Goal: Task Accomplishment & Management: Manage account settings

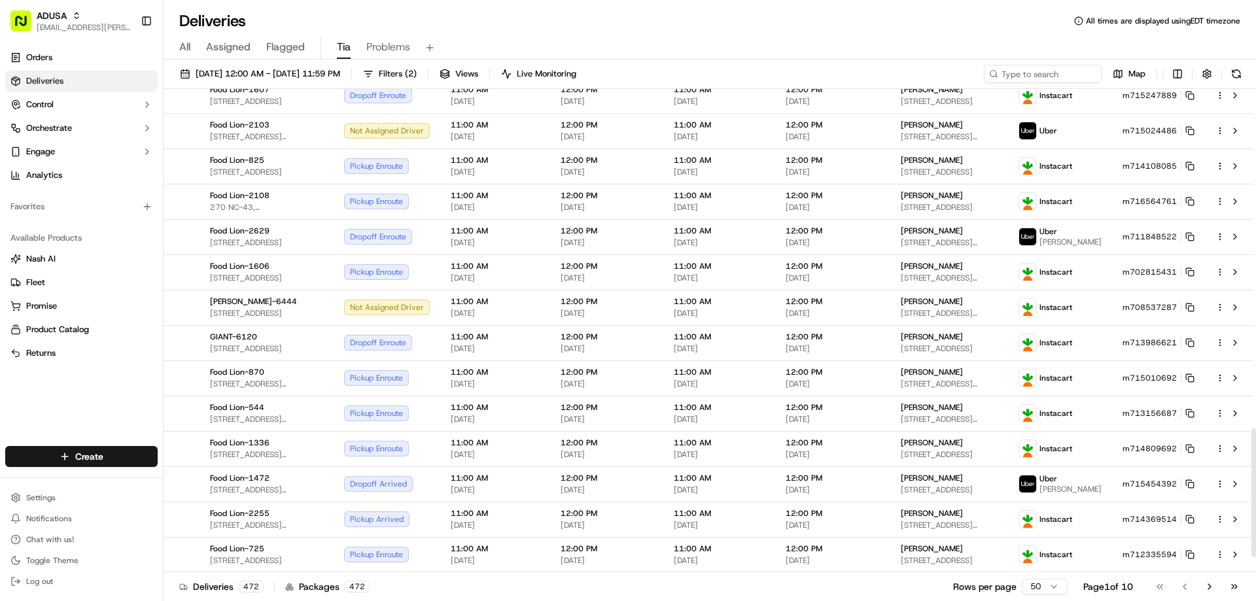
scroll to position [1331, 0]
click at [1210, 584] on button "Go to next page" at bounding box center [1210, 587] width 22 height 18
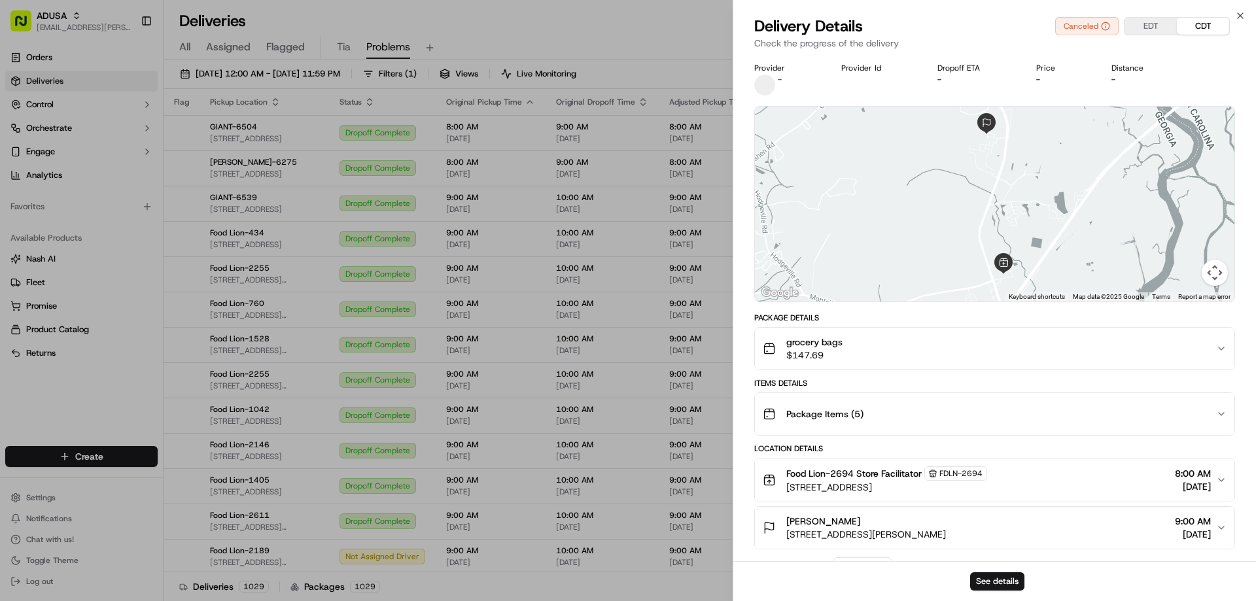
scroll to position [996, 0]
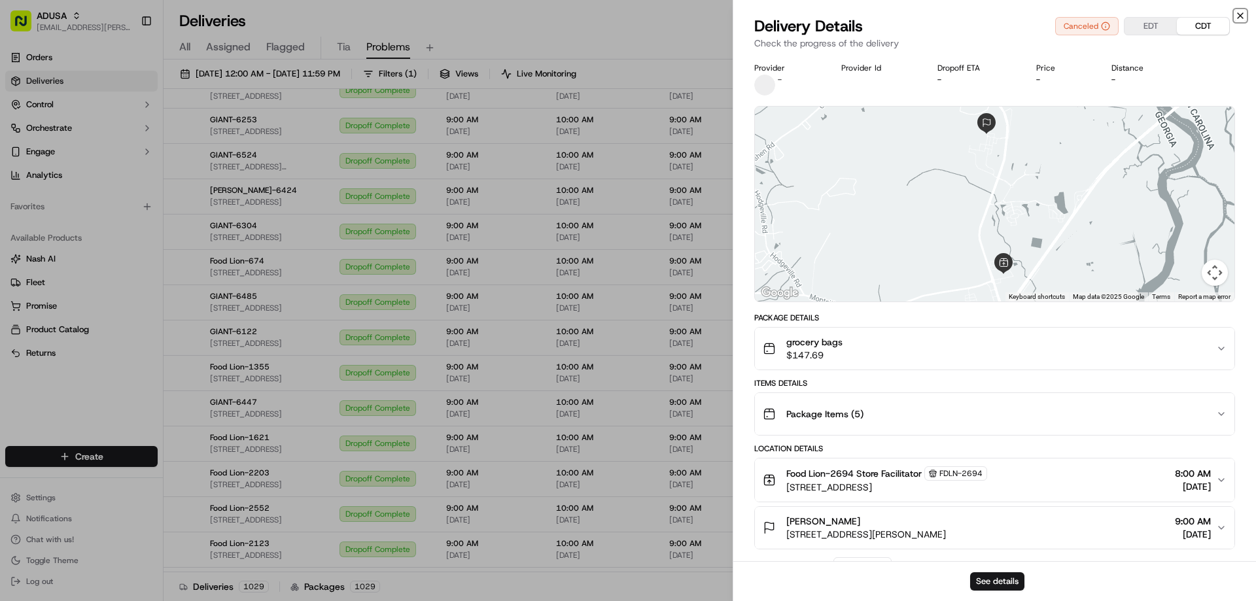
click at [1240, 13] on icon "button" at bounding box center [1240, 15] width 10 height 10
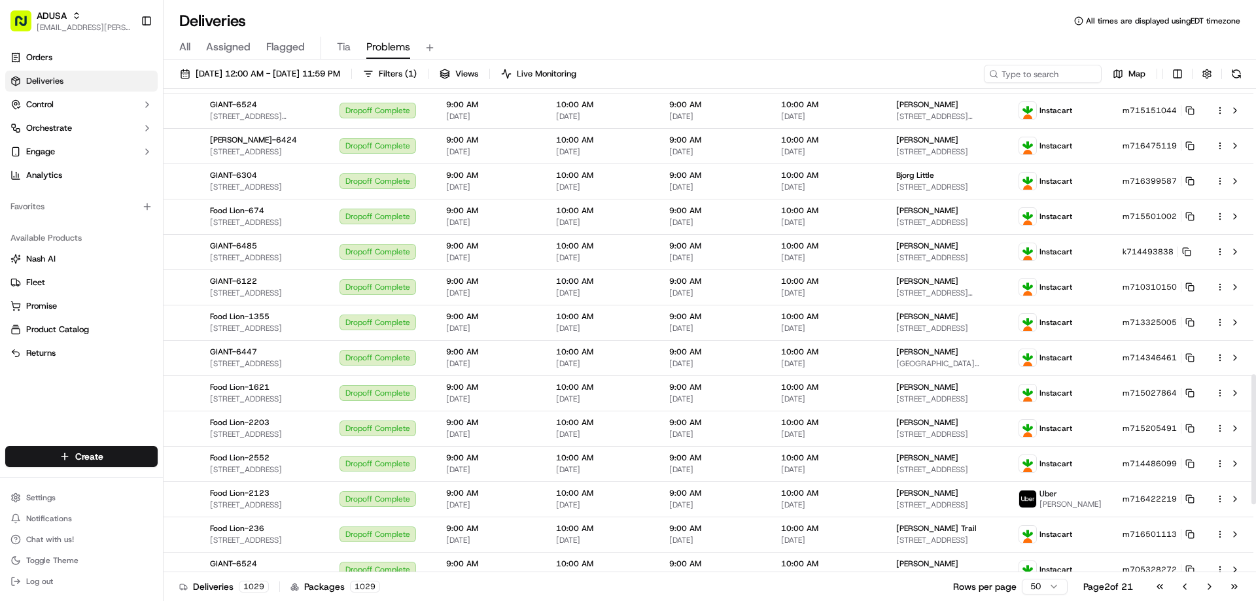
scroll to position [1316, 0]
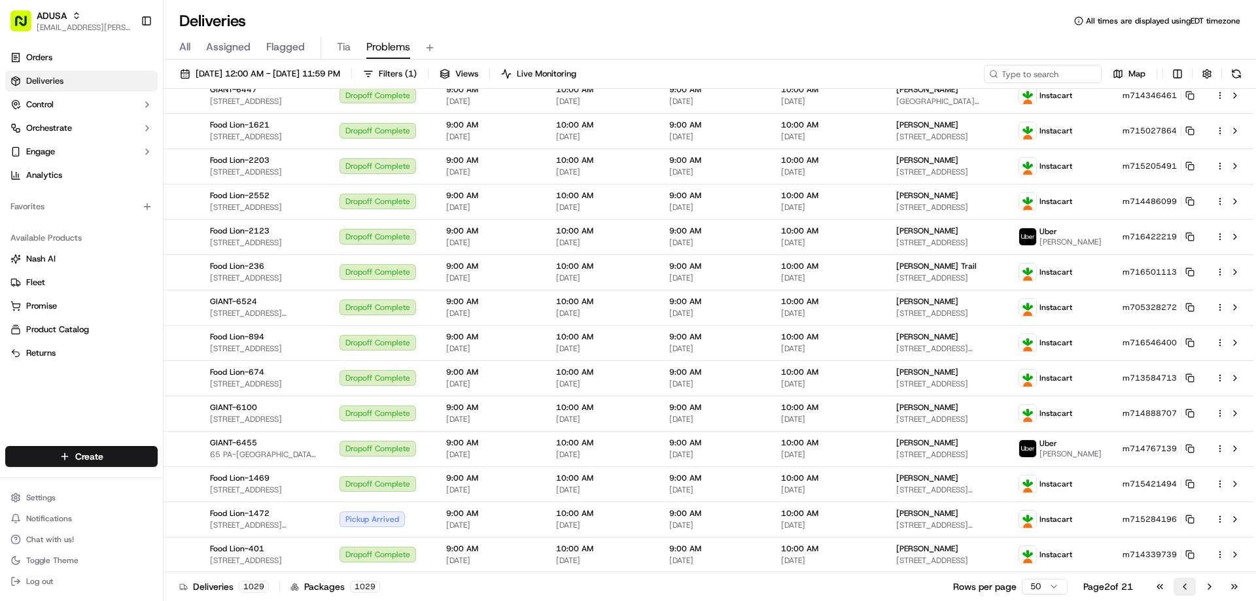
click at [1188, 587] on button "Go to previous page" at bounding box center [1185, 587] width 22 height 18
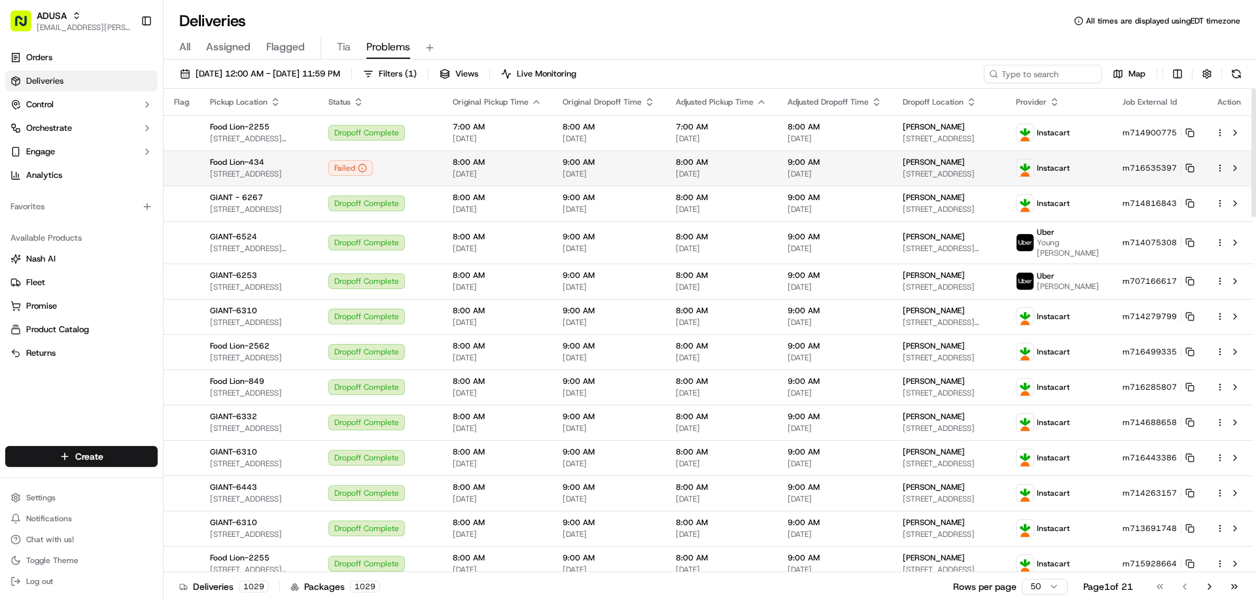
click at [872, 173] on span "[DATE]" at bounding box center [835, 174] width 94 height 10
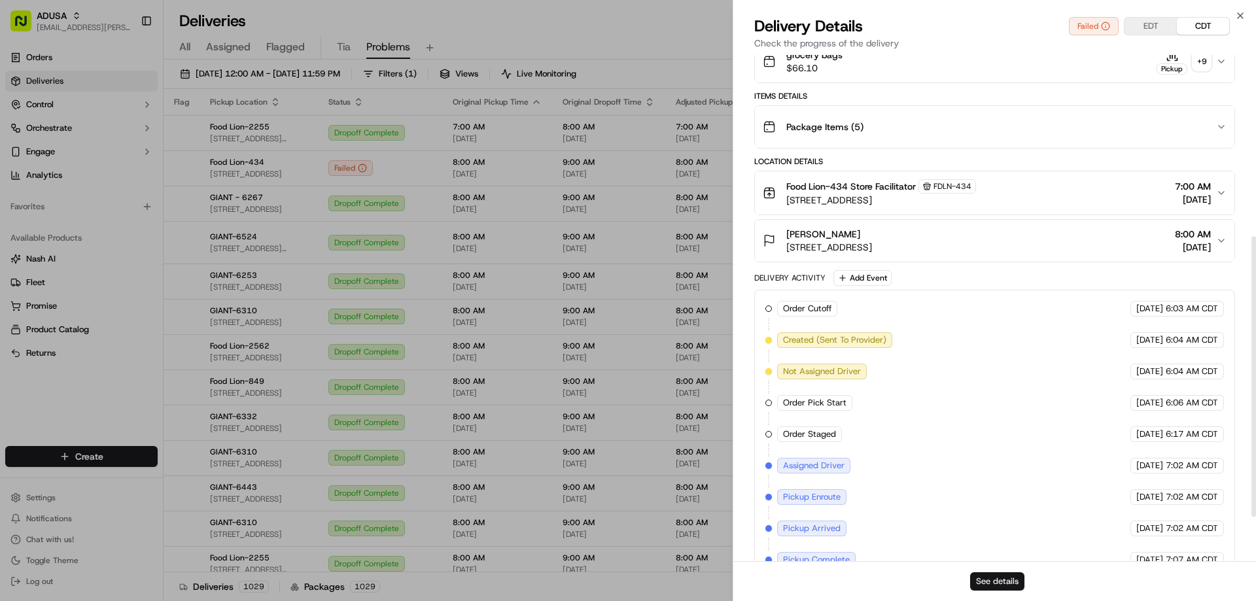
scroll to position [327, 0]
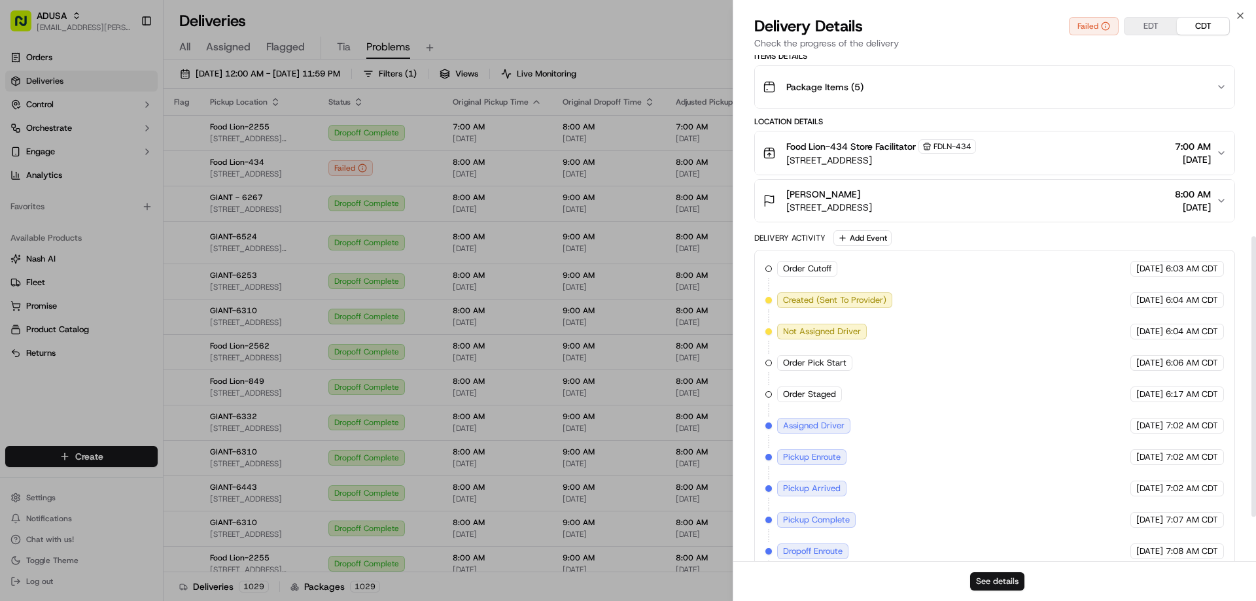
click at [1010, 583] on button "See details" at bounding box center [997, 581] width 54 height 18
click at [1243, 15] on icon "button" at bounding box center [1240, 15] width 10 height 10
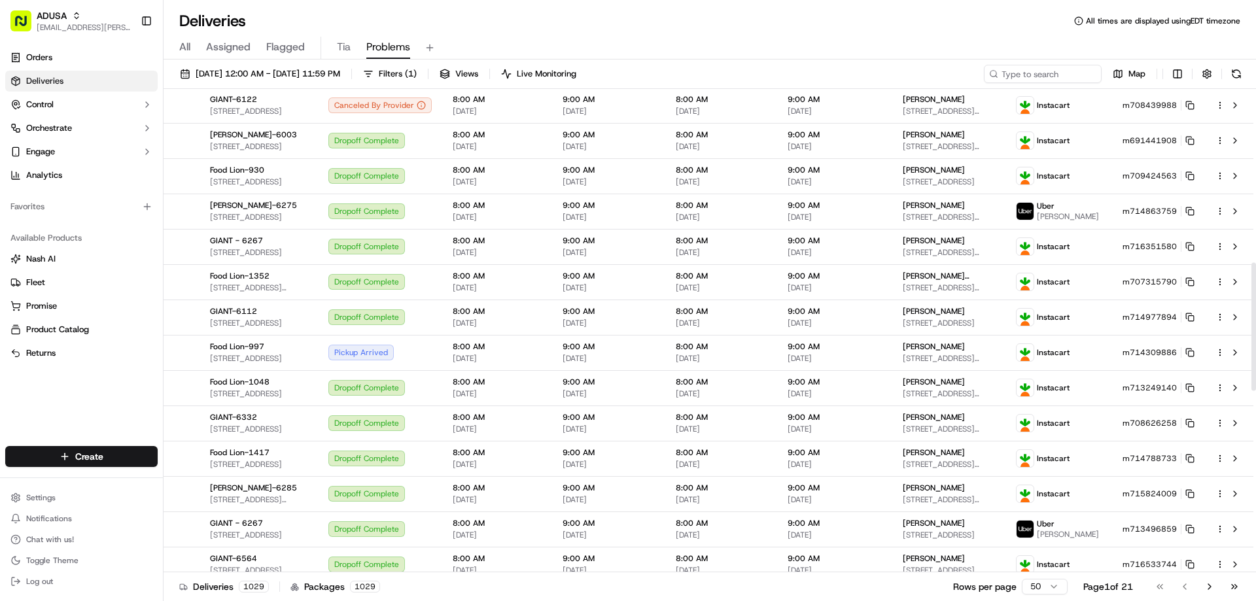
scroll to position [654, 0]
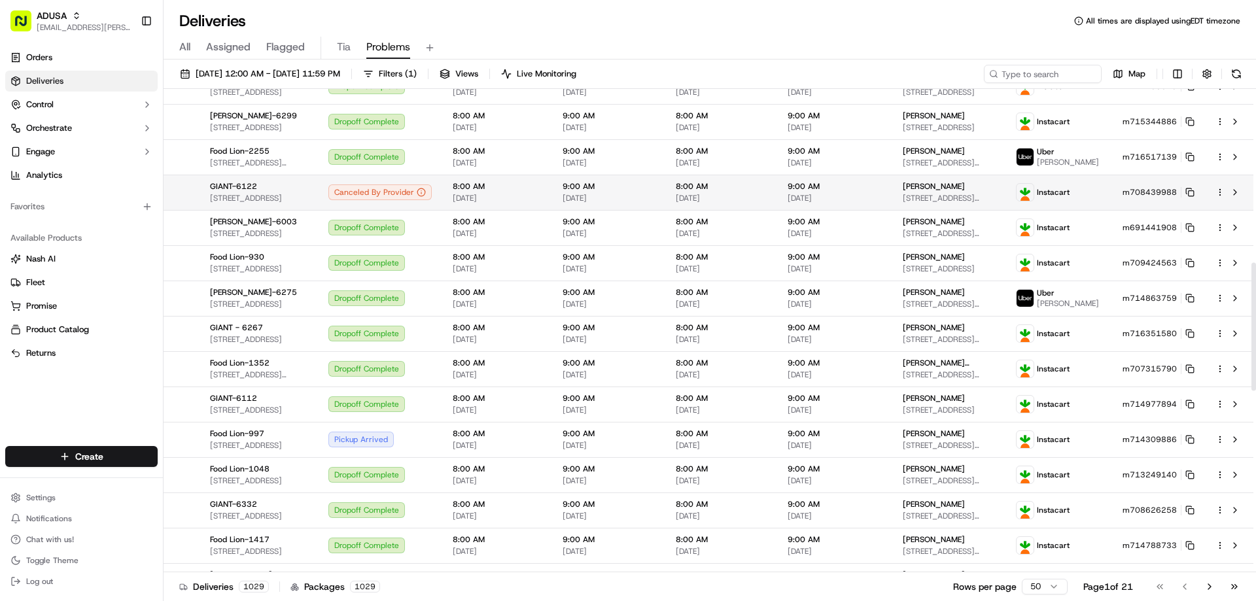
click at [875, 201] on span "[DATE]" at bounding box center [835, 198] width 94 height 10
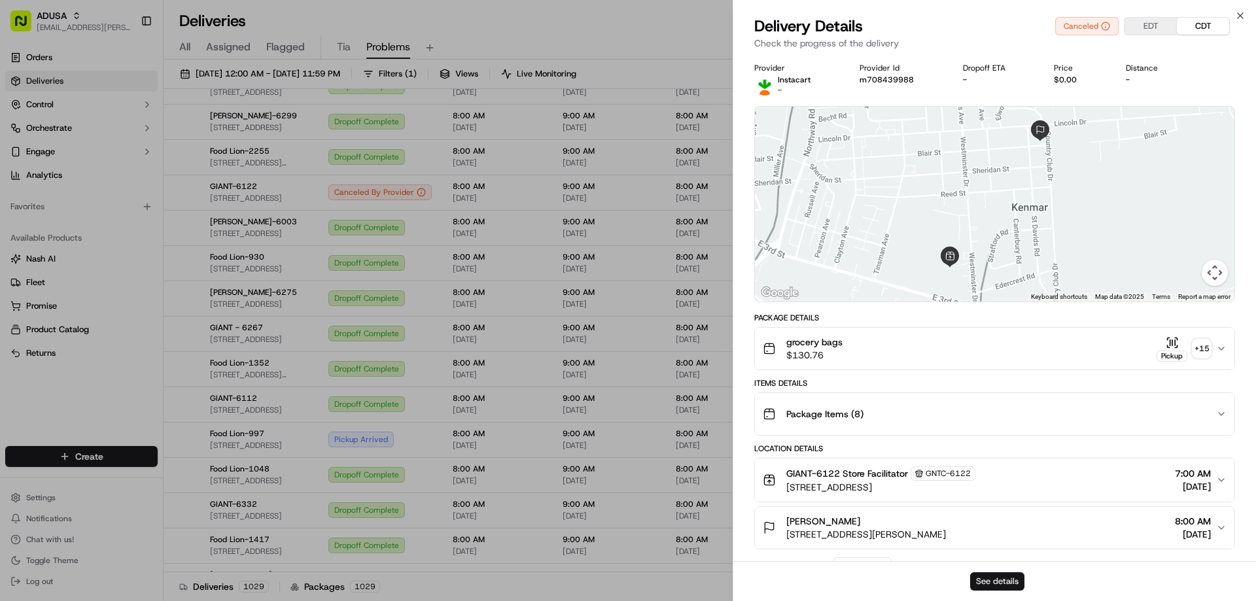
click at [993, 584] on button "See details" at bounding box center [997, 581] width 54 height 18
click at [1240, 15] on icon "button" at bounding box center [1240, 15] width 10 height 10
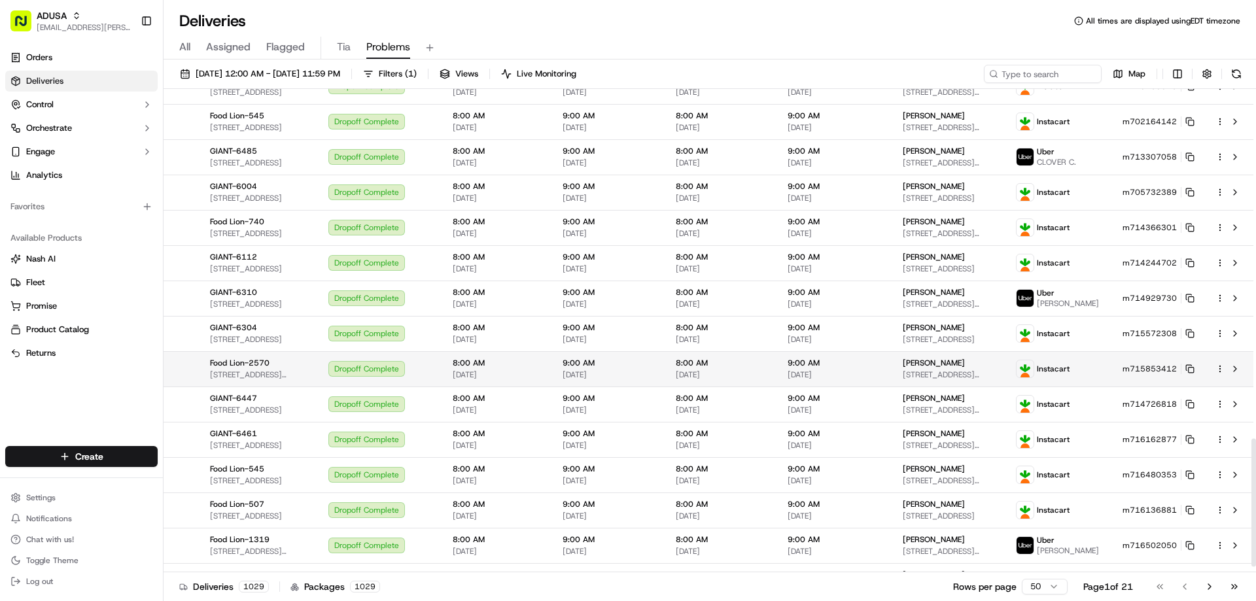
scroll to position [1338, 0]
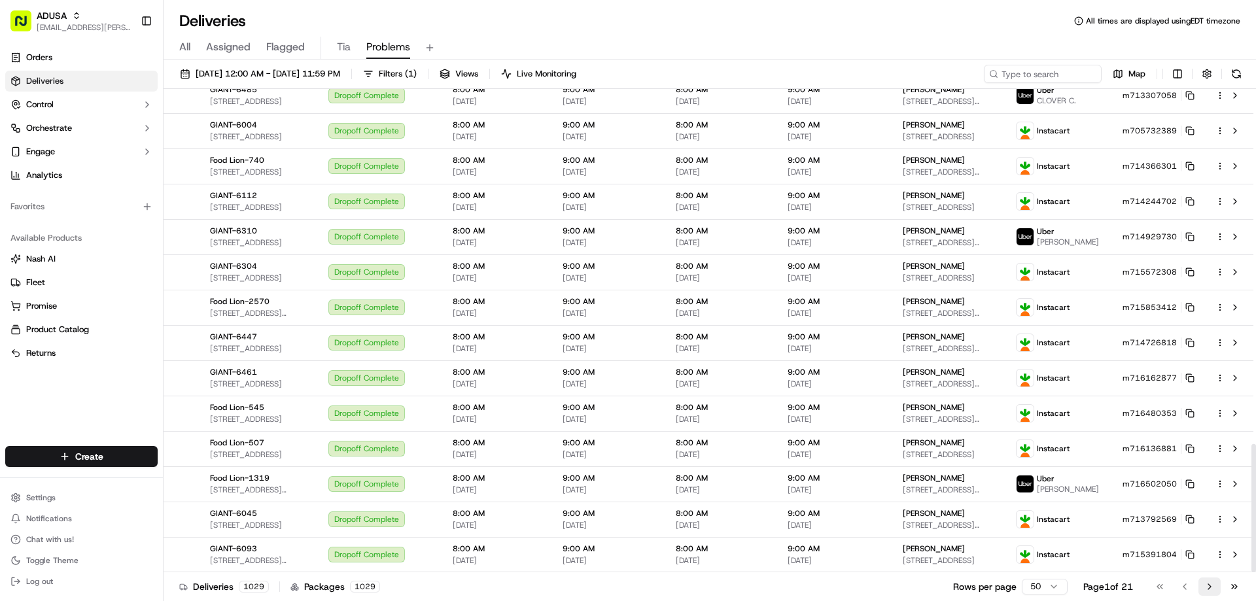
click at [1210, 586] on button "Go to next page" at bounding box center [1210, 587] width 22 height 18
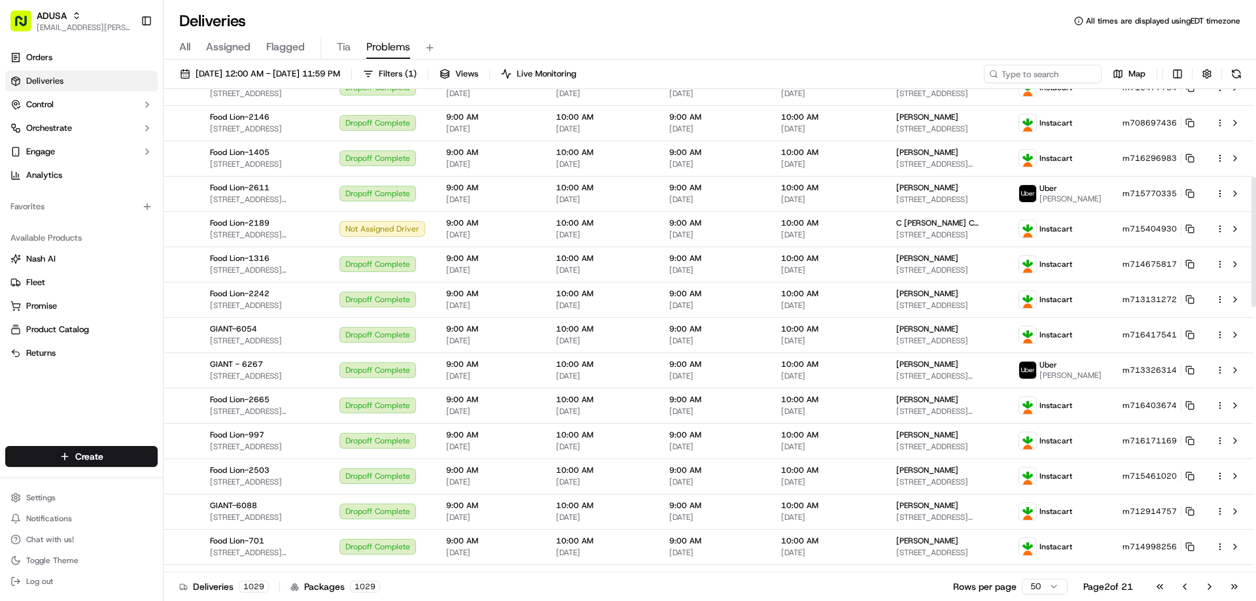
scroll to position [327, 0]
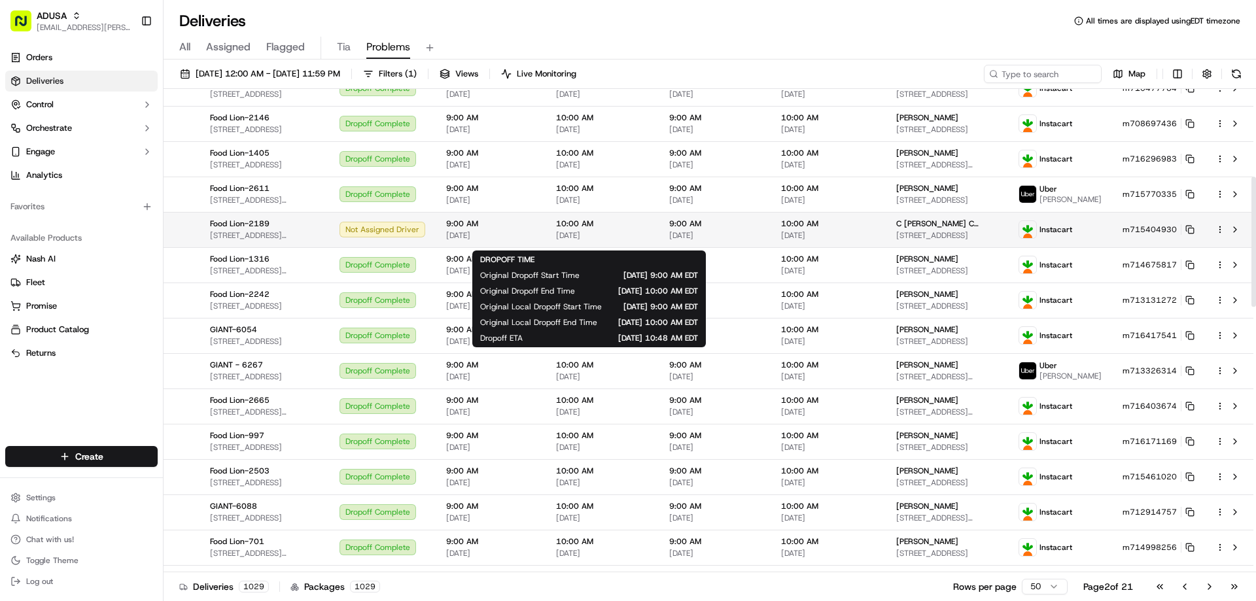
click at [629, 229] on span "10:00 AM" at bounding box center [602, 224] width 92 height 10
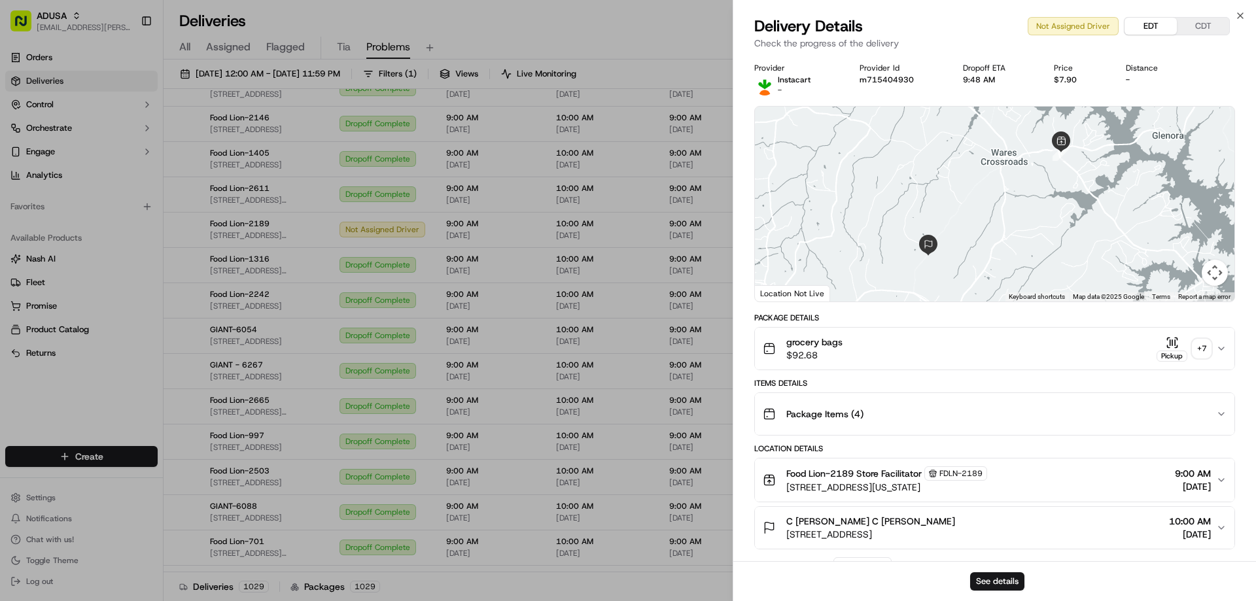
click at [1158, 24] on button "EDT" at bounding box center [1151, 26] width 52 height 17
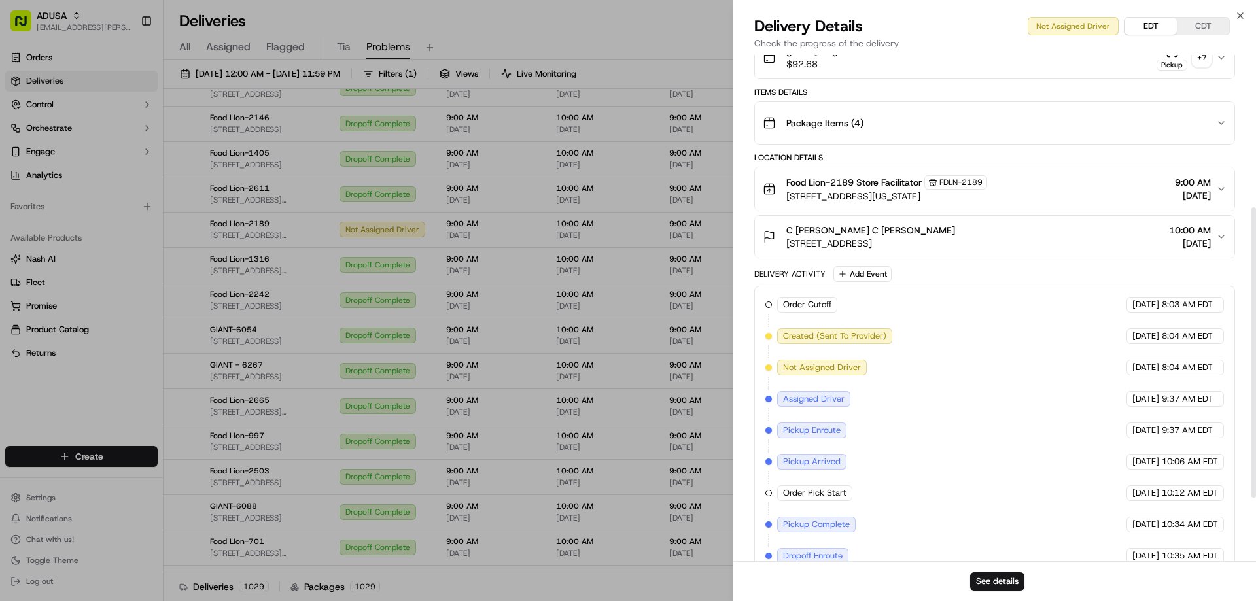
scroll to position [376, 0]
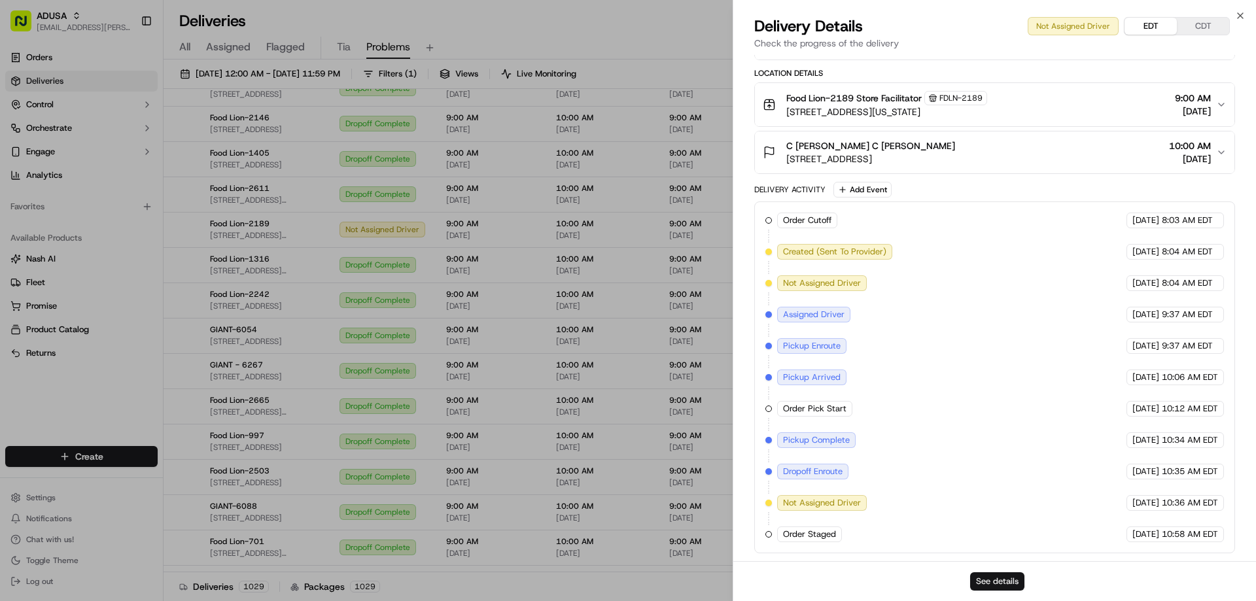
click at [991, 578] on button "See details" at bounding box center [997, 581] width 54 height 18
click at [1242, 16] on icon "button" at bounding box center [1240, 15] width 10 height 10
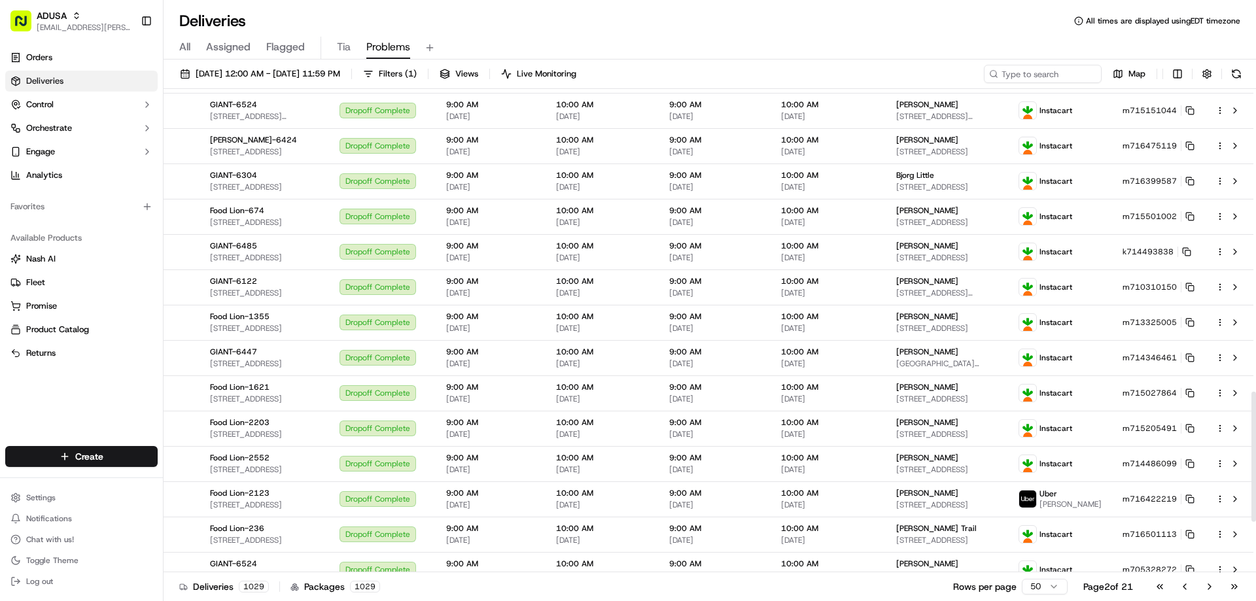
scroll to position [1316, 0]
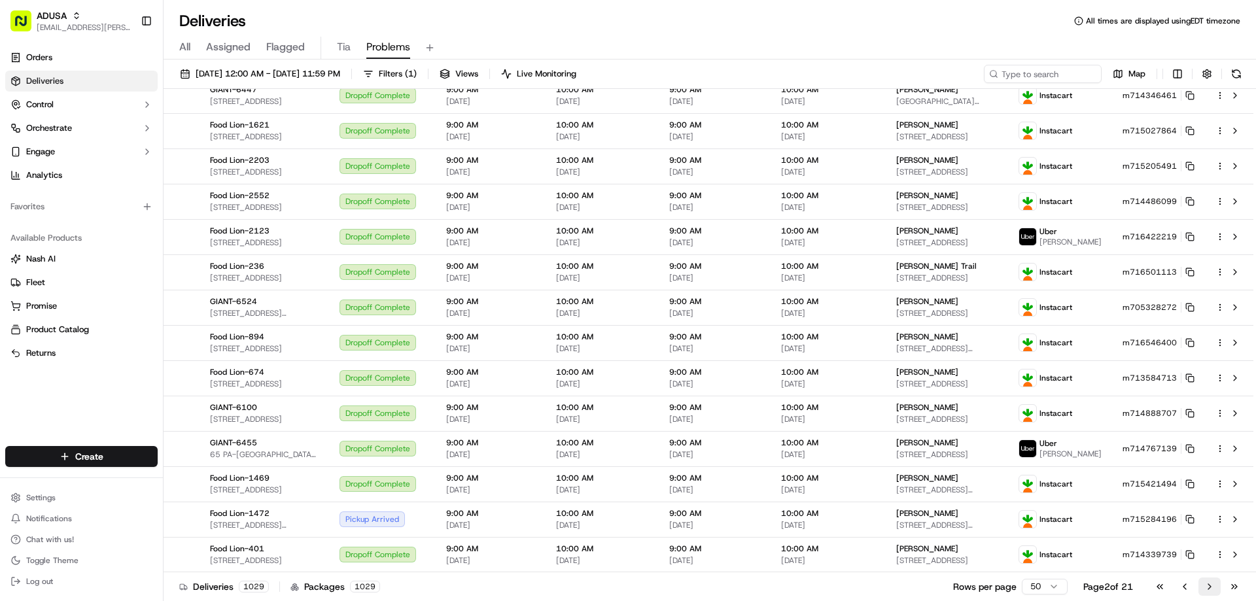
click at [1207, 589] on button "Go to next page" at bounding box center [1210, 587] width 22 height 18
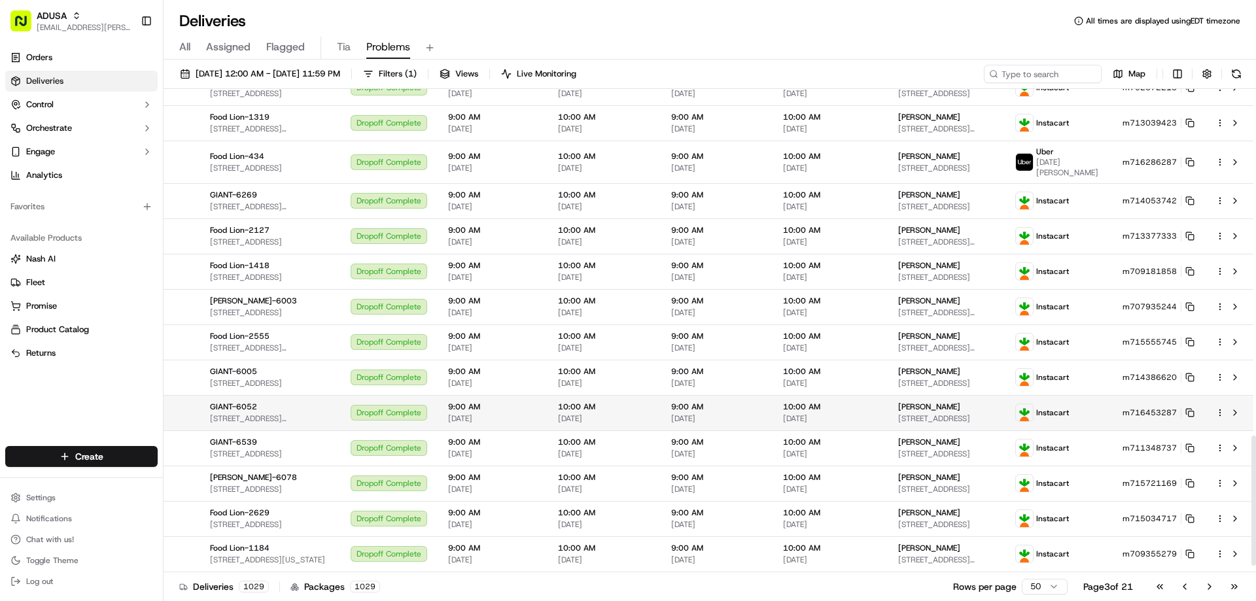
scroll to position [1316, 0]
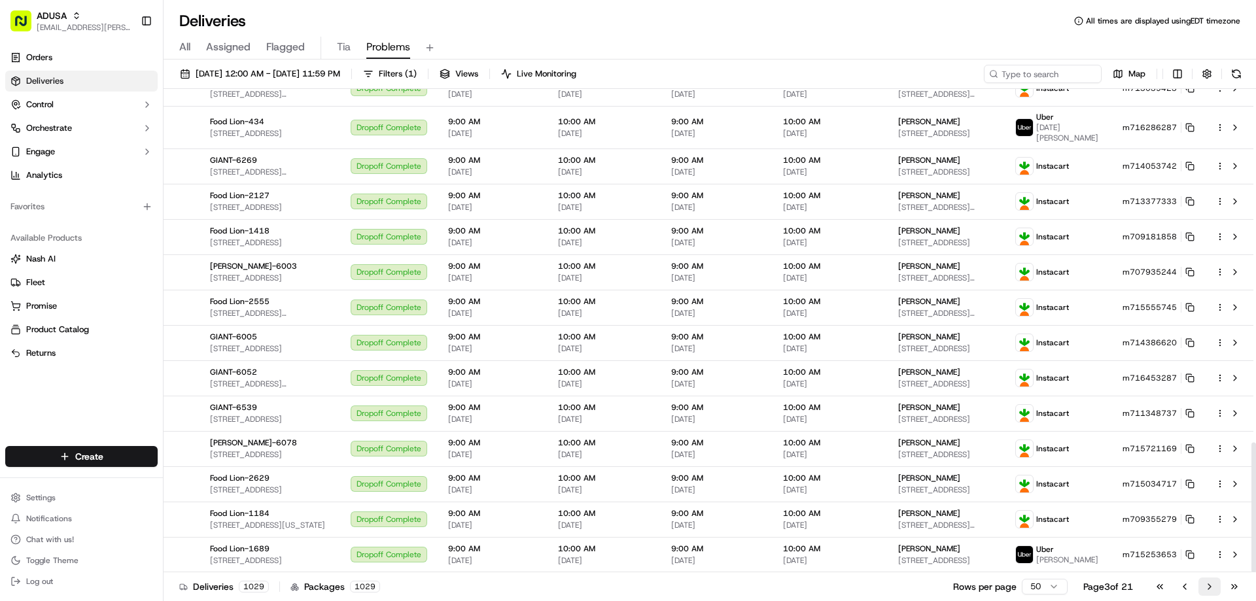
click at [1208, 584] on button "Go to next page" at bounding box center [1210, 587] width 22 height 18
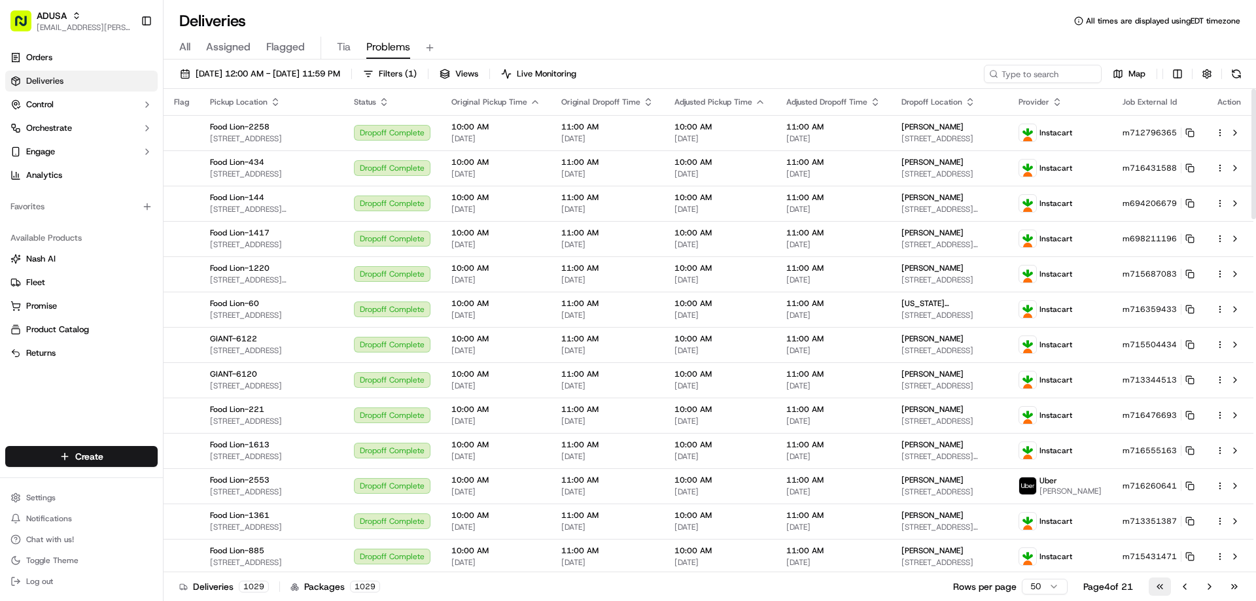
click at [1159, 587] on button "Go to first page" at bounding box center [1160, 587] width 22 height 18
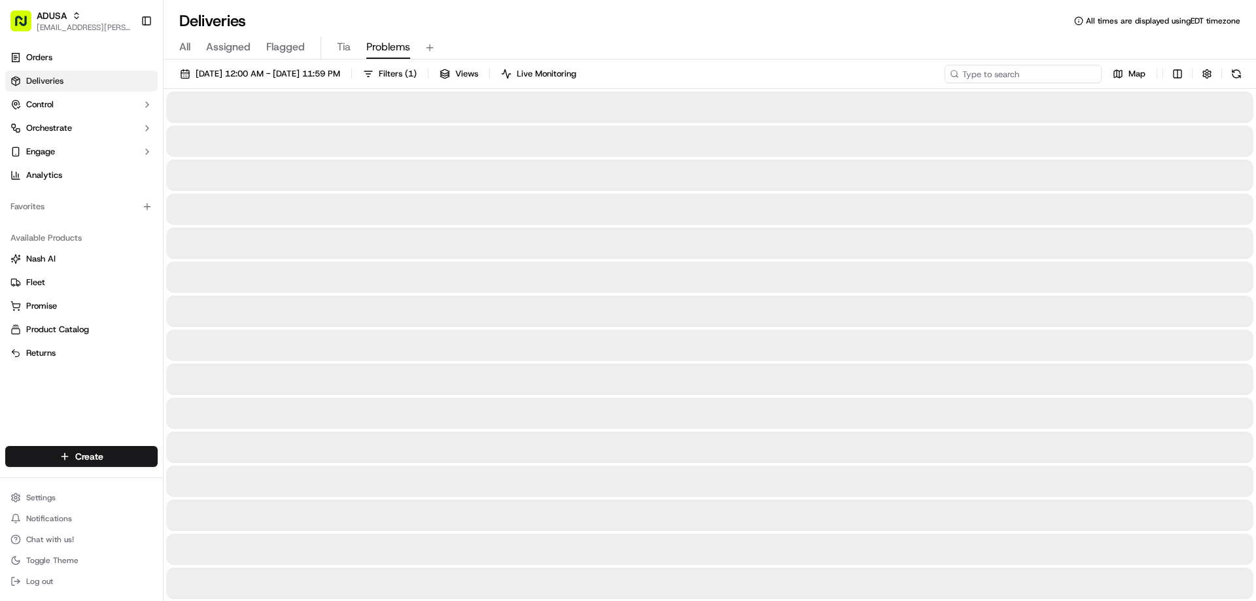
click at [1040, 73] on input at bounding box center [1023, 74] width 157 height 18
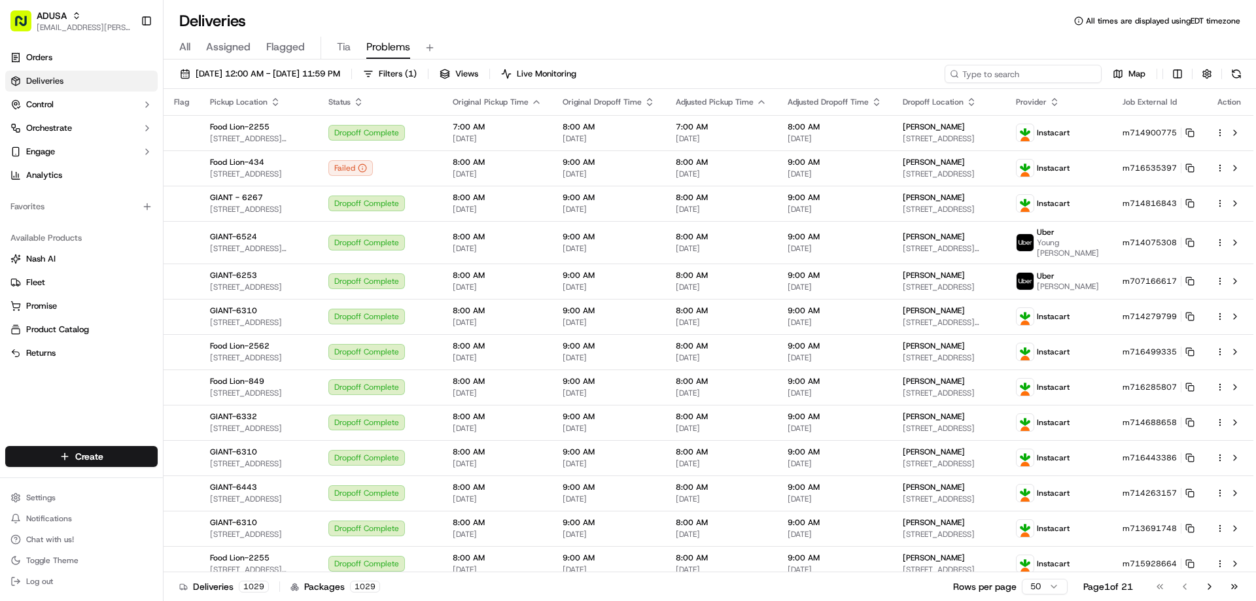
paste input "m716535397"
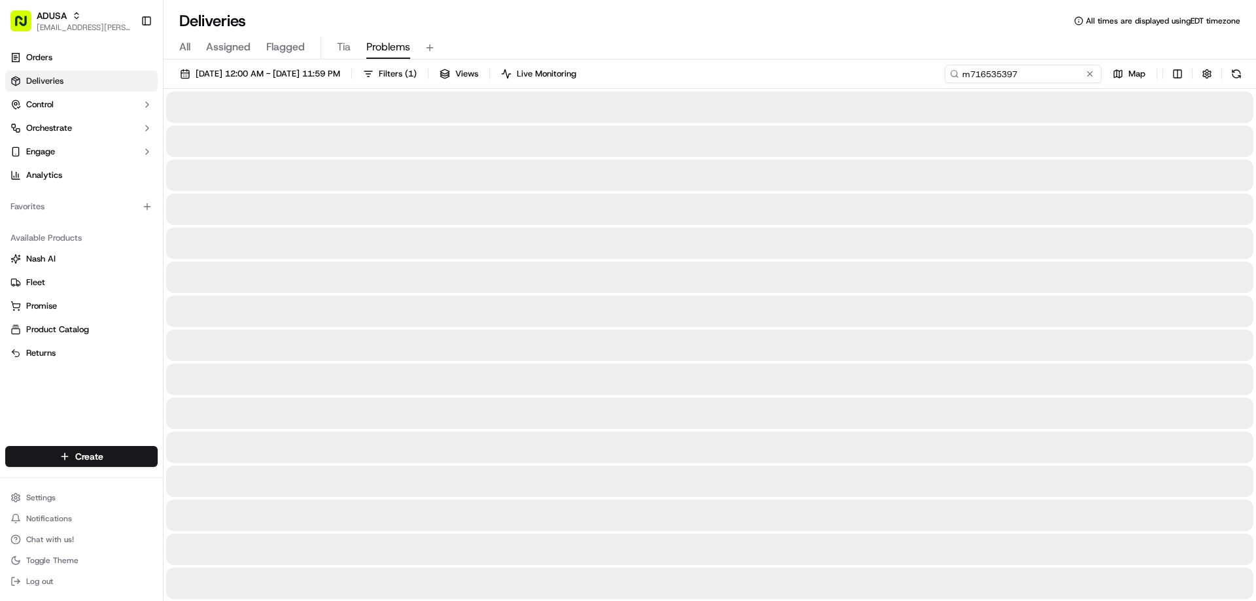
type input "m716535397"
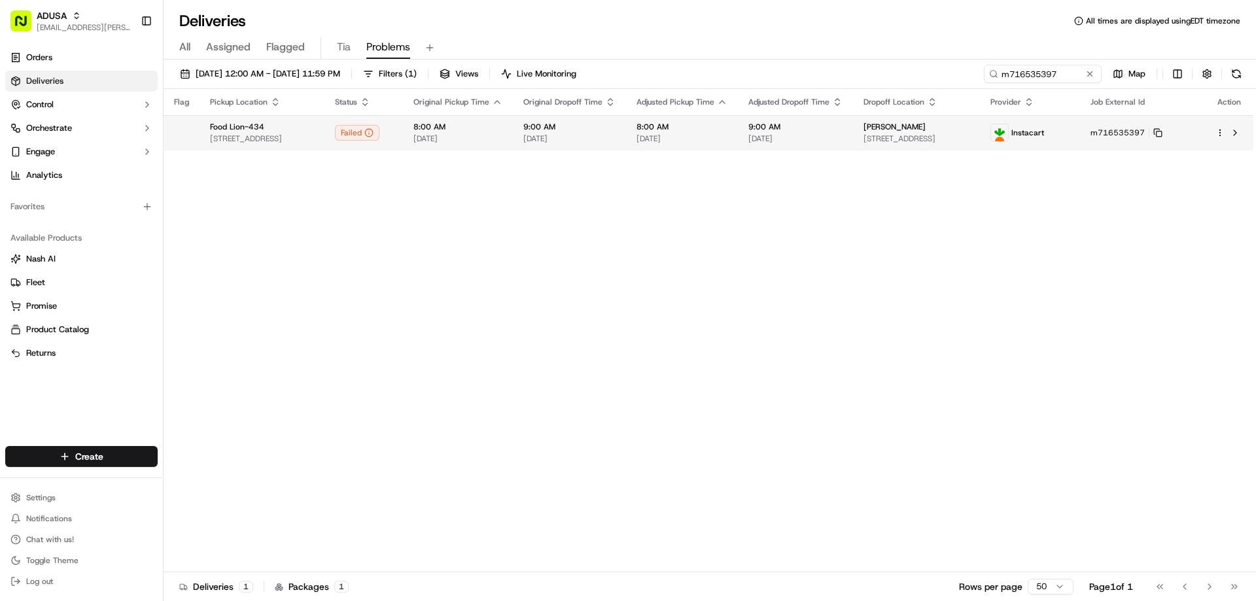
click at [616, 140] on span "[DATE]" at bounding box center [569, 138] width 92 height 10
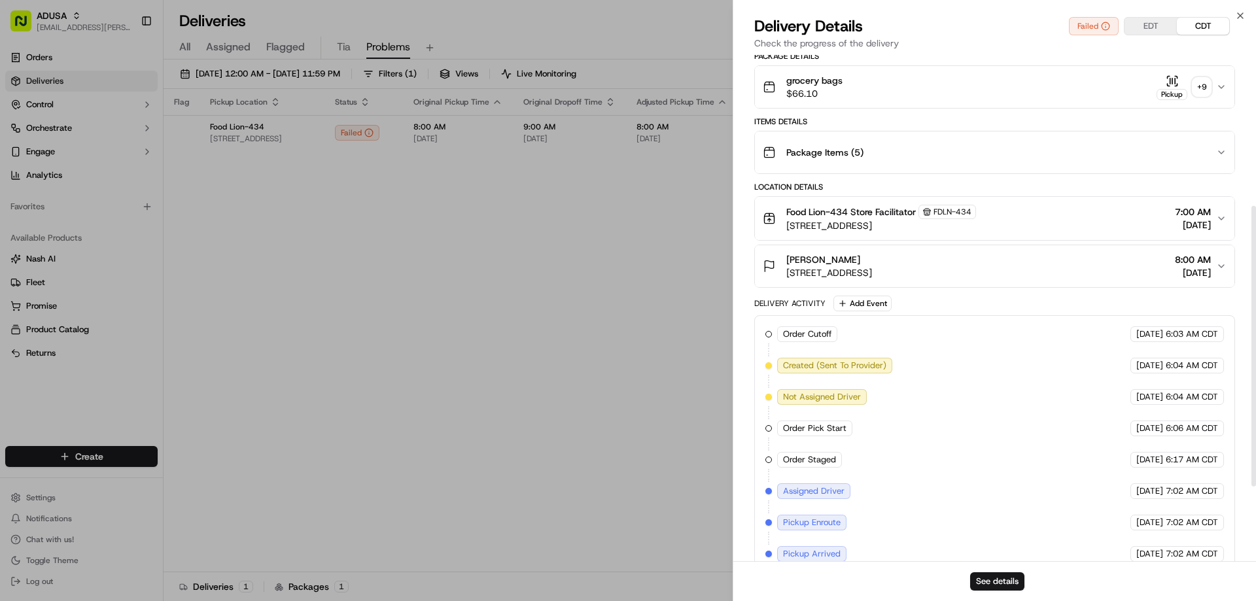
scroll to position [407, 0]
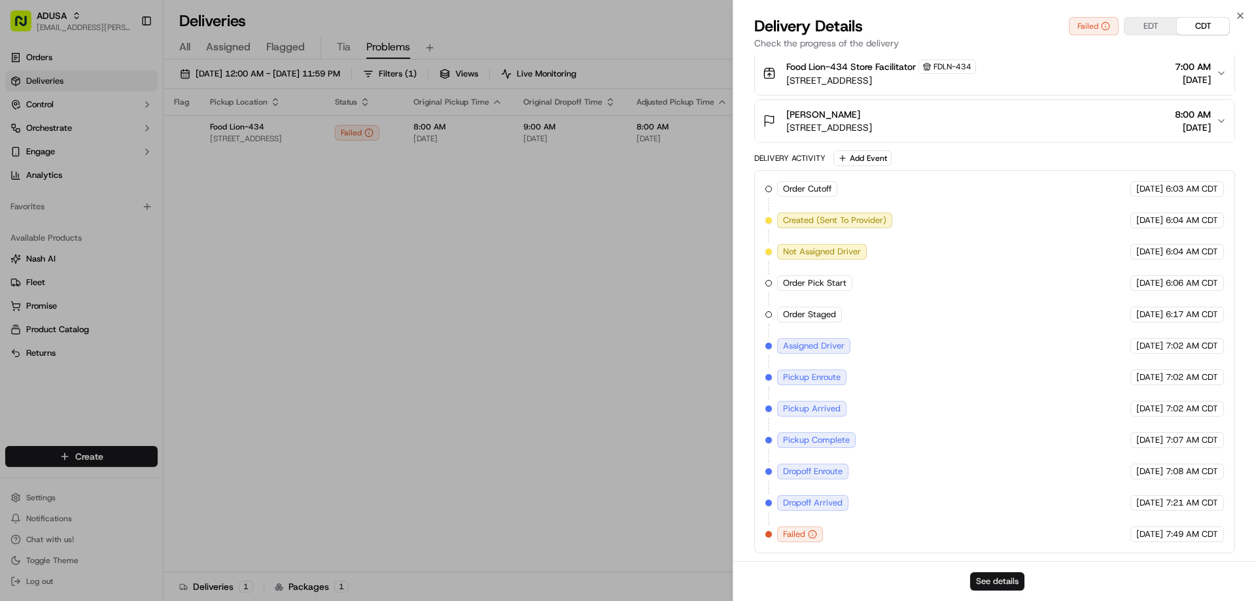
click at [1010, 586] on button "See details" at bounding box center [997, 581] width 54 height 18
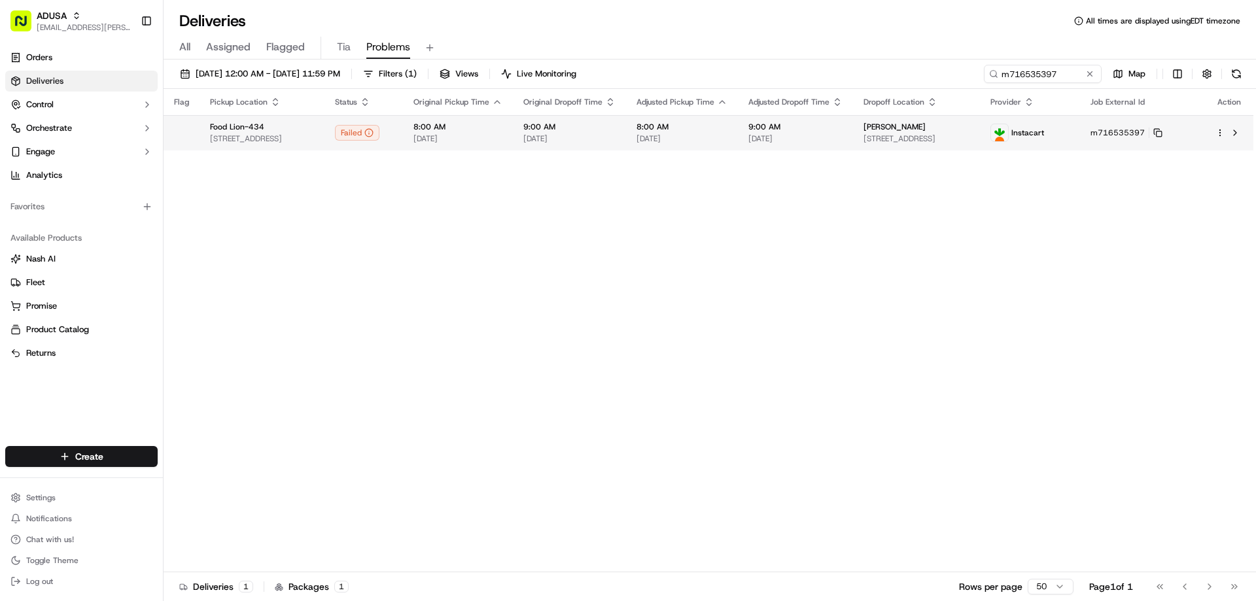
click at [723, 141] on span "[DATE]" at bounding box center [682, 138] width 91 height 10
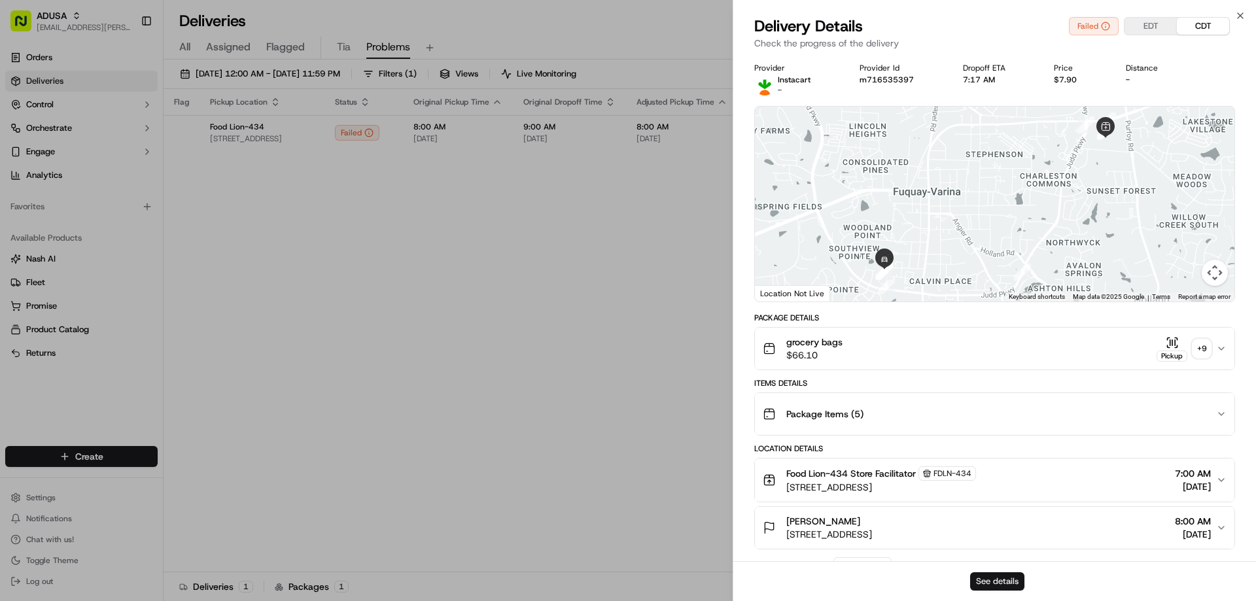
click at [1002, 578] on button "See details" at bounding box center [997, 581] width 54 height 18
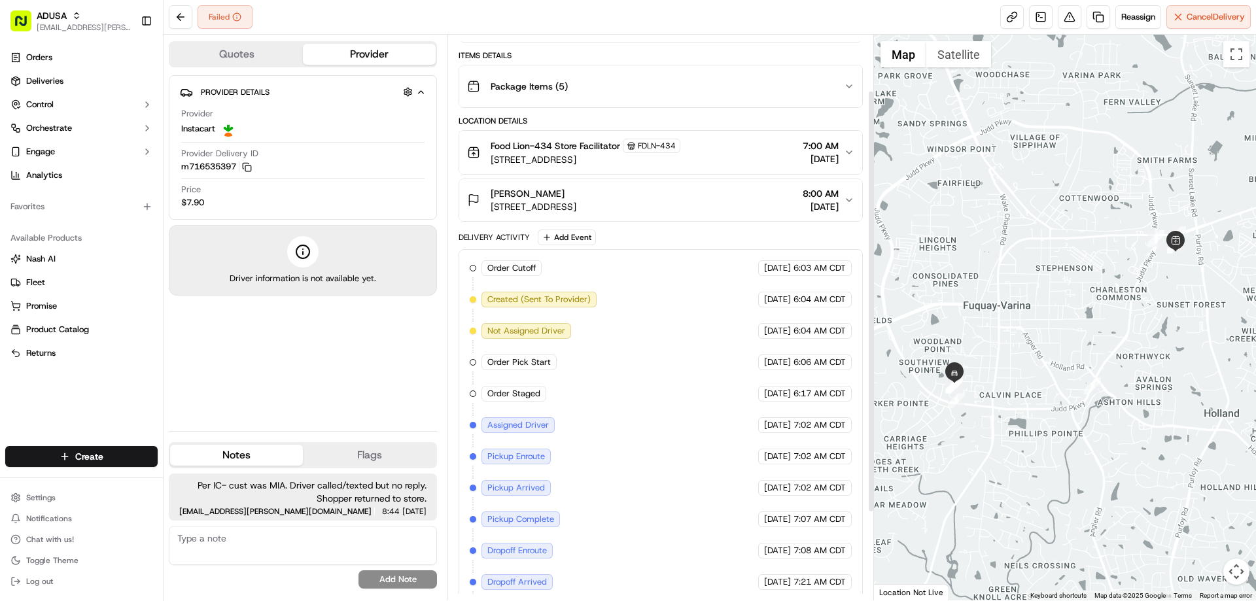
scroll to position [192, 0]
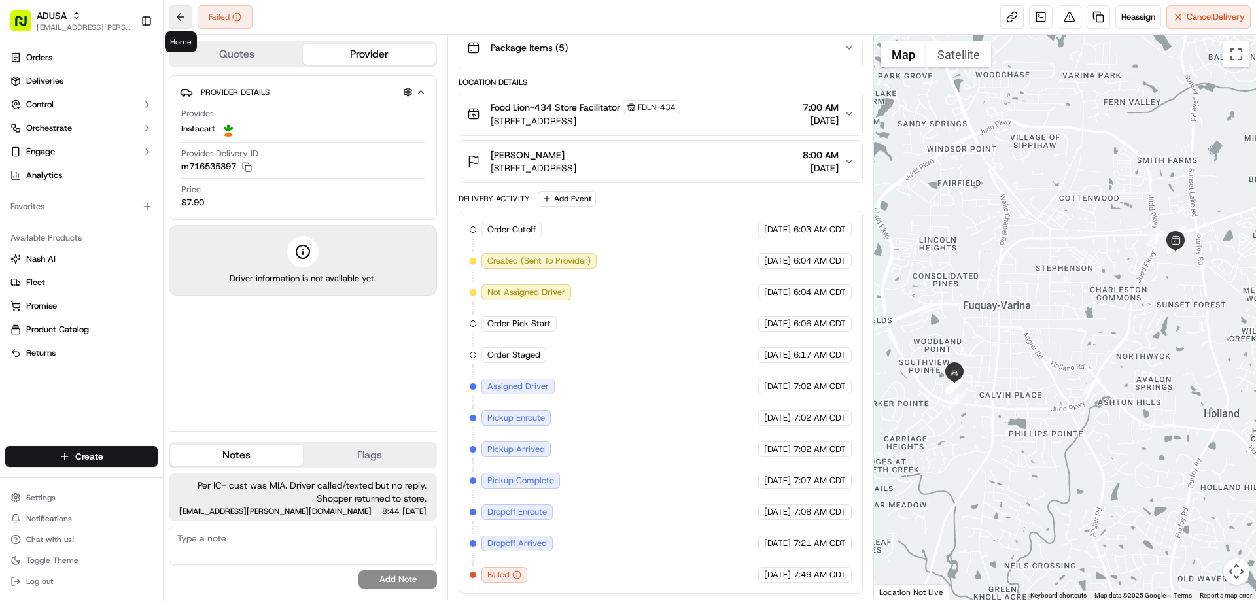
click at [183, 16] on button at bounding box center [181, 17] width 24 height 24
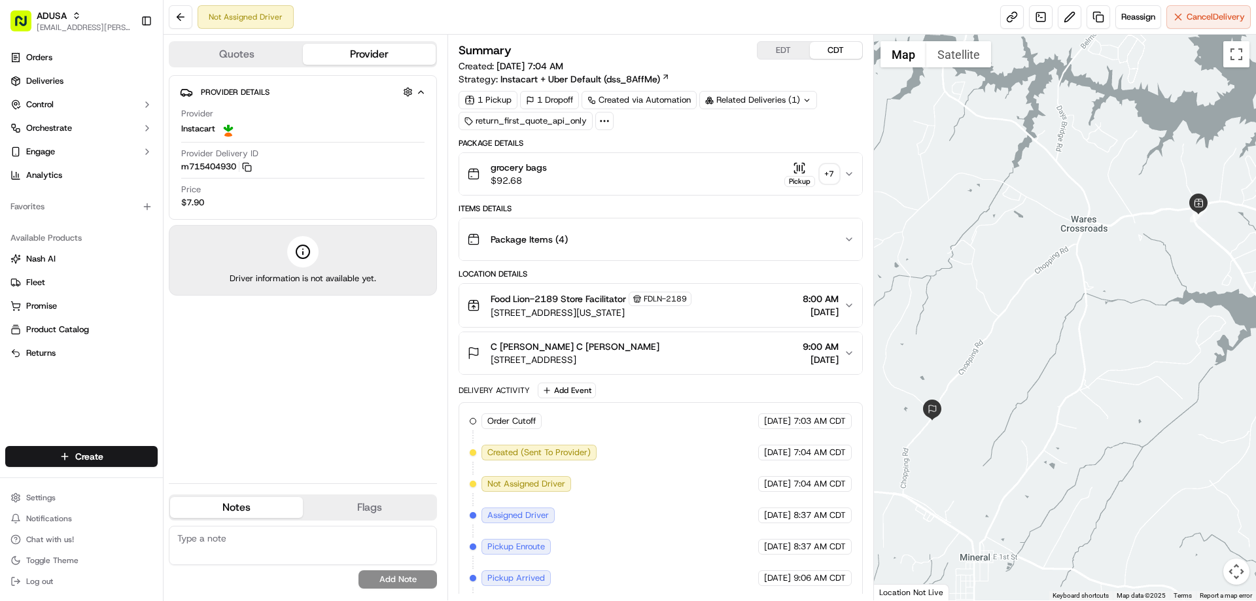
click at [724, 350] on div "C [PERSON_NAME] C [PERSON_NAME] [STREET_ADDRESS] 9:00 AM [DATE]" at bounding box center [655, 353] width 376 height 26
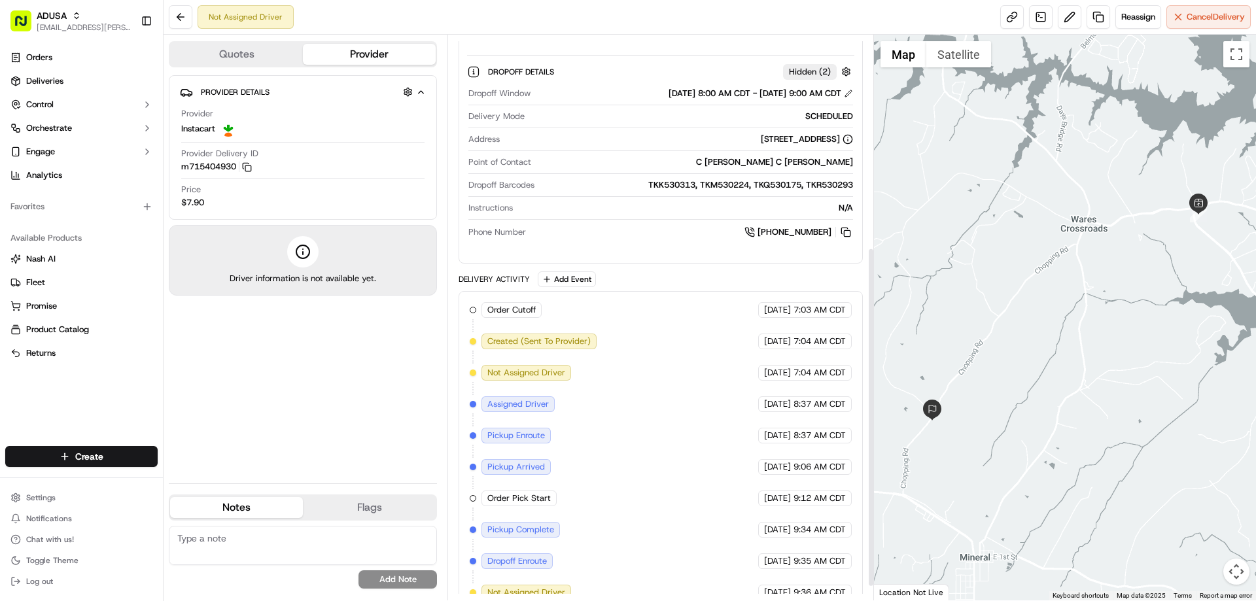
scroll to position [376, 0]
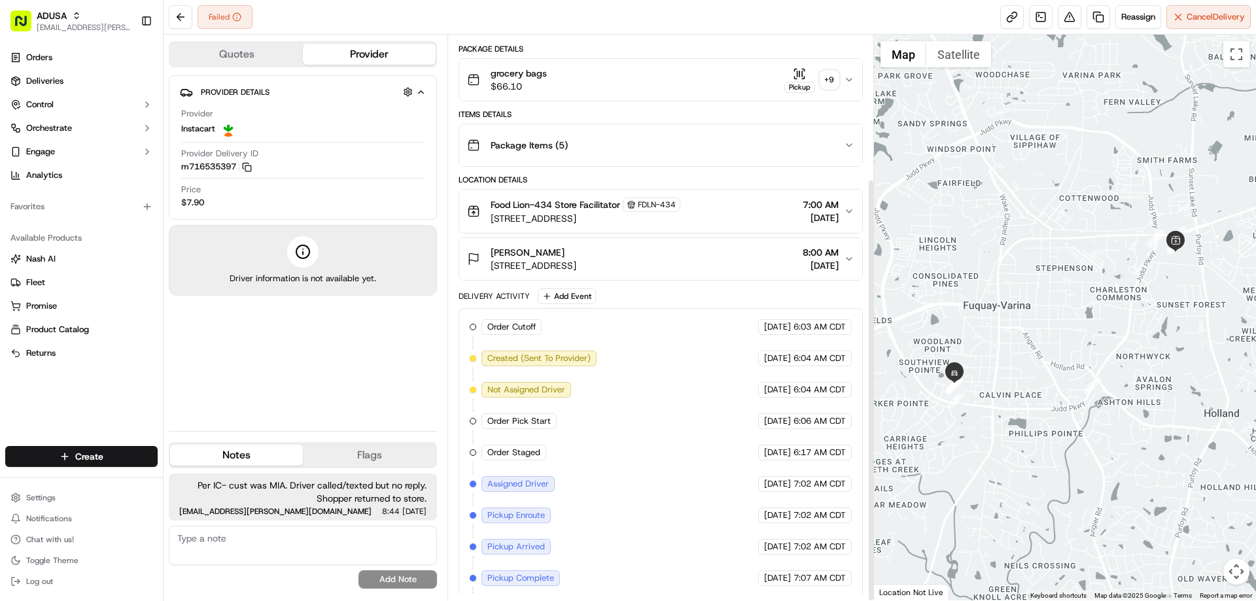
scroll to position [192, 0]
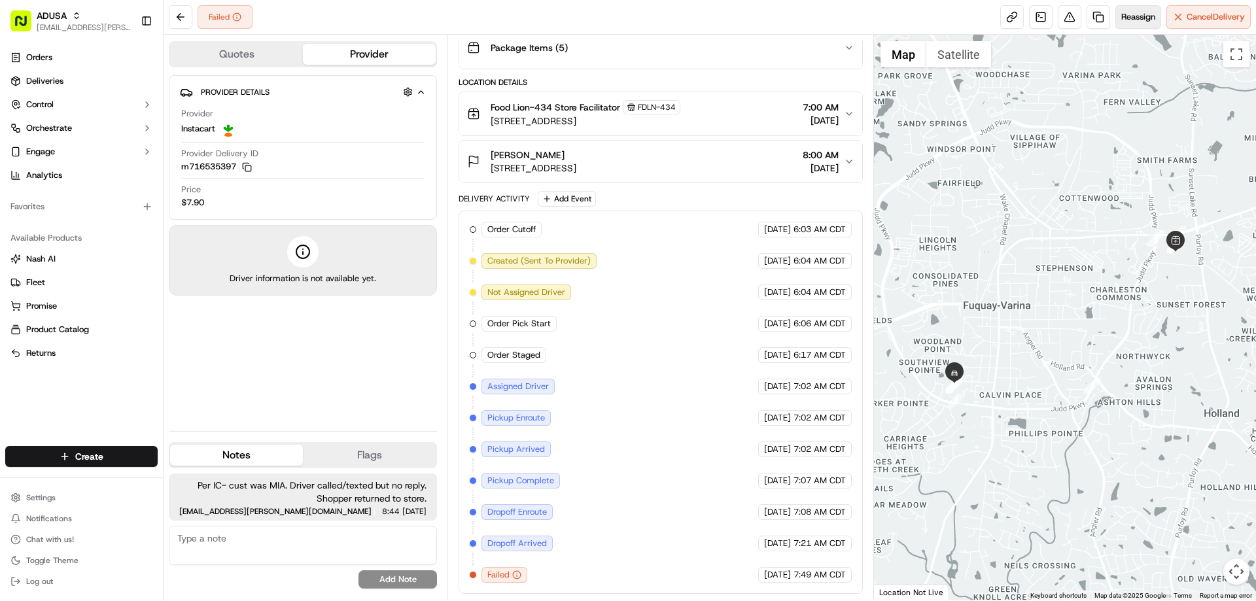
click at [1136, 22] on span "Reassign" at bounding box center [1138, 17] width 34 height 12
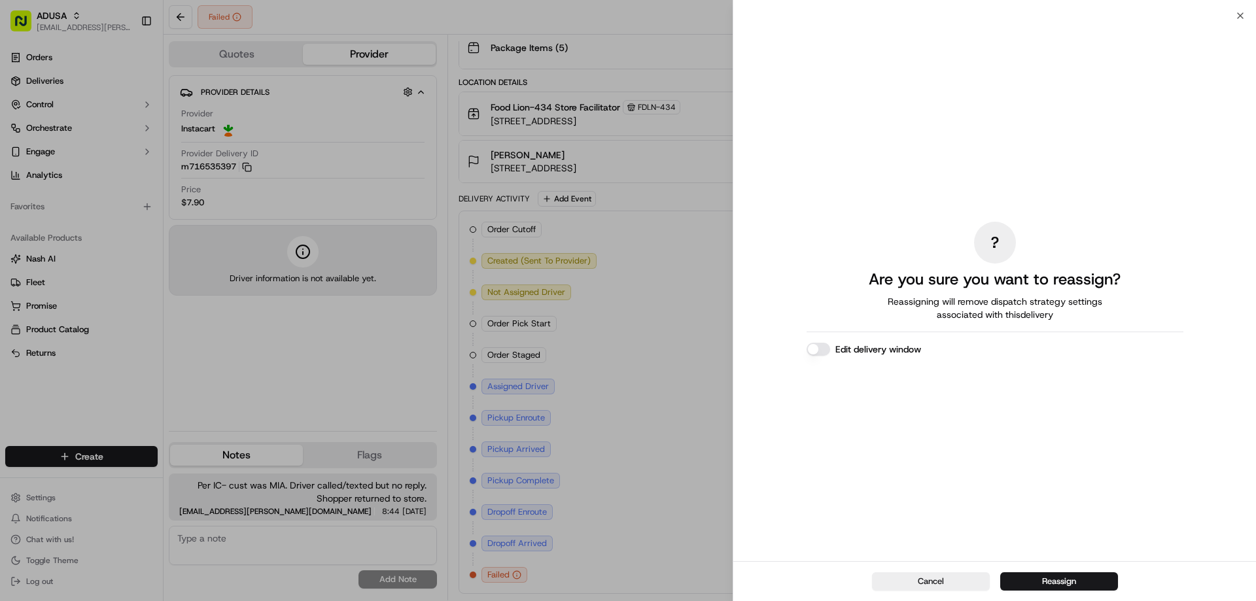
click at [1237, 19] on div "? Are you sure you want to reassign? Reassigning will remove dispatch strategy …" at bounding box center [994, 289] width 523 height 546
click at [1238, 16] on div "? Are you sure you want to reassign? Reassigning will remove dispatch strategy …" at bounding box center [994, 289] width 523 height 546
click at [1237, 10] on icon "button" at bounding box center [1240, 15] width 10 height 10
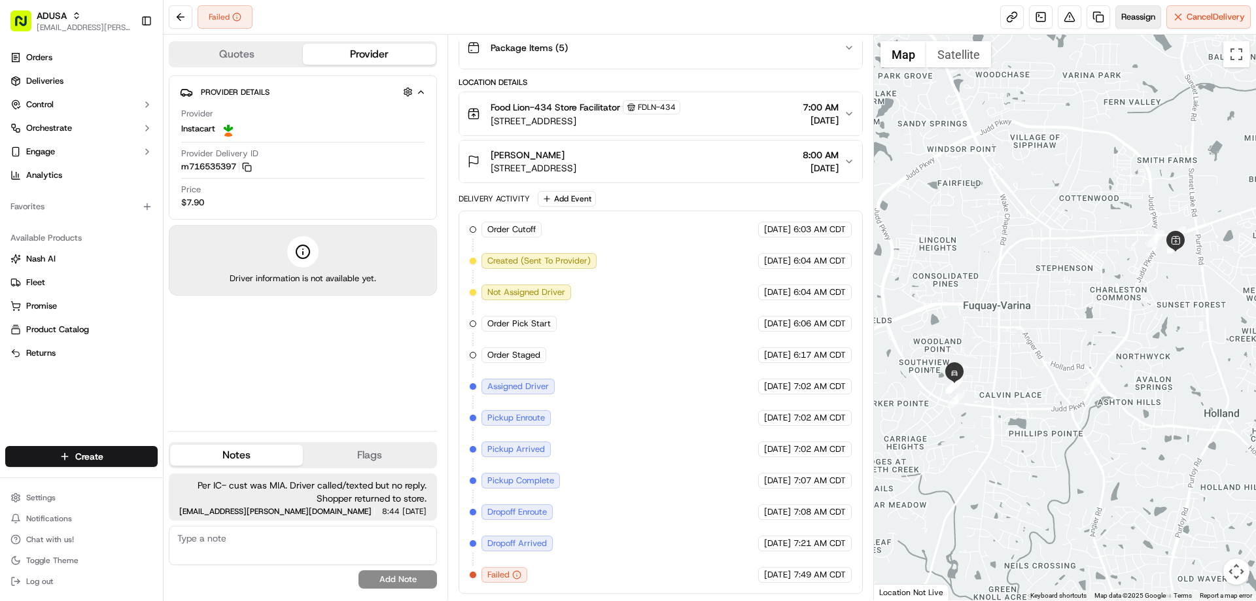
click at [1128, 16] on span "Reassign" at bounding box center [1138, 17] width 34 height 12
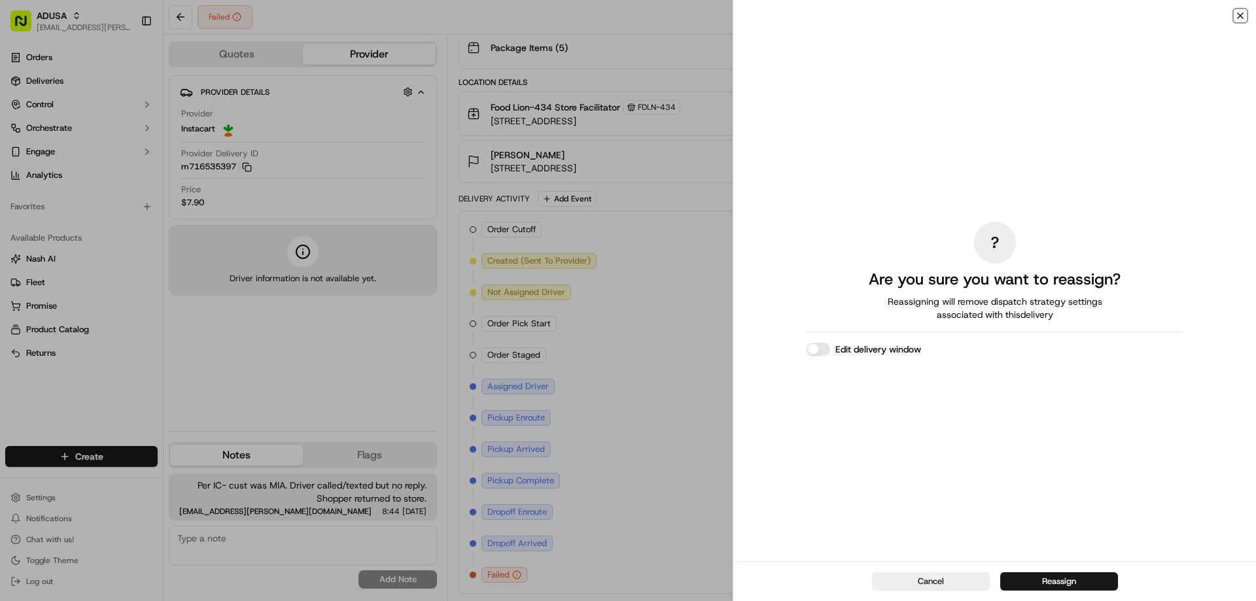
click at [1235, 15] on icon "button" at bounding box center [1240, 15] width 10 height 10
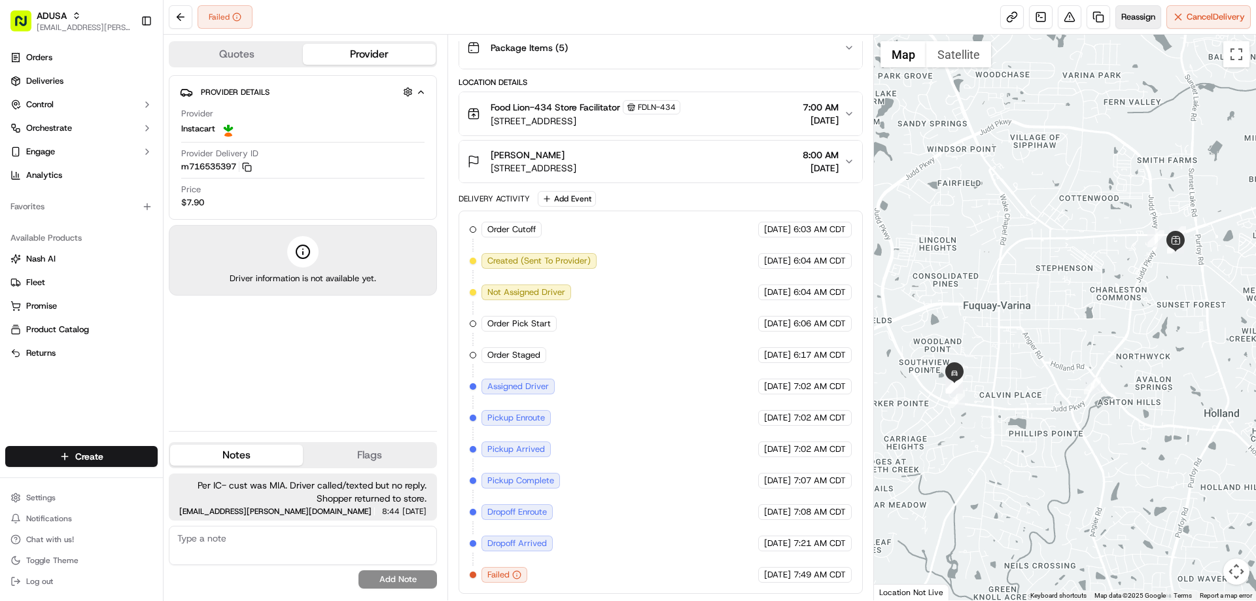
click at [1130, 12] on span "Reassign" at bounding box center [1138, 17] width 34 height 12
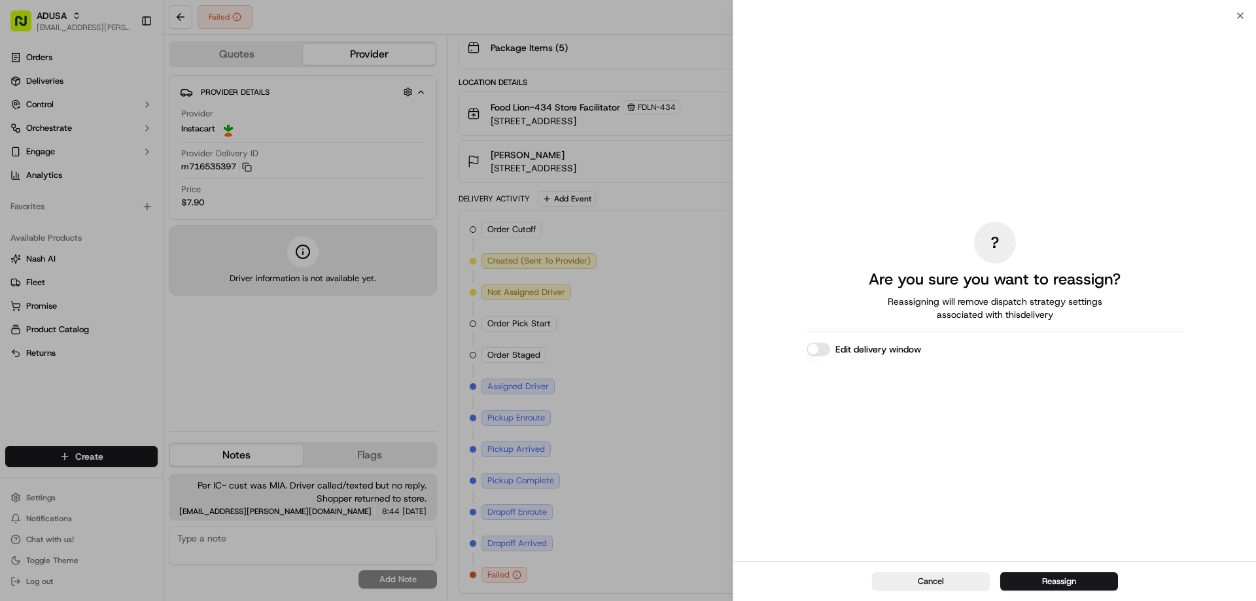
click at [823, 351] on button "Edit delivery window" at bounding box center [819, 349] width 24 height 13
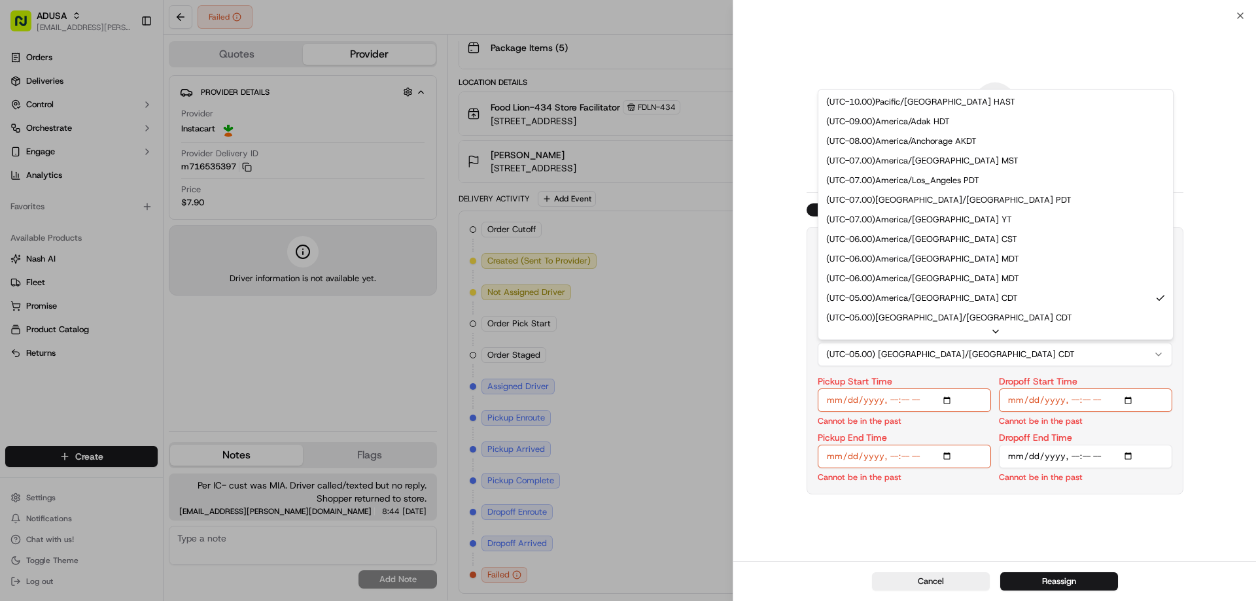
click at [1080, 359] on button "(UTC-05.00) America/Chicago CDT" at bounding box center [995, 355] width 355 height 24
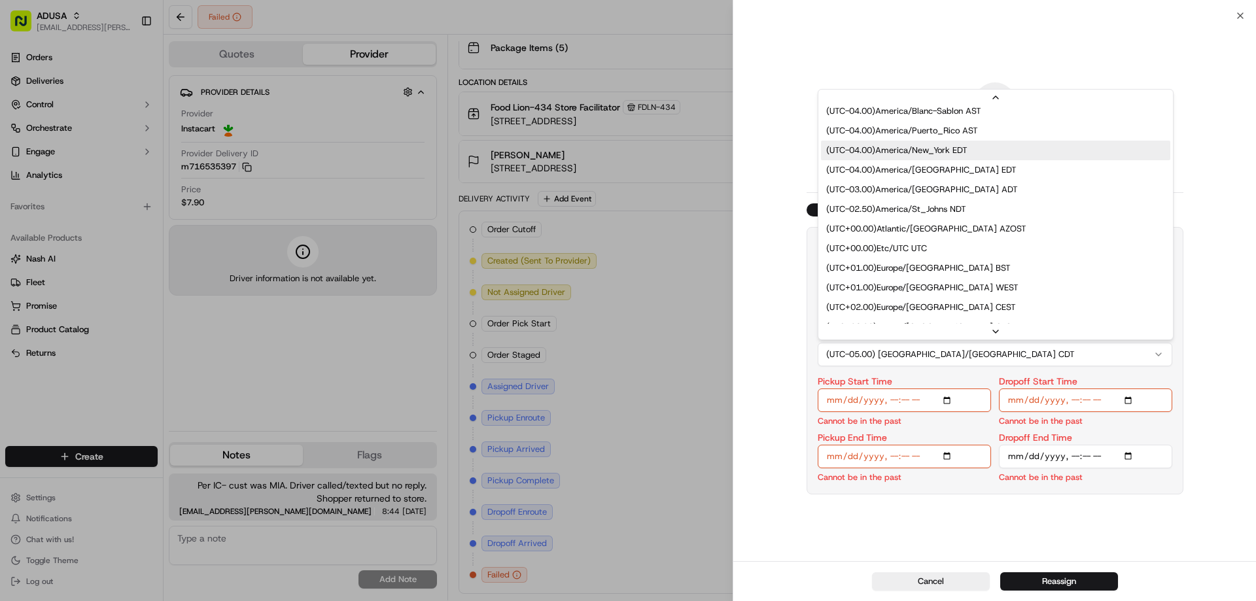
scroll to position [65, 0]
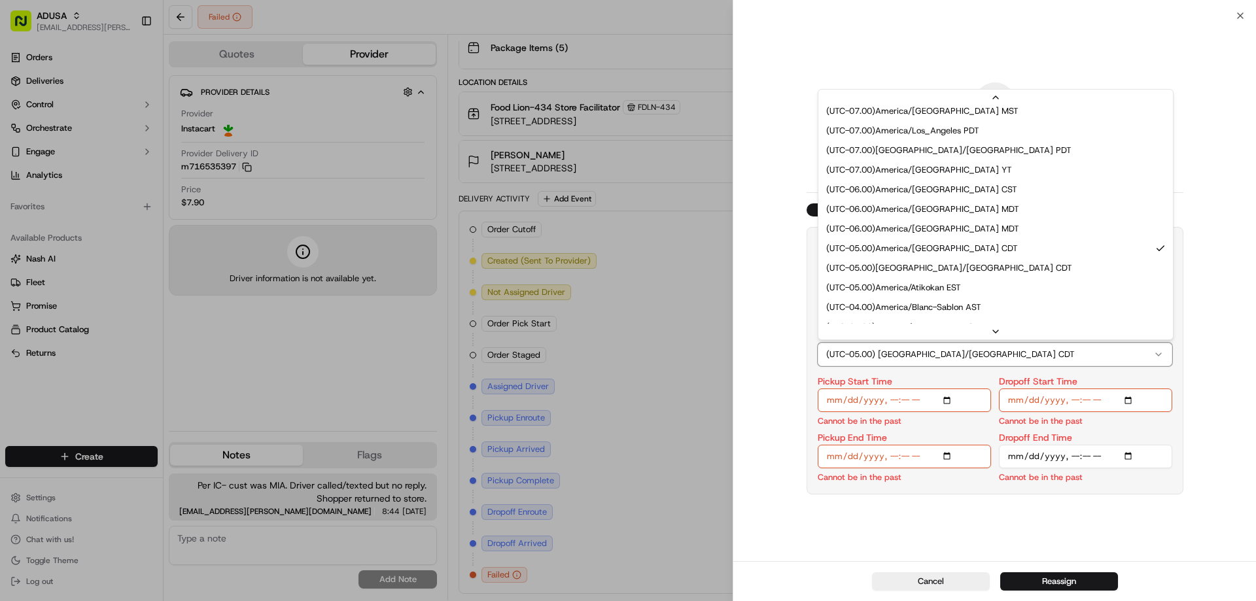
click at [1201, 478] on div "? Are you sure you want to reassign? Reassigning will remove dispatch strategy …" at bounding box center [994, 289] width 523 height 546
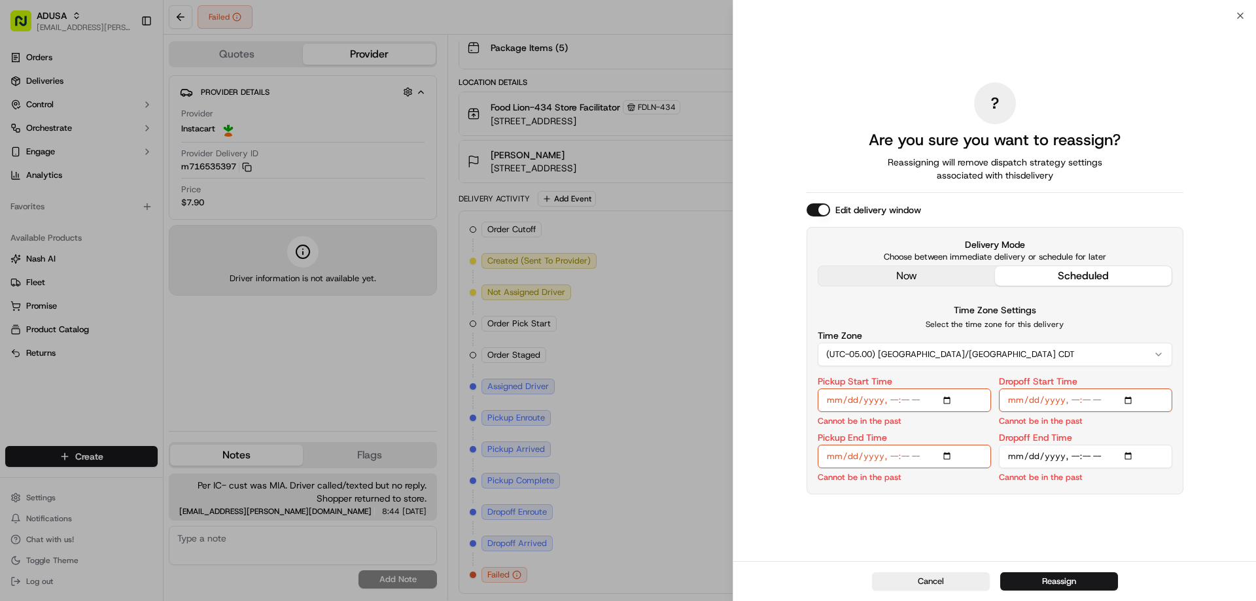
click at [1091, 353] on button "(UTC-05.00) America/Chicago CDT" at bounding box center [995, 355] width 355 height 24
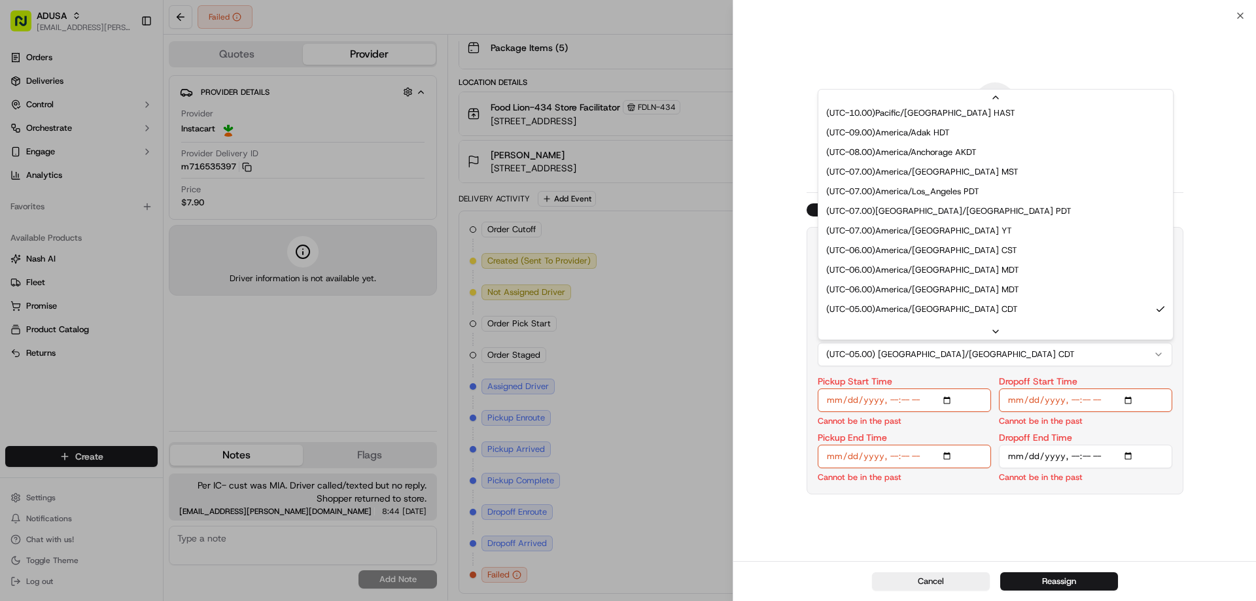
scroll to position [0, 0]
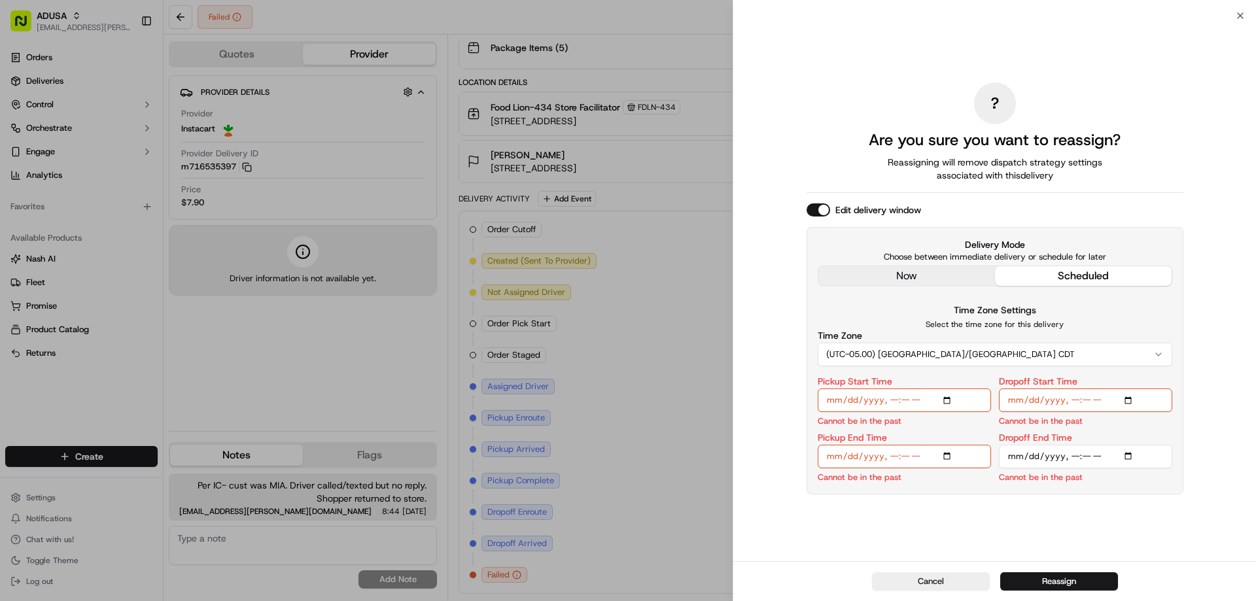
click at [999, 357] on button "(UTC-05.00) America/Chicago CDT" at bounding box center [995, 355] width 355 height 24
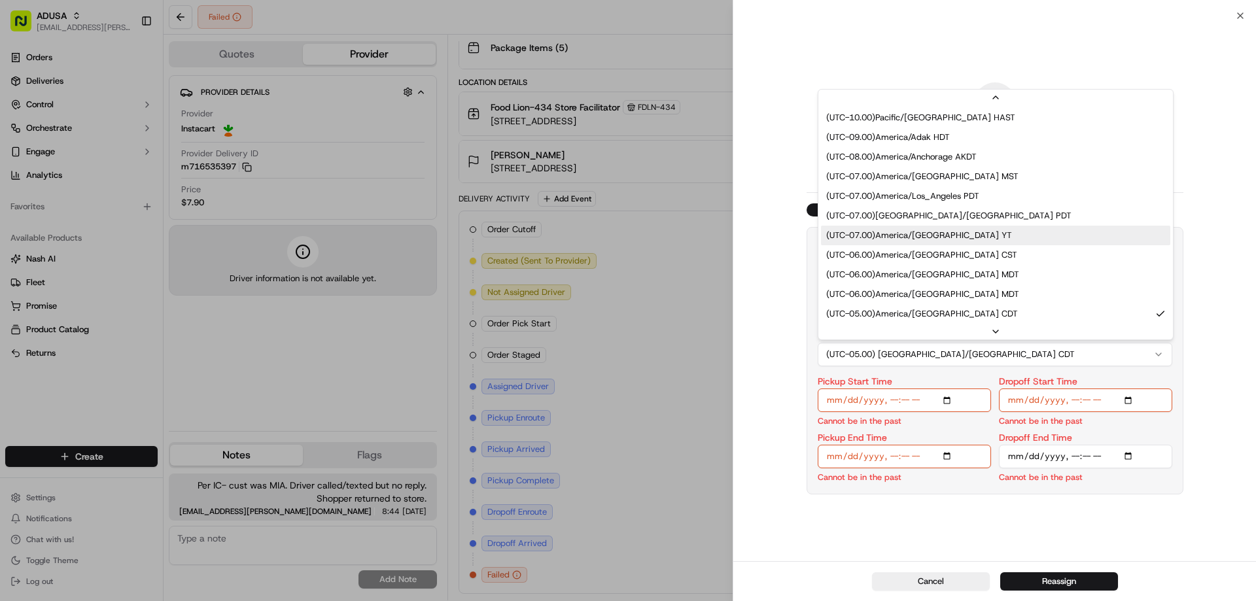
scroll to position [131, 0]
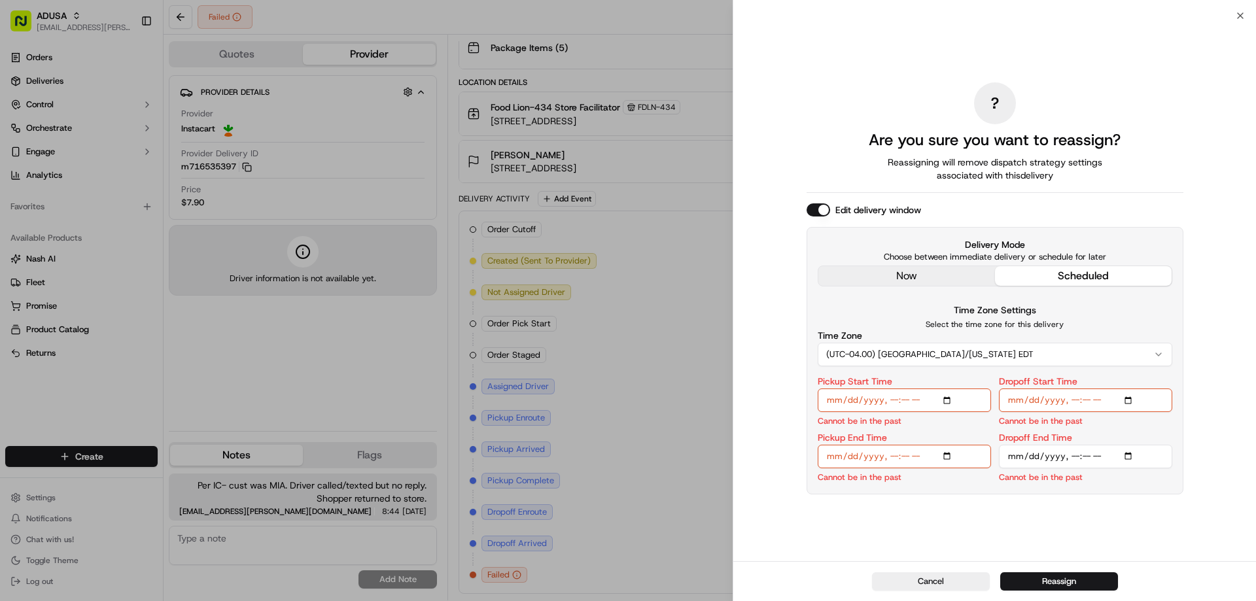
click at [835, 400] on input "Pickup Start Time" at bounding box center [904, 401] width 173 height 24
click at [877, 401] on input "Pickup Start Time" at bounding box center [904, 401] width 173 height 24
click at [930, 397] on input "Pickup Start Time" at bounding box center [904, 401] width 173 height 24
click at [900, 402] on input "Pickup Start Time" at bounding box center [904, 401] width 173 height 24
click at [894, 400] on input "Pickup Start Time" at bounding box center [904, 401] width 173 height 24
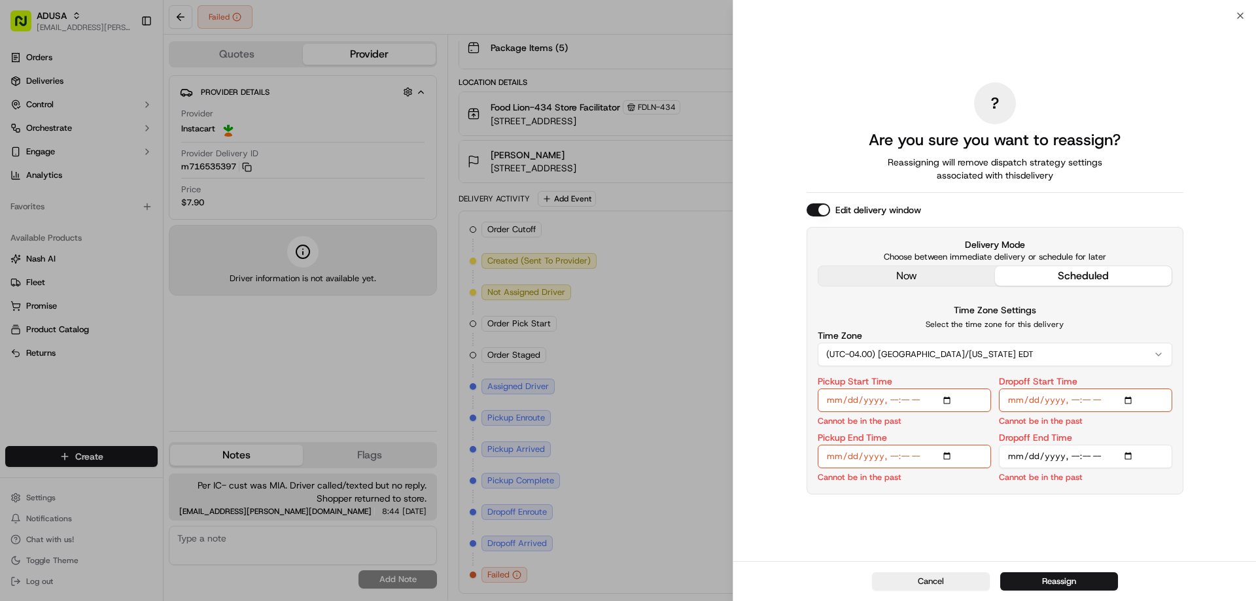
click at [894, 398] on input "Pickup Start Time" at bounding box center [904, 401] width 173 height 24
click at [920, 398] on input "Pickup Start Time" at bounding box center [904, 401] width 173 height 24
type input "2025-09-19T13:00"
click at [1076, 398] on input "Dropoff Start Time" at bounding box center [1085, 401] width 173 height 24
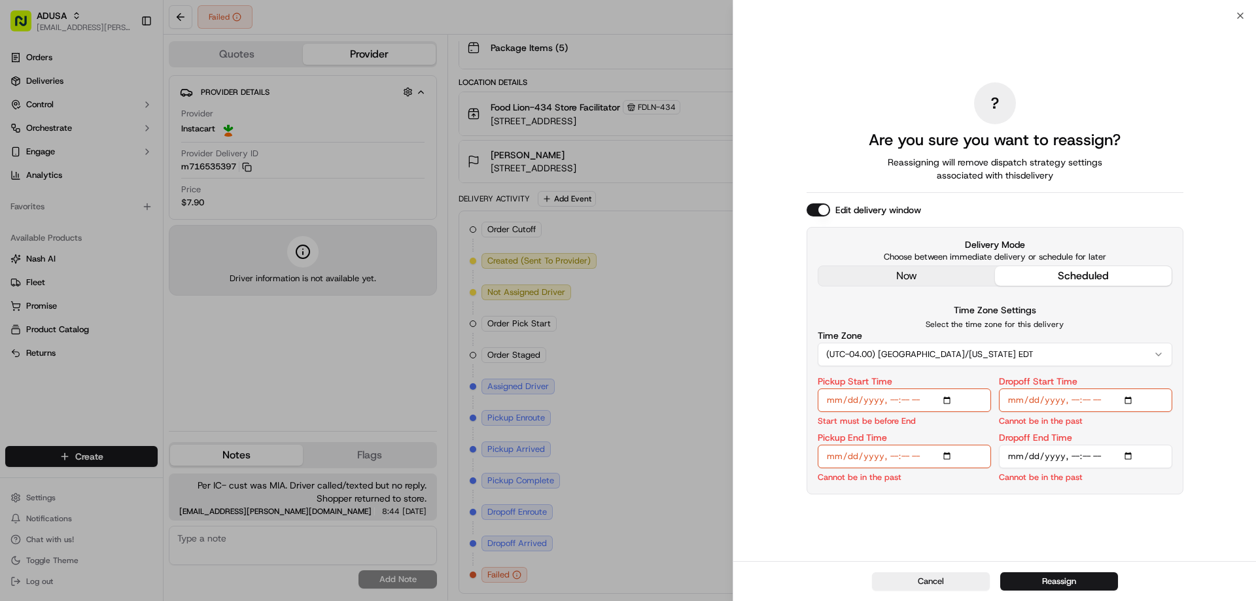
click at [1102, 401] on input "Dropoff Start Time" at bounding box center [1085, 401] width 173 height 24
click at [1144, 510] on div "? Are you sure you want to reassign? Reassigning will remove dispatch strategy …" at bounding box center [995, 288] width 377 height 540
click at [903, 454] on input "Pickup End Time" at bounding box center [904, 457] width 173 height 24
click at [893, 457] on input "Pickup End Time" at bounding box center [904, 457] width 173 height 24
click at [1073, 399] on input "Dropoff Start Time" at bounding box center [1085, 401] width 173 height 24
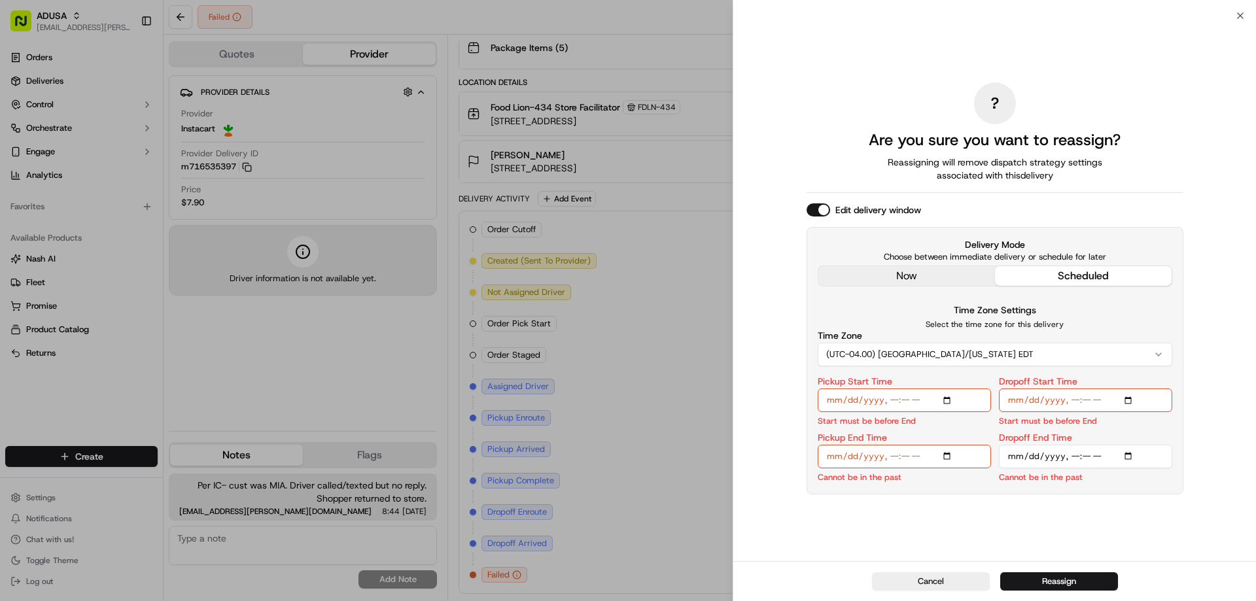
type input "2025-09-19T14:00"
click at [941, 499] on div "? Are you sure you want to reassign? Reassigning will remove dispatch strategy …" at bounding box center [995, 288] width 377 height 540
click at [895, 457] on input "Pickup End Time" at bounding box center [904, 457] width 173 height 24
type input "2025-09-19T14:00"
click at [1076, 456] on input "Dropoff End Time" at bounding box center [1085, 457] width 173 height 24
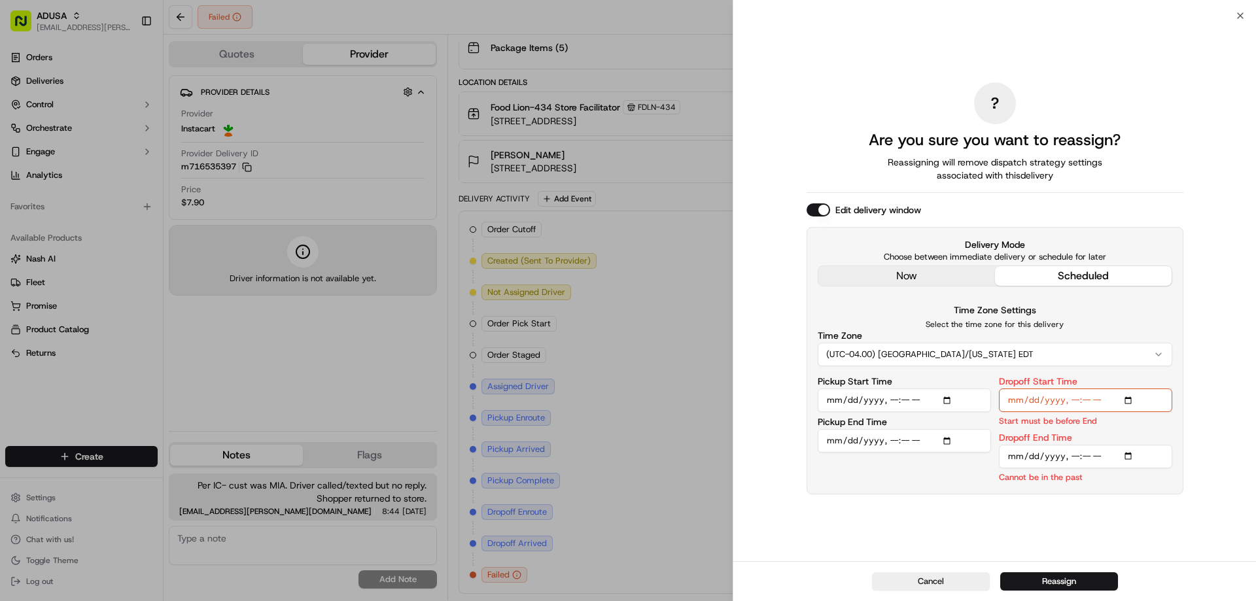
click at [1102, 458] on input "Dropoff End Time" at bounding box center [1085, 457] width 173 height 24
type input "2025-09-19T14:00"
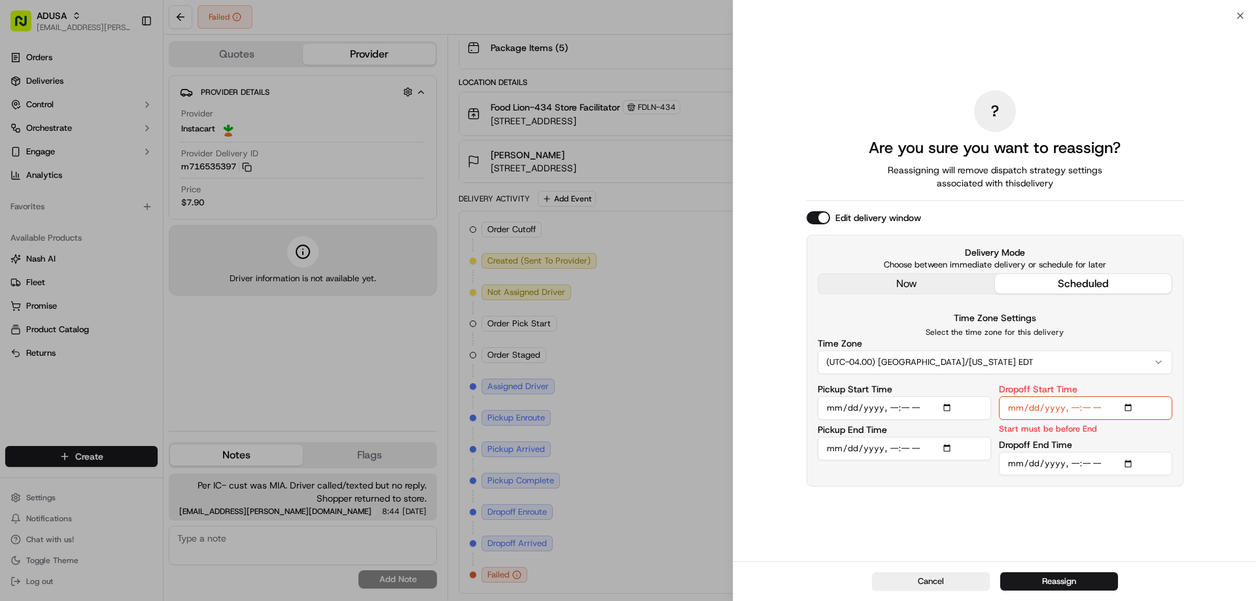
click at [1229, 358] on div "? Are you sure you want to reassign? Reassigning will remove dispatch strategy …" at bounding box center [994, 289] width 523 height 546
click at [1076, 407] on input "Dropoff Start Time" at bounding box center [1085, 408] width 173 height 24
type input "2025-09-19T13:00"
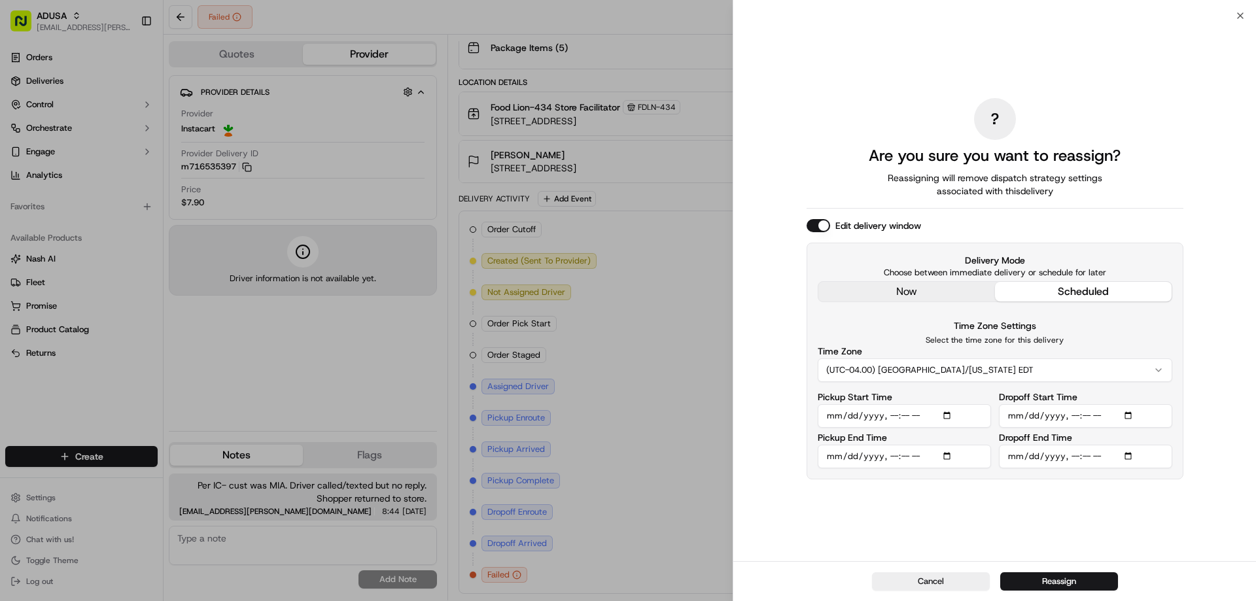
click at [1087, 500] on div "? Are you sure you want to reassign? Reassigning will remove dispatch strategy …" at bounding box center [995, 288] width 377 height 540
click at [895, 416] on input "Pickup Start Time" at bounding box center [904, 416] width 173 height 24
type input "2025-09-19T12:00"
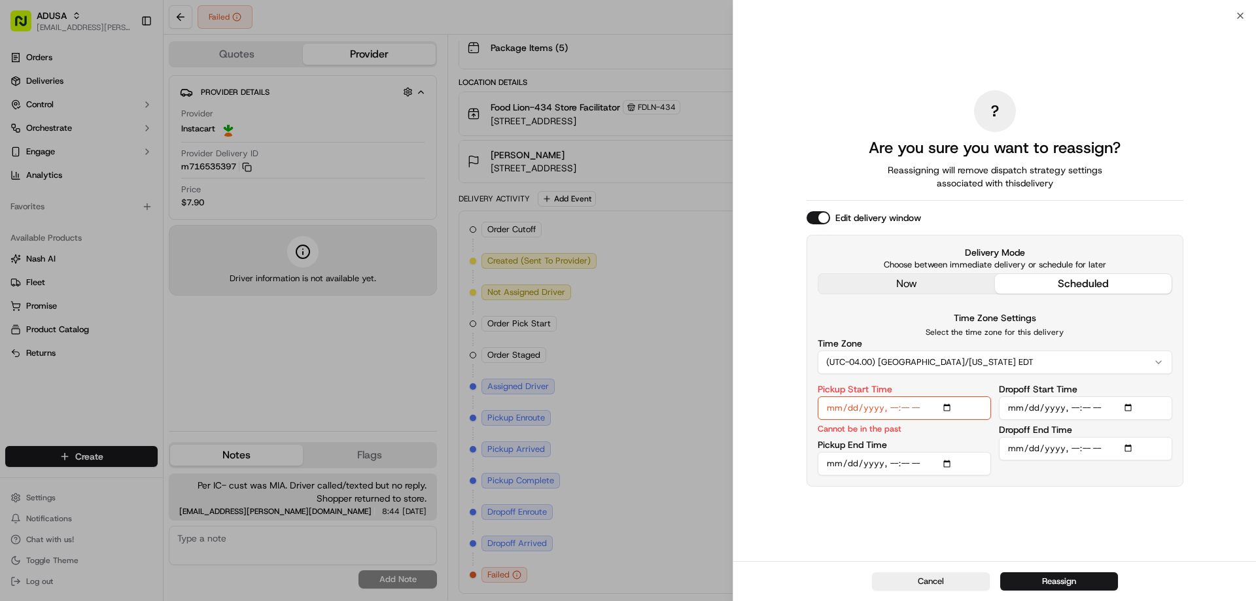
click at [1075, 411] on input "Dropoff Start Time" at bounding box center [1085, 408] width 173 height 24
type input "2025-09-19T12:00"
click at [895, 405] on input "Pickup Start Time" at bounding box center [904, 408] width 173 height 24
type input "2025-09-19T13:00"
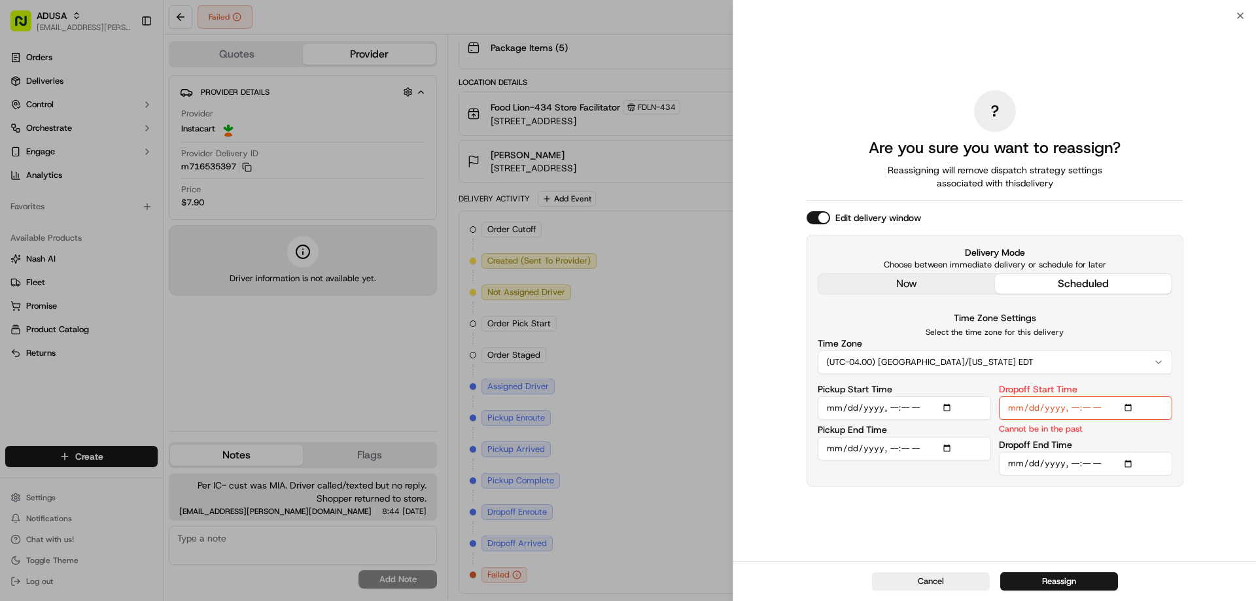
click at [1074, 406] on input "Dropoff Start Time" at bounding box center [1085, 408] width 173 height 24
type input "2025-09-19T13:00"
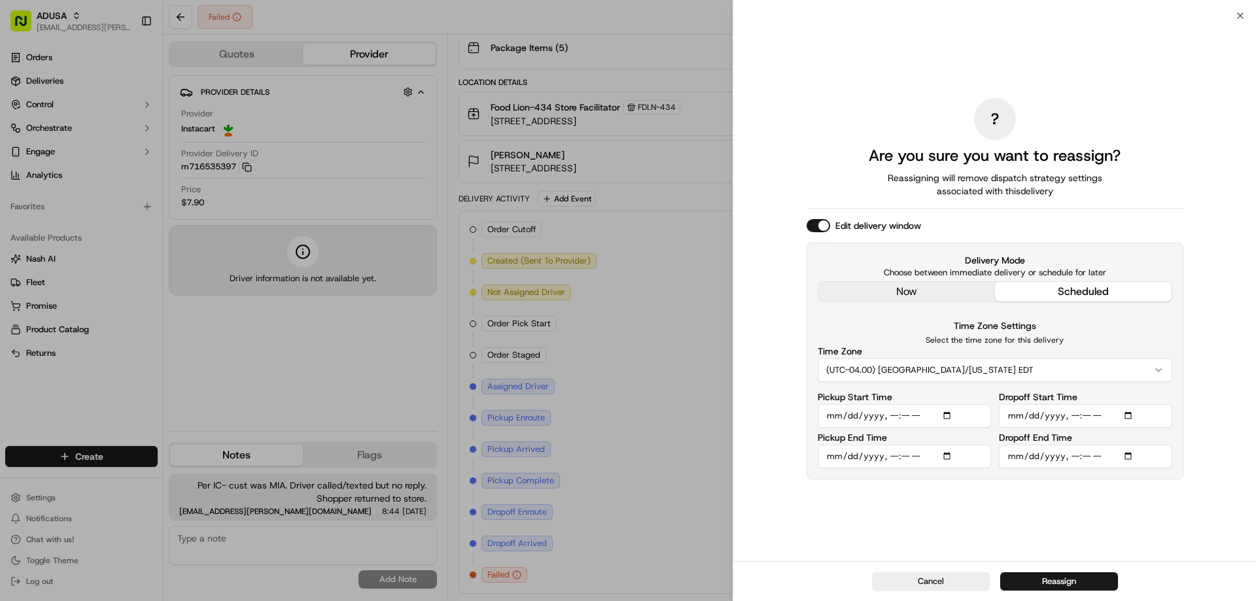
click at [1031, 488] on div "? Are you sure you want to reassign? Reassigning will remove dispatch strategy …" at bounding box center [995, 288] width 377 height 540
click at [1044, 579] on button "Reassign" at bounding box center [1059, 581] width 118 height 18
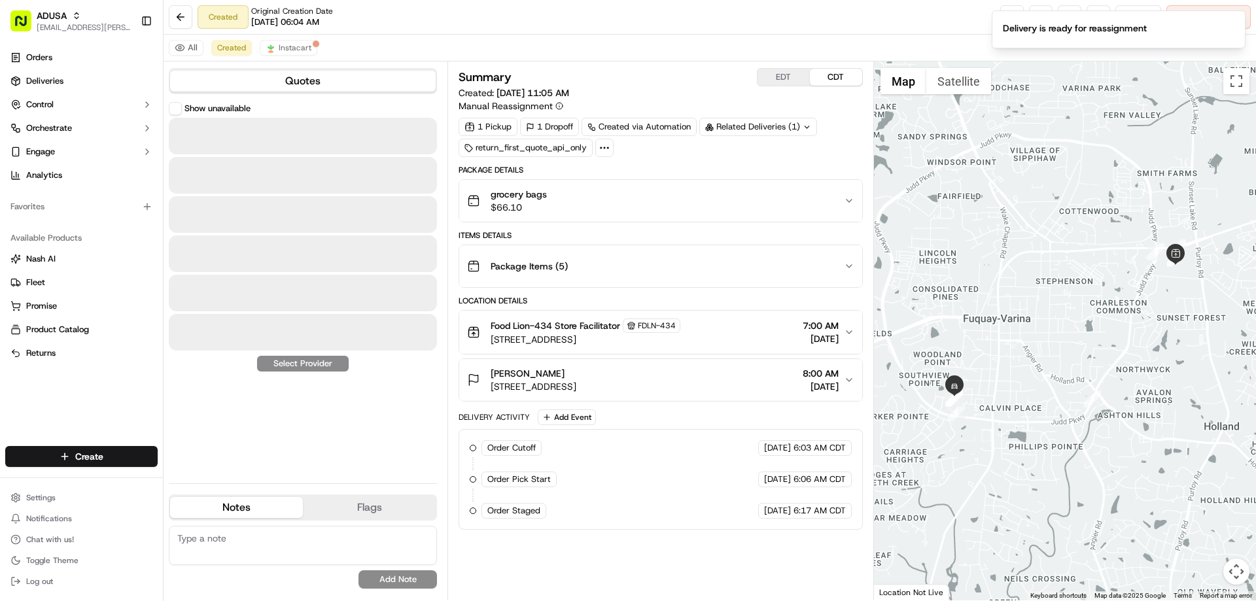
scroll to position [0, 0]
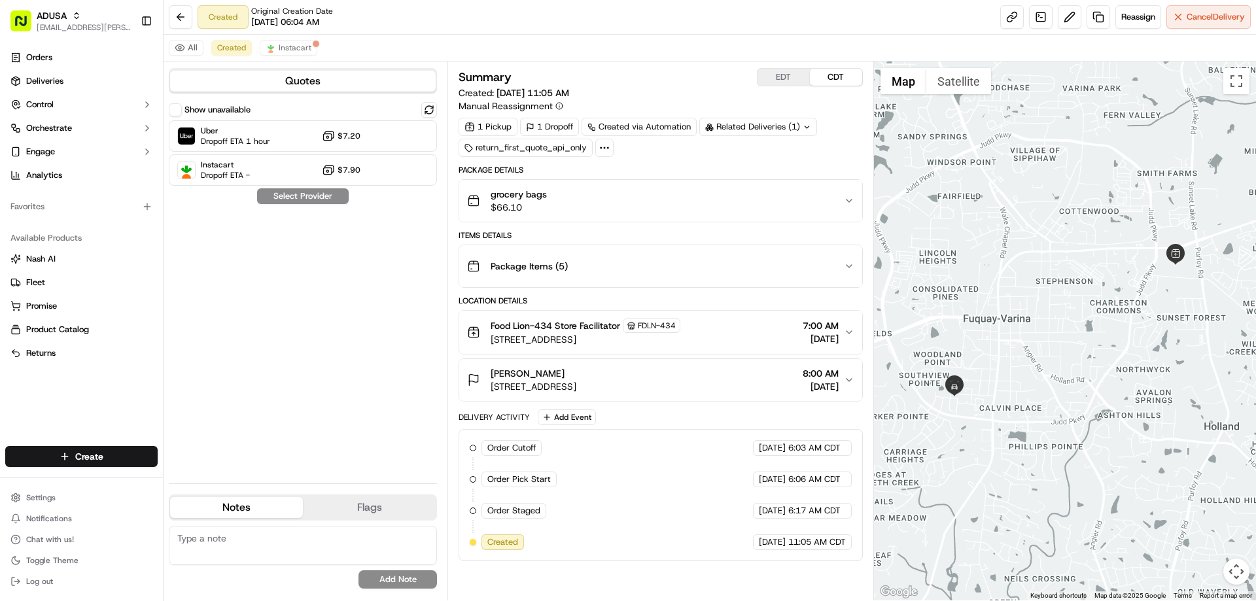
click at [265, 542] on textarea at bounding box center [303, 545] width 268 height 39
click at [266, 138] on span "Dropoff ETA 1 hour" at bounding box center [235, 141] width 69 height 10
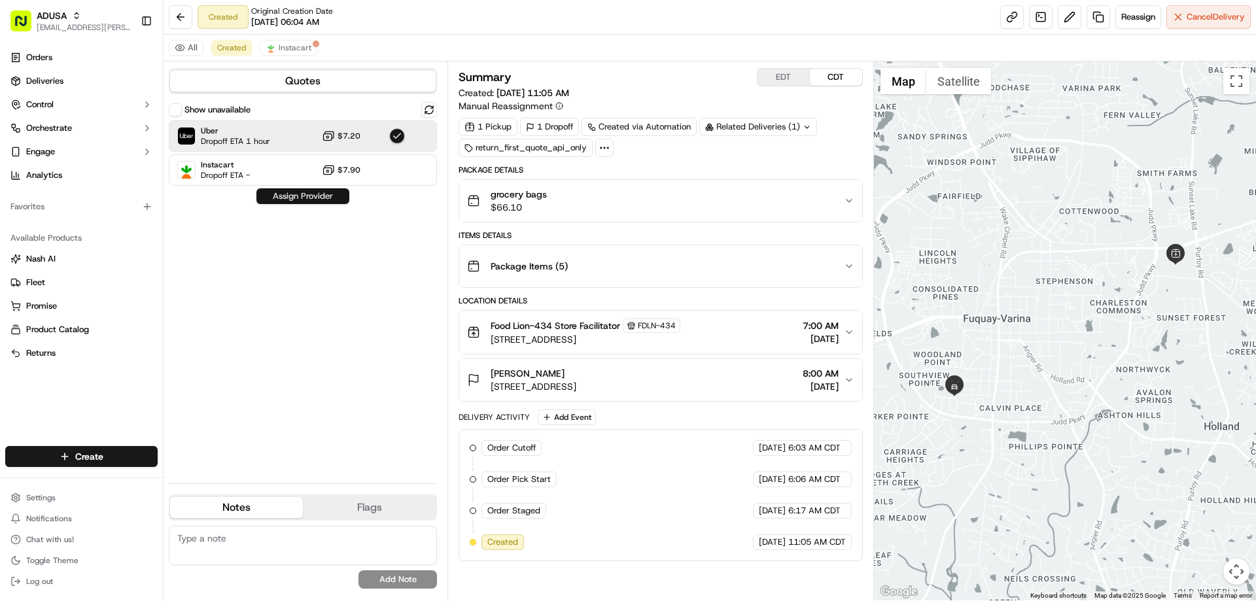
click at [318, 201] on button "Assign Provider" at bounding box center [302, 196] width 93 height 16
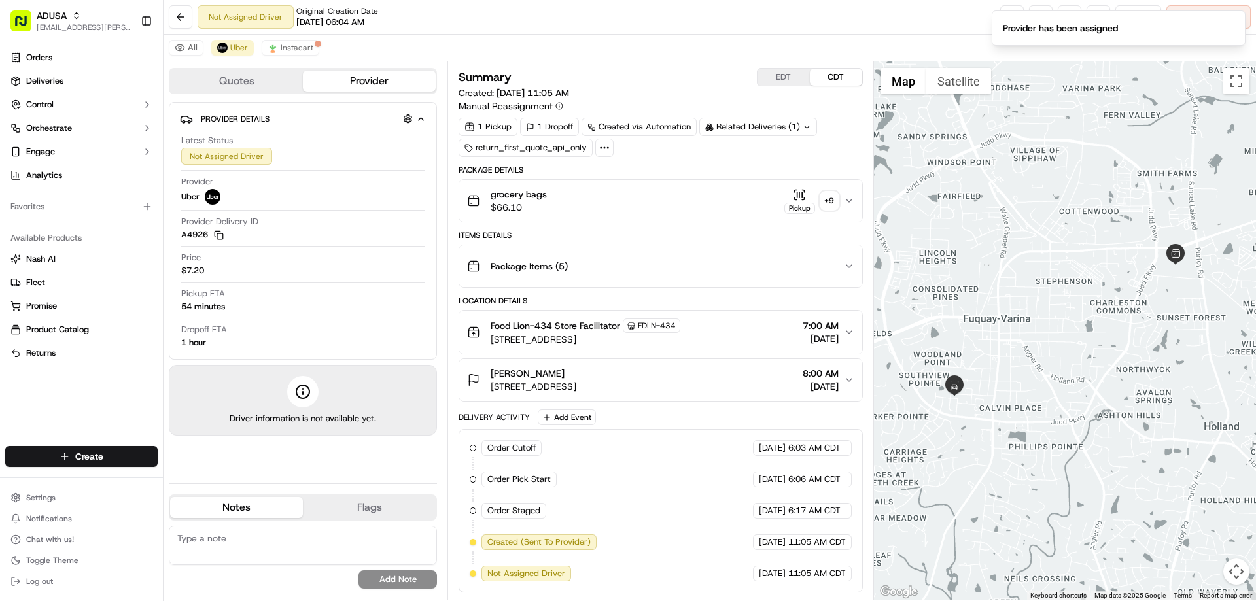
click at [233, 535] on textarea at bounding box center [303, 545] width 268 height 39
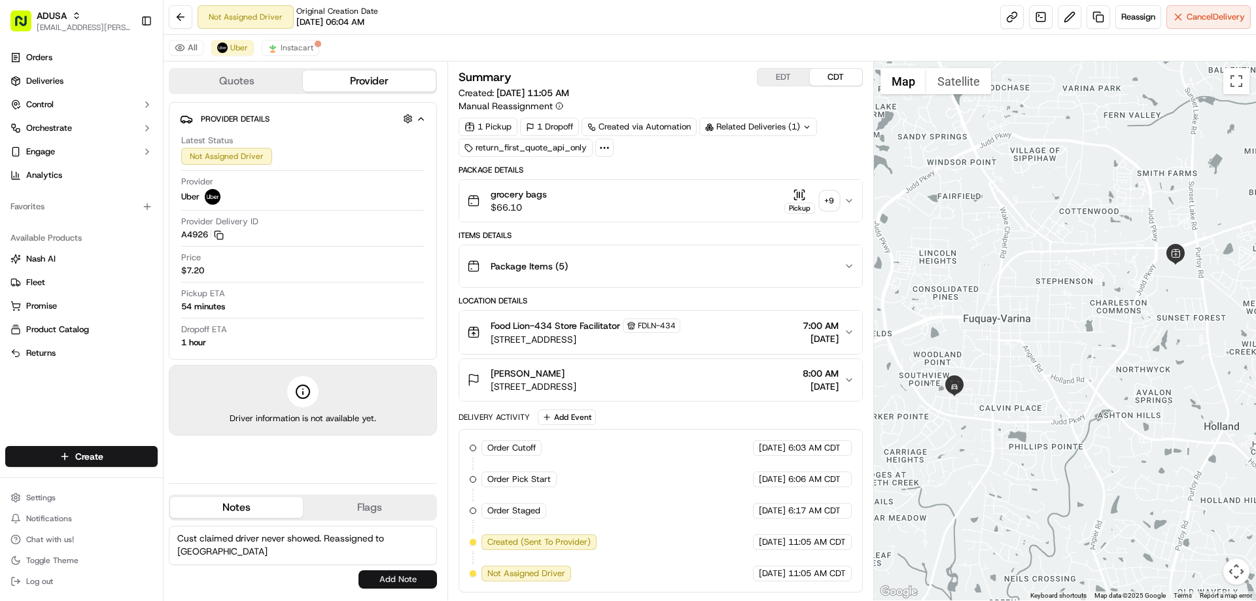
type textarea "Cust claimed driver never showed. Reassigned to Uber"
click at [387, 584] on button "Add Note" at bounding box center [398, 579] width 79 height 18
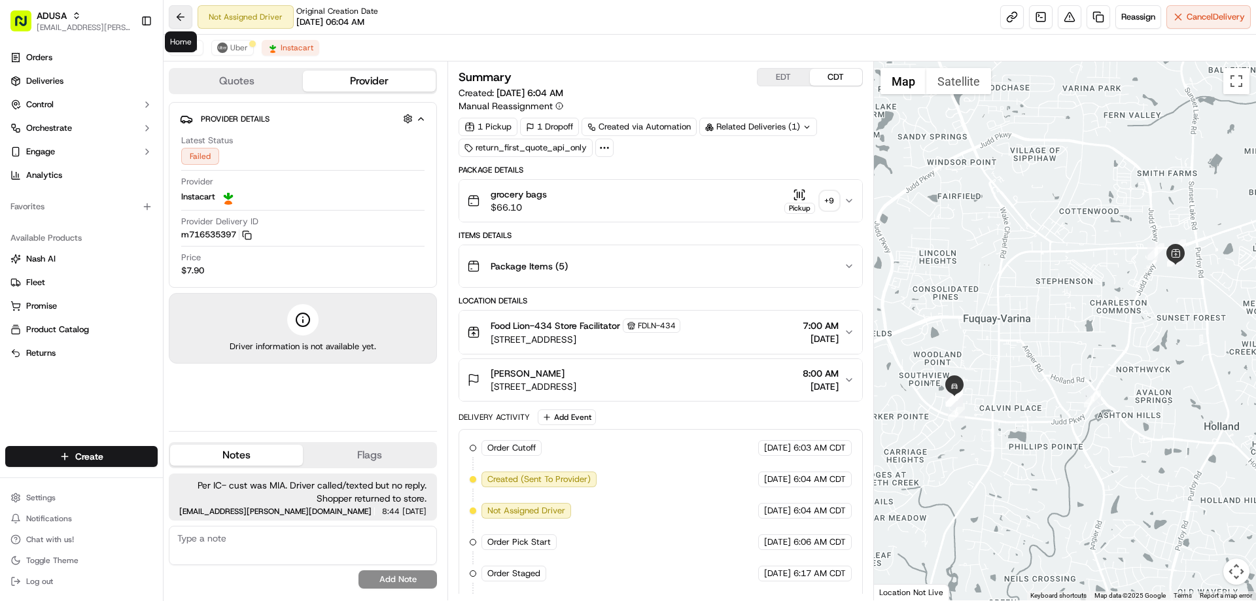
click at [177, 17] on button at bounding box center [181, 17] width 24 height 24
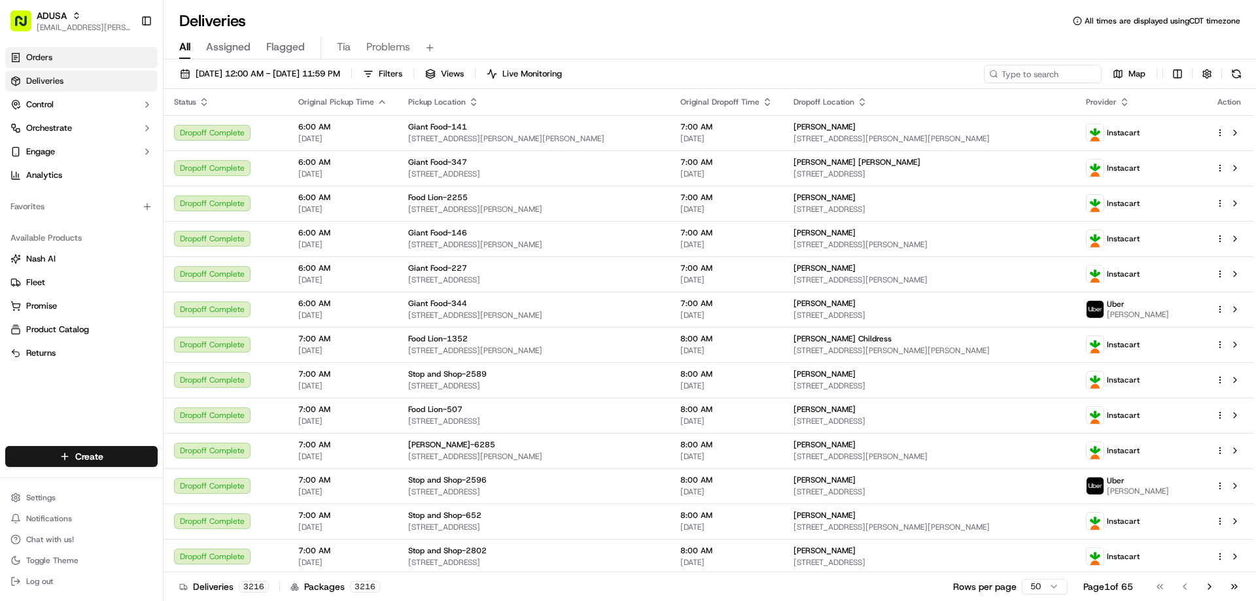
click at [82, 58] on link "Orders" at bounding box center [81, 57] width 152 height 21
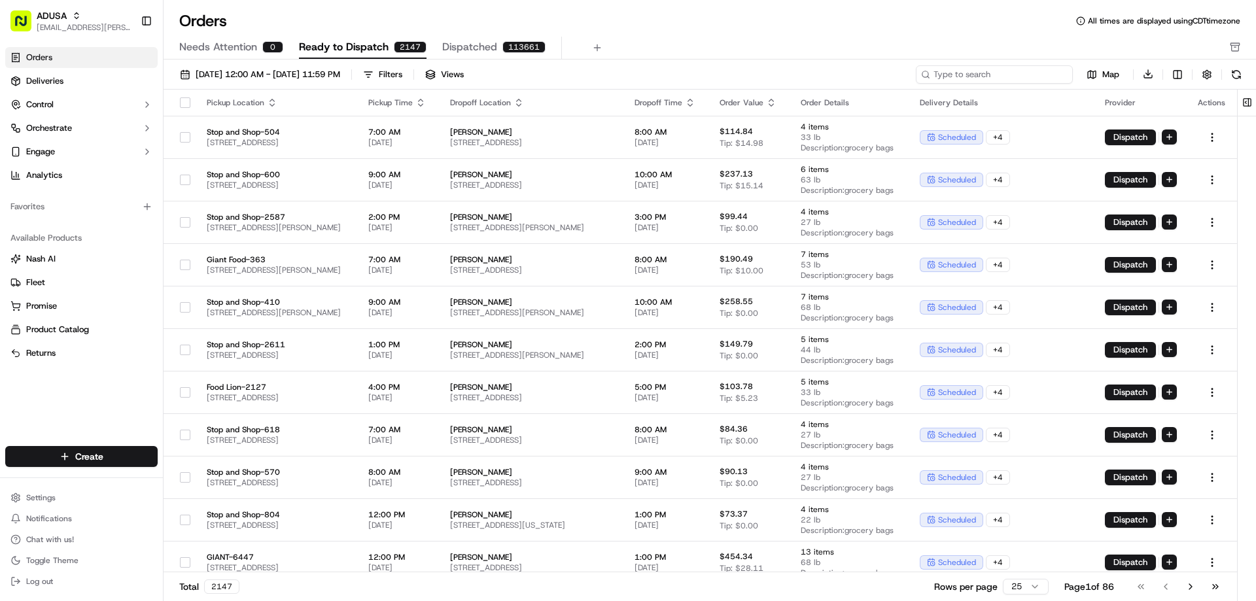
click at [1019, 75] on input at bounding box center [994, 74] width 157 height 18
paste input "m713385413"
type input "m713385413"
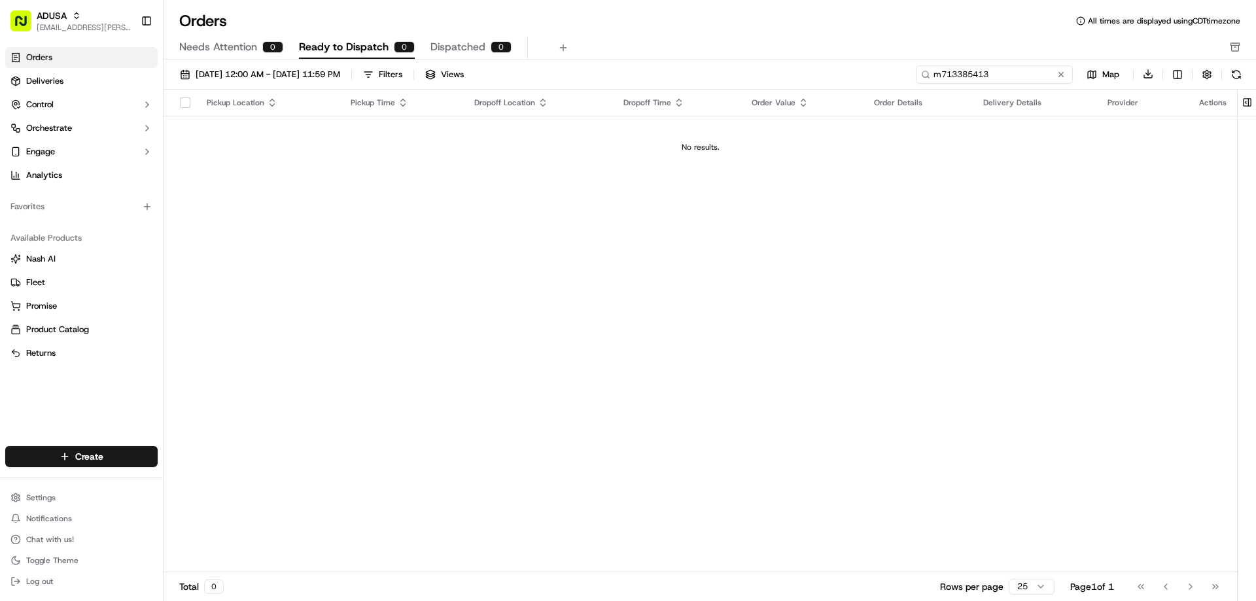
drag, startPoint x: 994, startPoint y: 71, endPoint x: 891, endPoint y: 70, distance: 102.7
click at [891, 70] on div "09/01/2025 12:00 AM - 09/30/2025 11:59 PM Filters Views m713385413 Map Download" at bounding box center [710, 77] width 1093 height 25
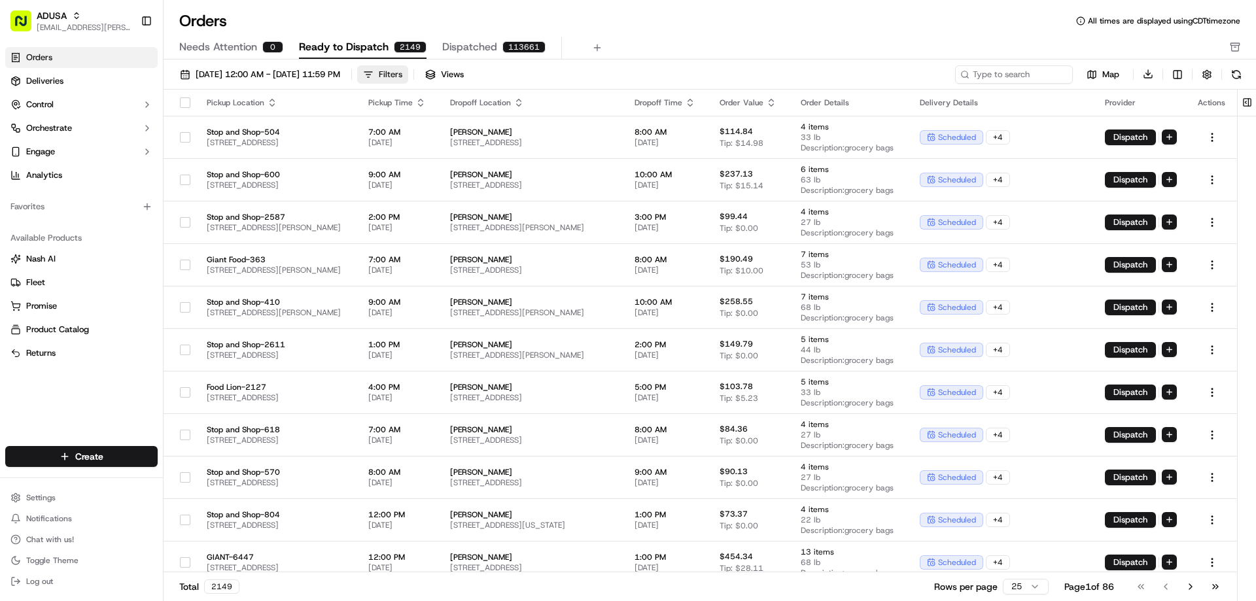
click at [402, 76] on div "Filters" at bounding box center [391, 75] width 24 height 12
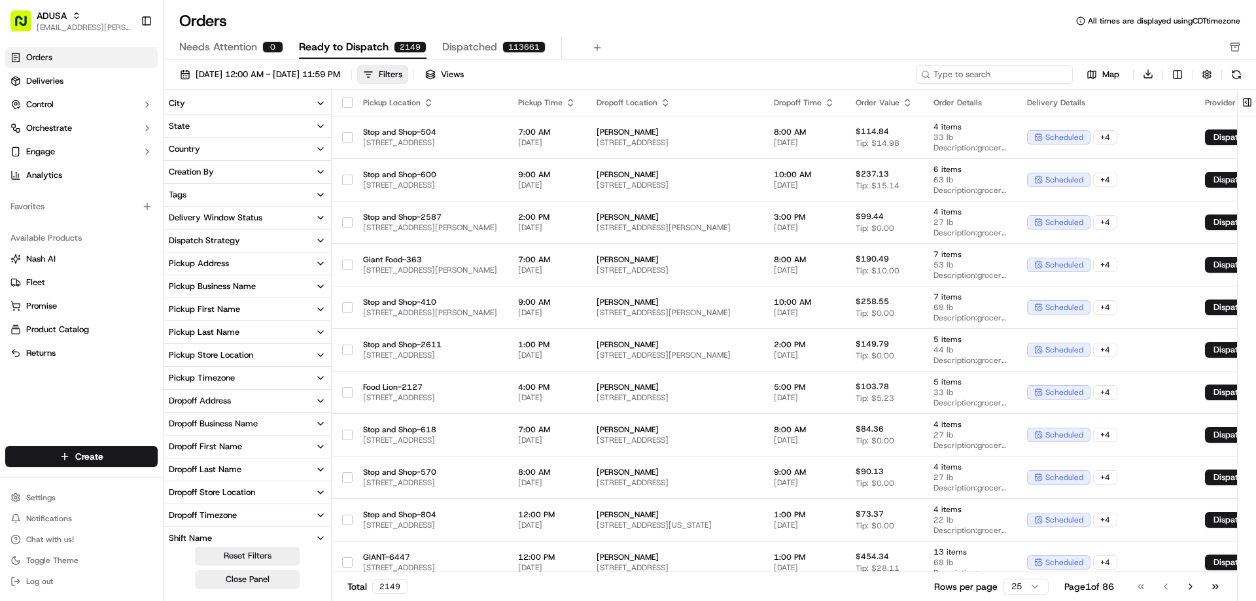
click at [1039, 72] on input at bounding box center [994, 74] width 157 height 18
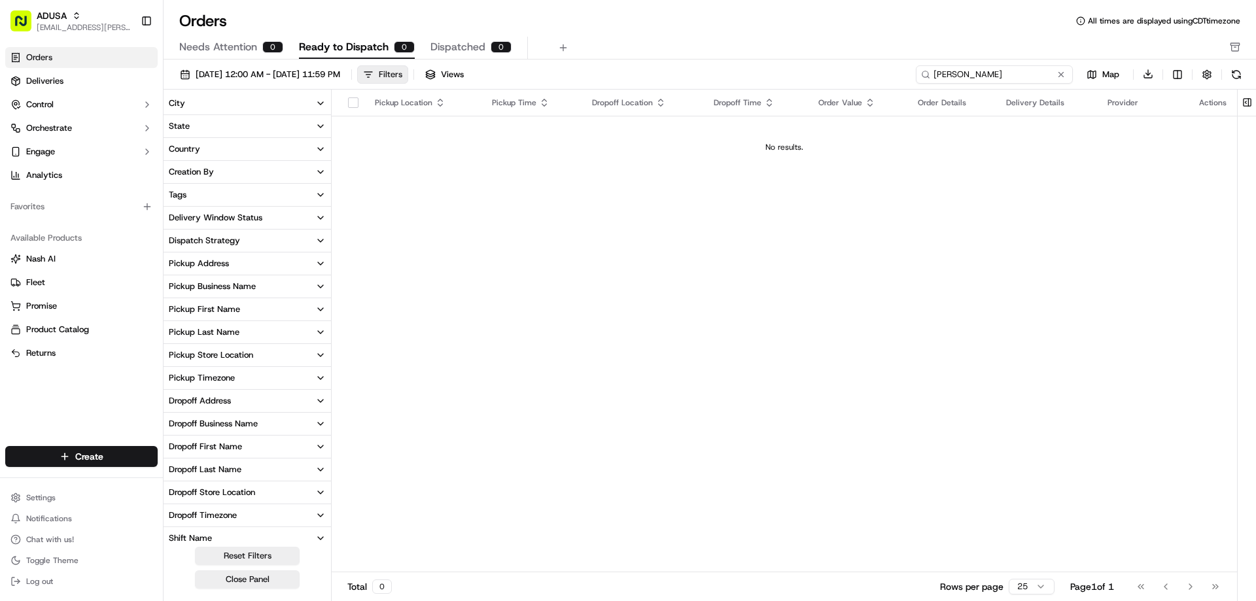
type input "Cynthia Holmes"
click at [402, 75] on div "Filters" at bounding box center [391, 75] width 24 height 12
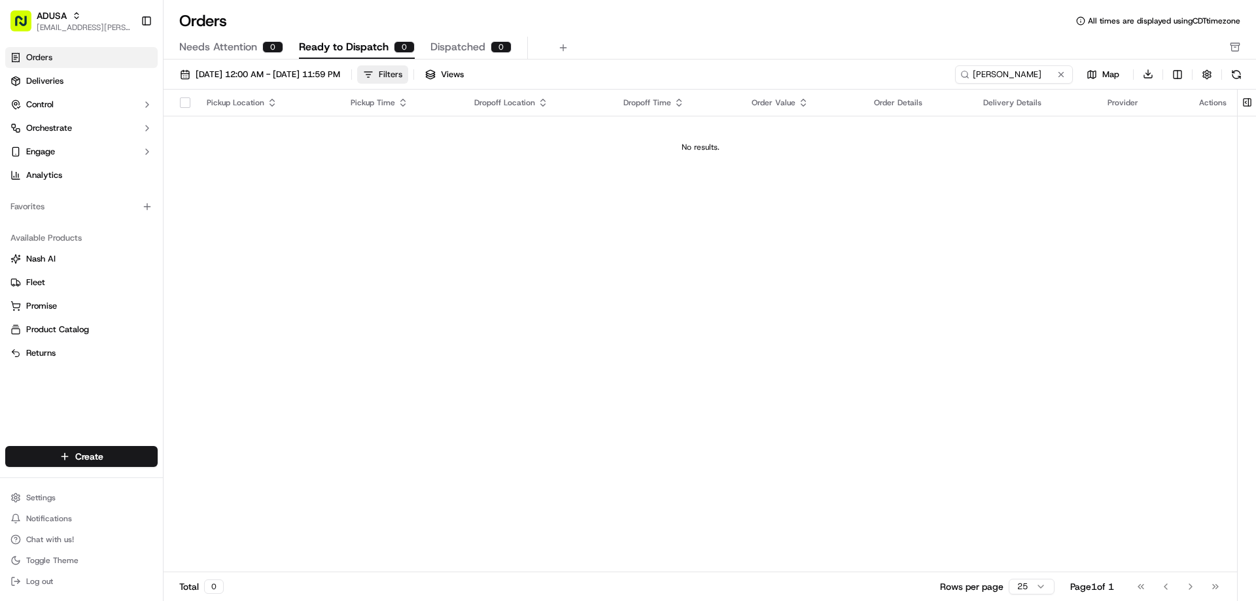
click at [402, 75] on div "Filters" at bounding box center [391, 75] width 24 height 12
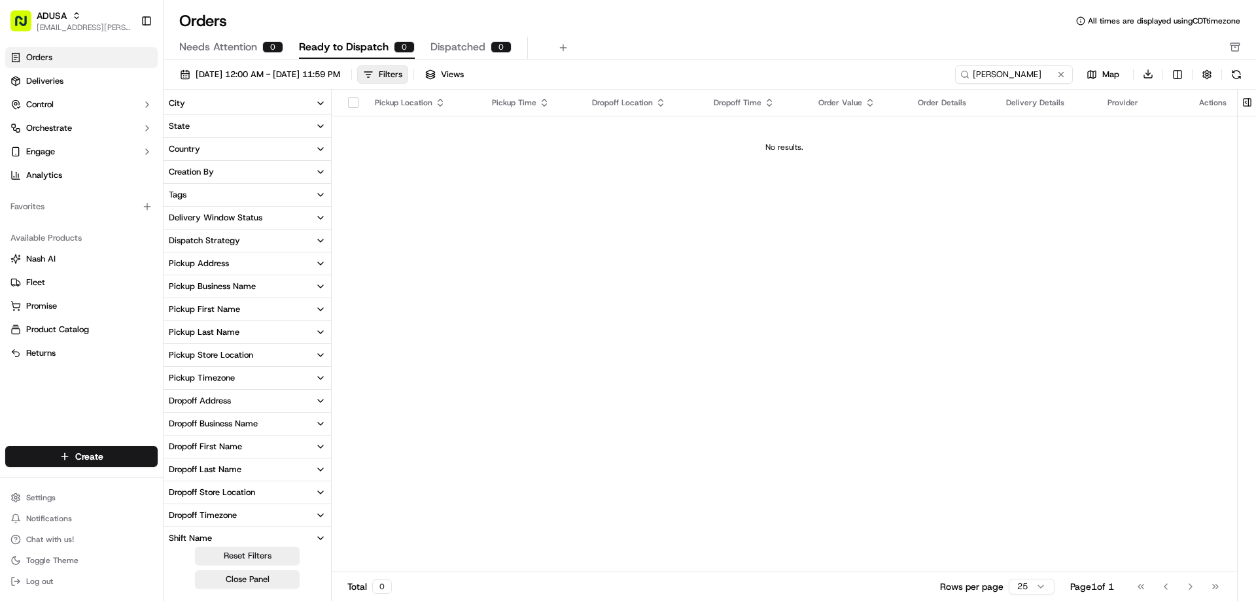
click at [298, 287] on button "Pickup Business Name" at bounding box center [247, 286] width 167 height 22
click at [285, 284] on button "Pickup Business Name" at bounding box center [247, 286] width 167 height 22
click at [284, 495] on button "Dropoff Store Location" at bounding box center [247, 493] width 167 height 22
click at [280, 198] on button "Tags" at bounding box center [247, 195] width 167 height 22
click at [303, 196] on button "Tags" at bounding box center [247, 195] width 167 height 22
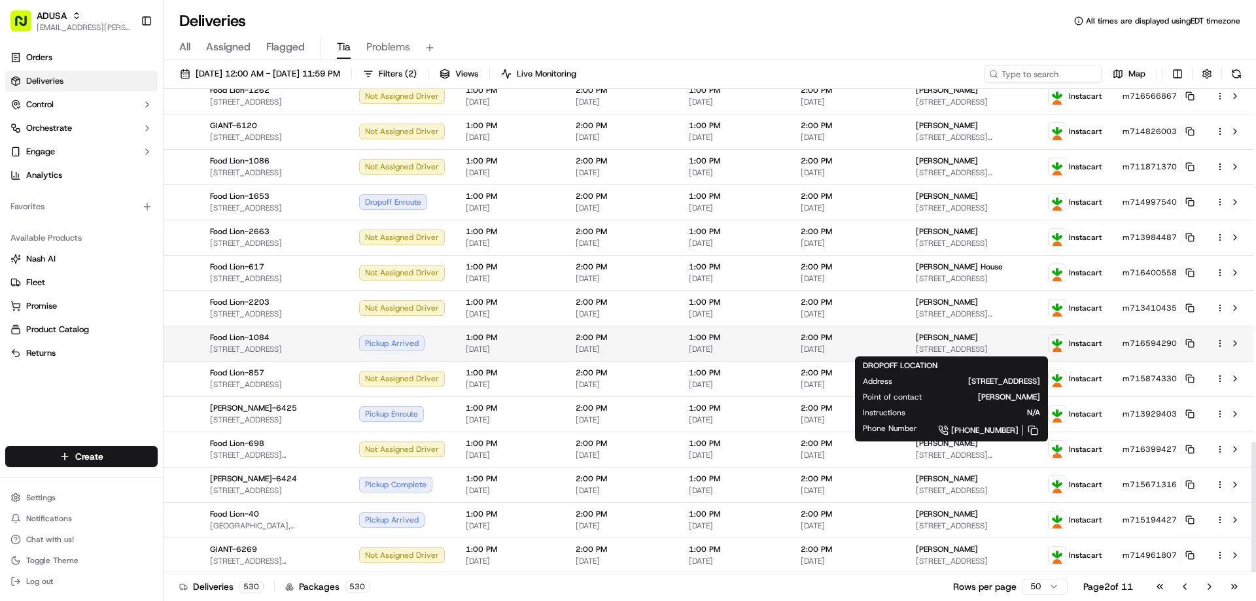
scroll to position [1309, 0]
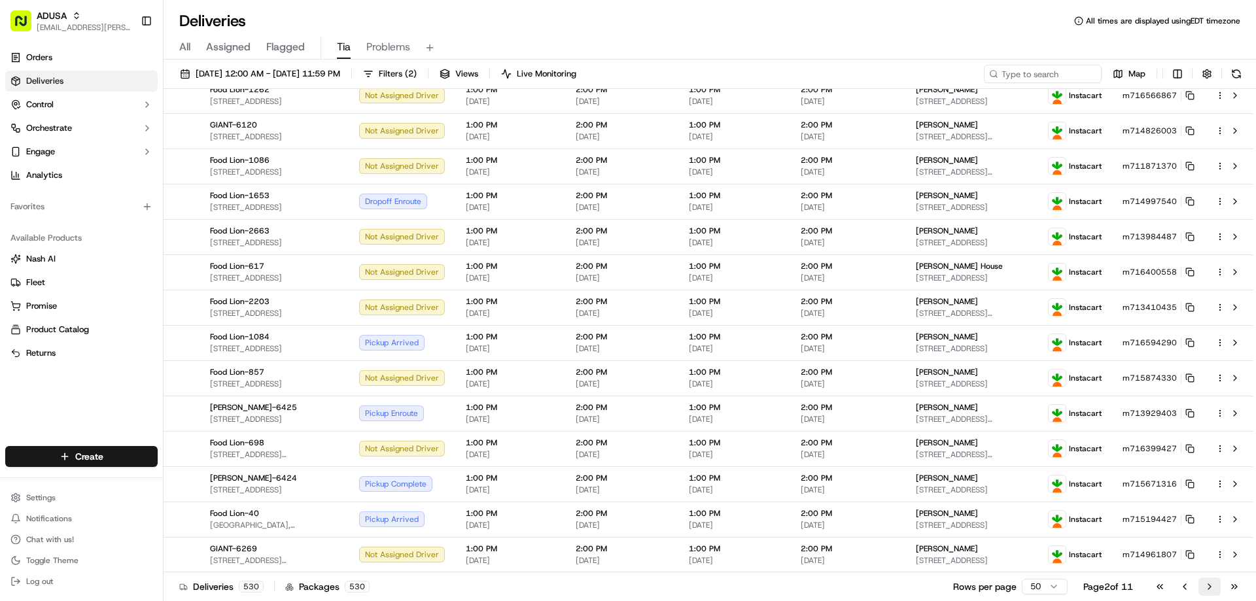
click at [1207, 584] on button "Go to next page" at bounding box center [1210, 587] width 22 height 18
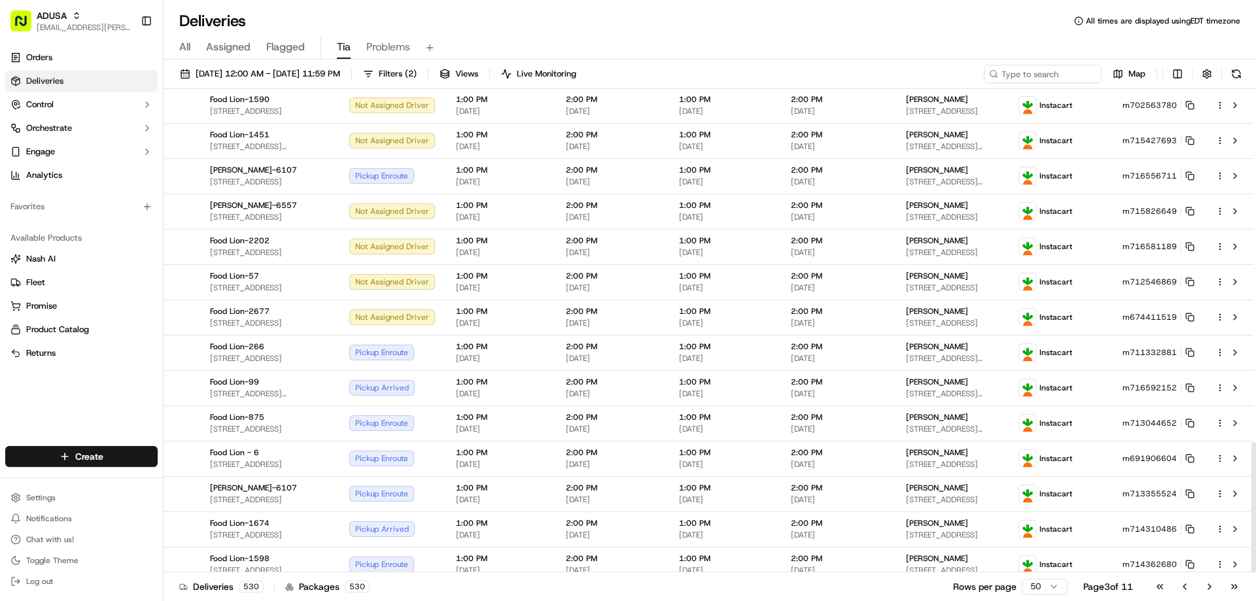
scroll to position [1309, 0]
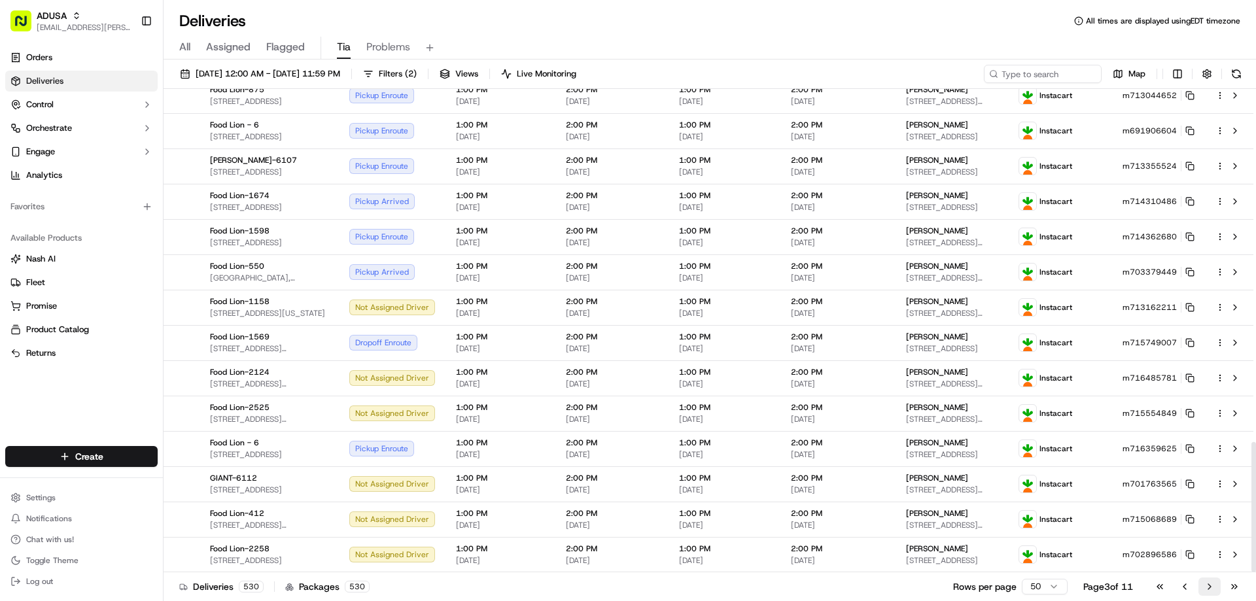
click at [1212, 586] on button "Go to next page" at bounding box center [1210, 587] width 22 height 18
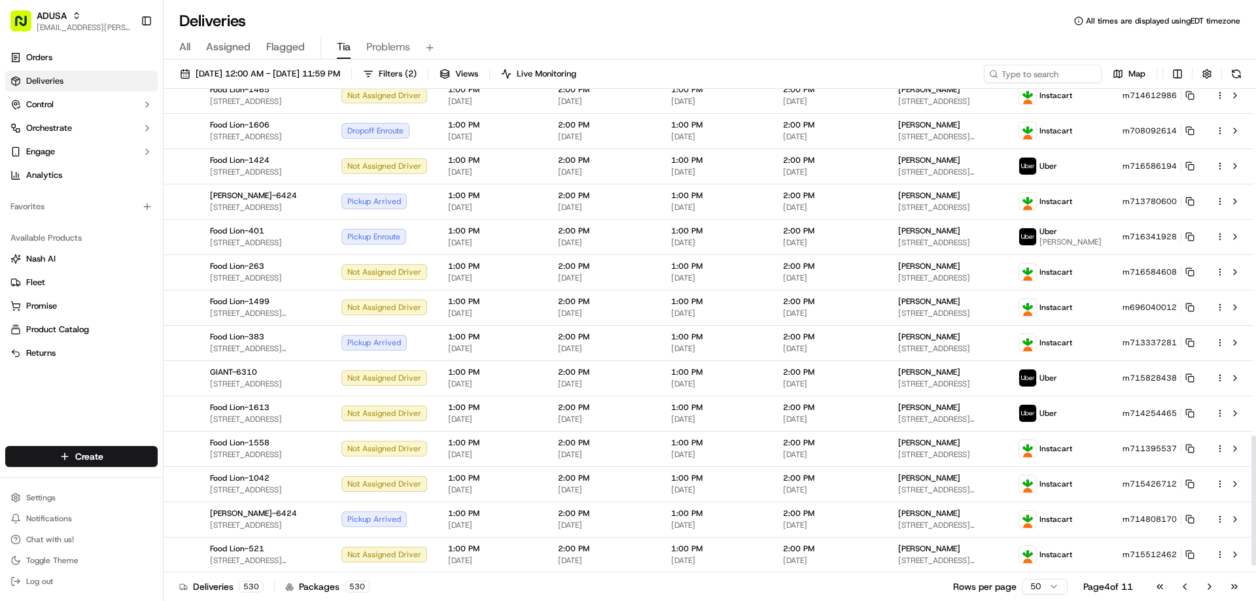
scroll to position [1316, 0]
click at [851, 39] on div "All Assigned Flagged Tia Problems" at bounding box center [710, 48] width 1093 height 23
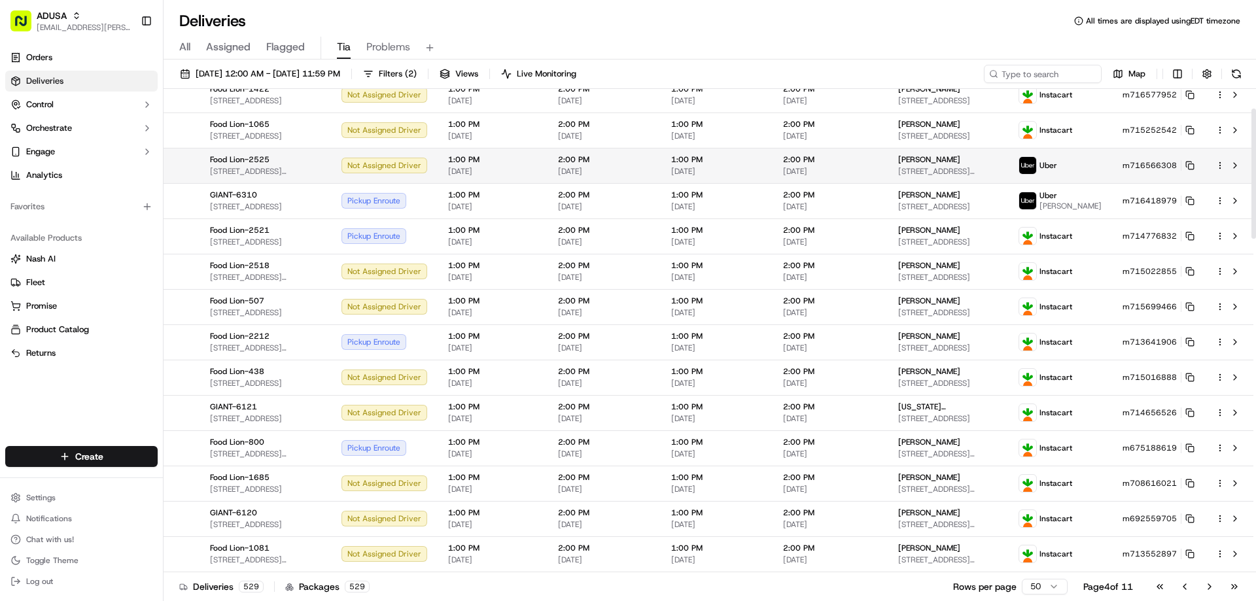
scroll to position [0, 0]
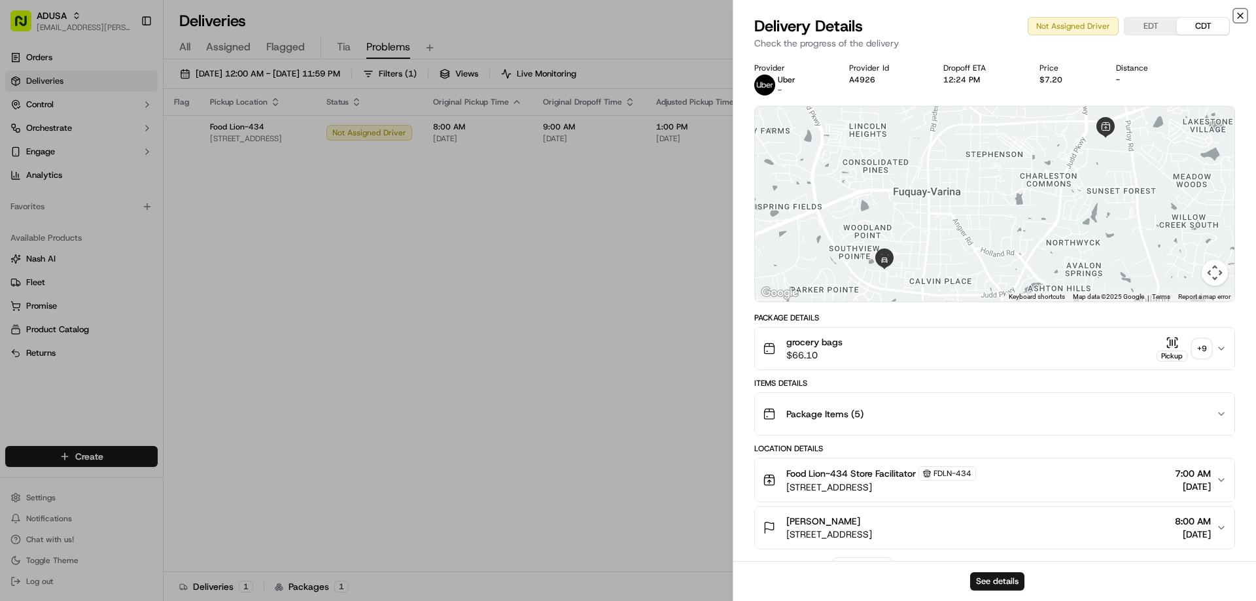
click at [1241, 14] on icon "button" at bounding box center [1240, 15] width 10 height 10
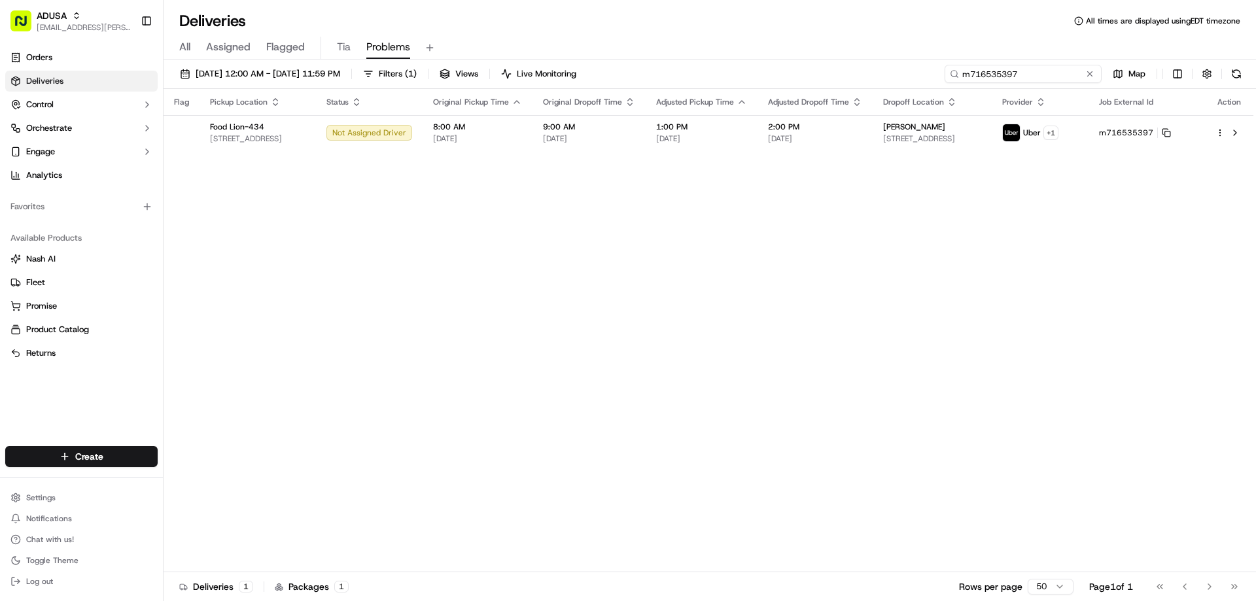
drag, startPoint x: 1070, startPoint y: 71, endPoint x: 961, endPoint y: 77, distance: 108.8
click at [961, 77] on input "m716535397" at bounding box center [1023, 74] width 157 height 18
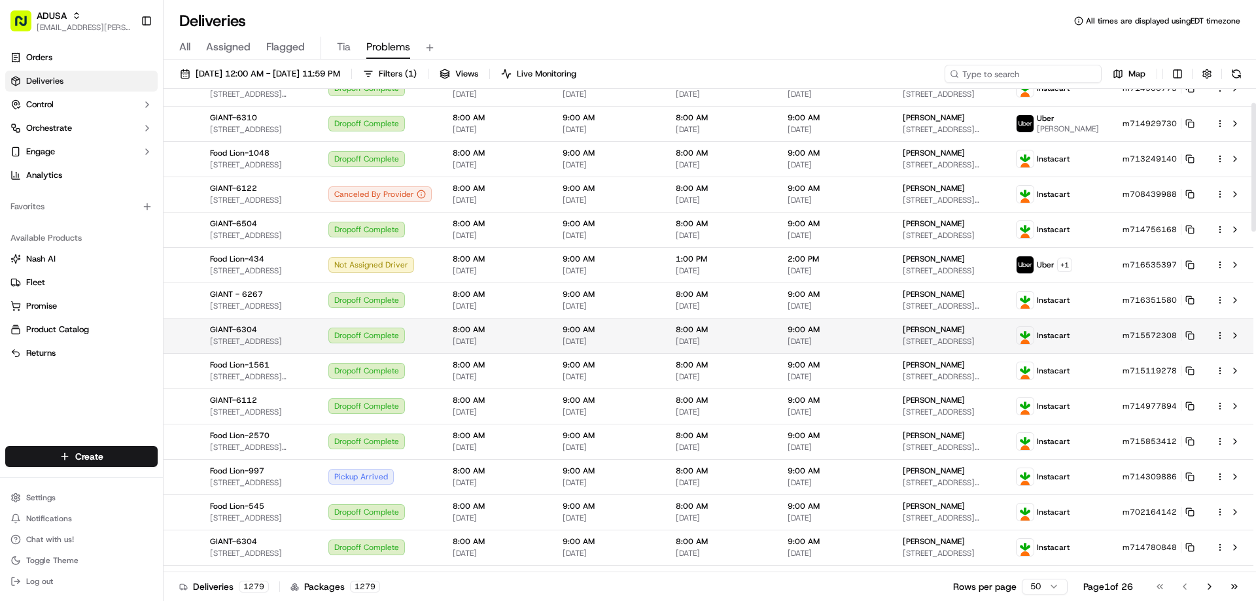
scroll to position [65, 0]
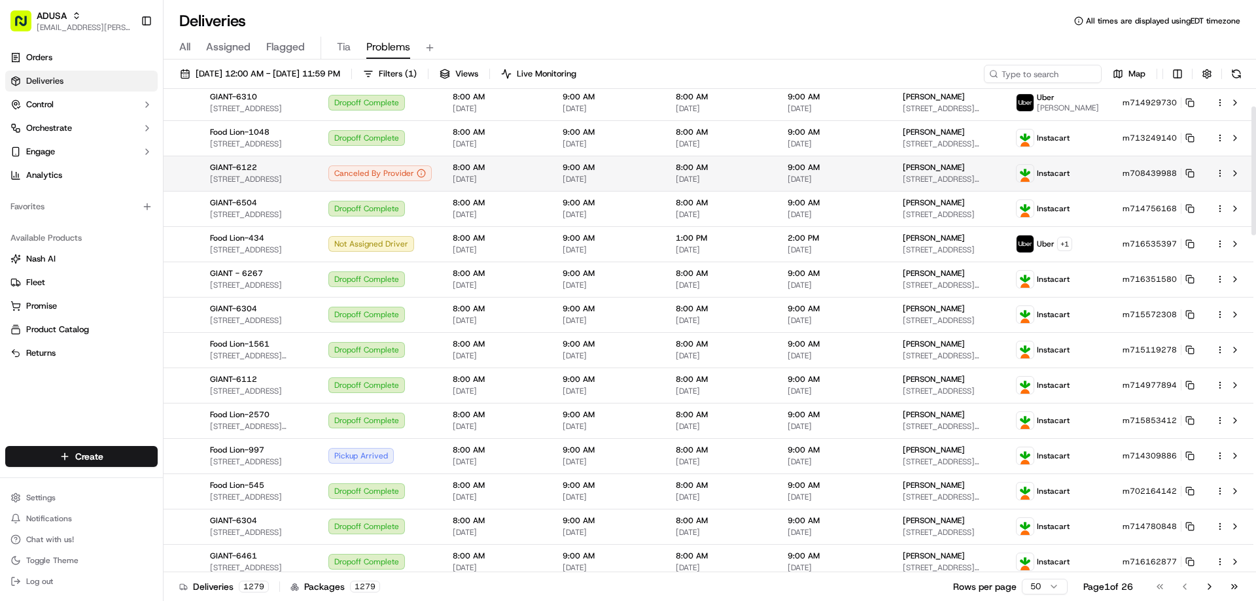
click at [857, 184] on span "[DATE]" at bounding box center [835, 179] width 94 height 10
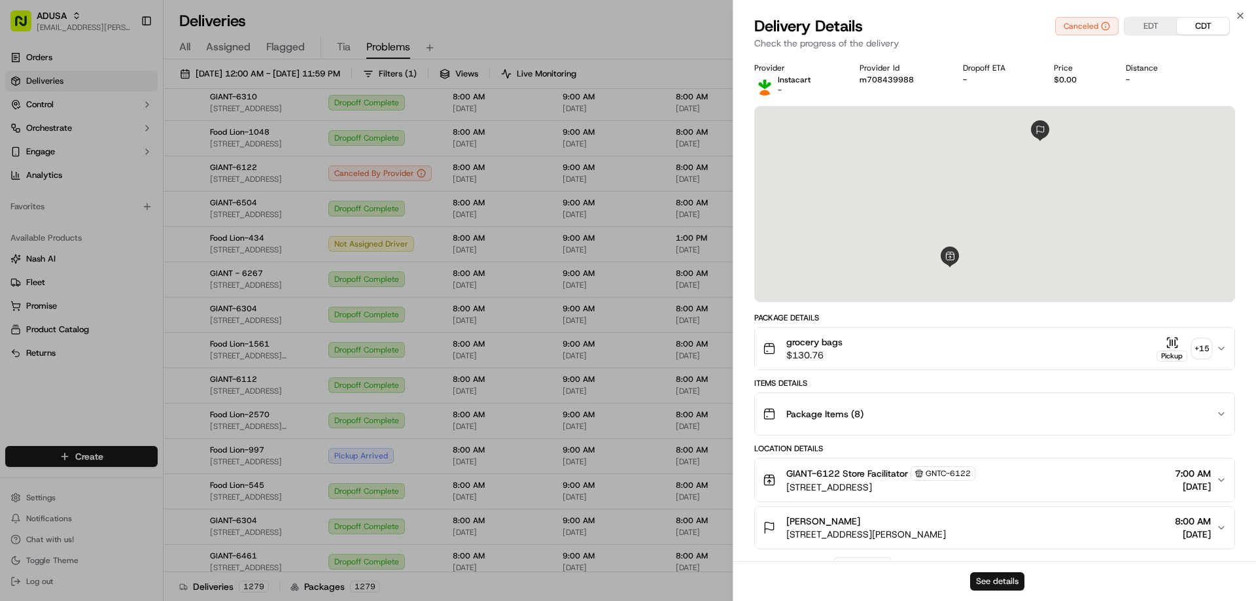
click at [988, 580] on button "See details" at bounding box center [997, 581] width 54 height 18
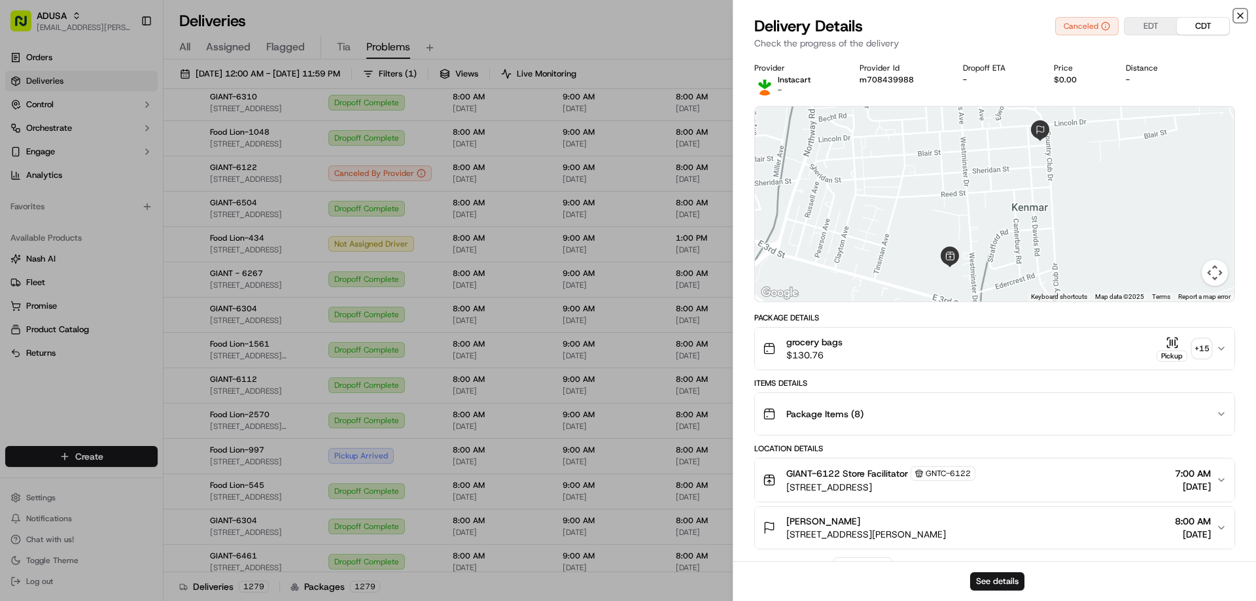
click at [1240, 17] on icon "button" at bounding box center [1240, 15] width 10 height 10
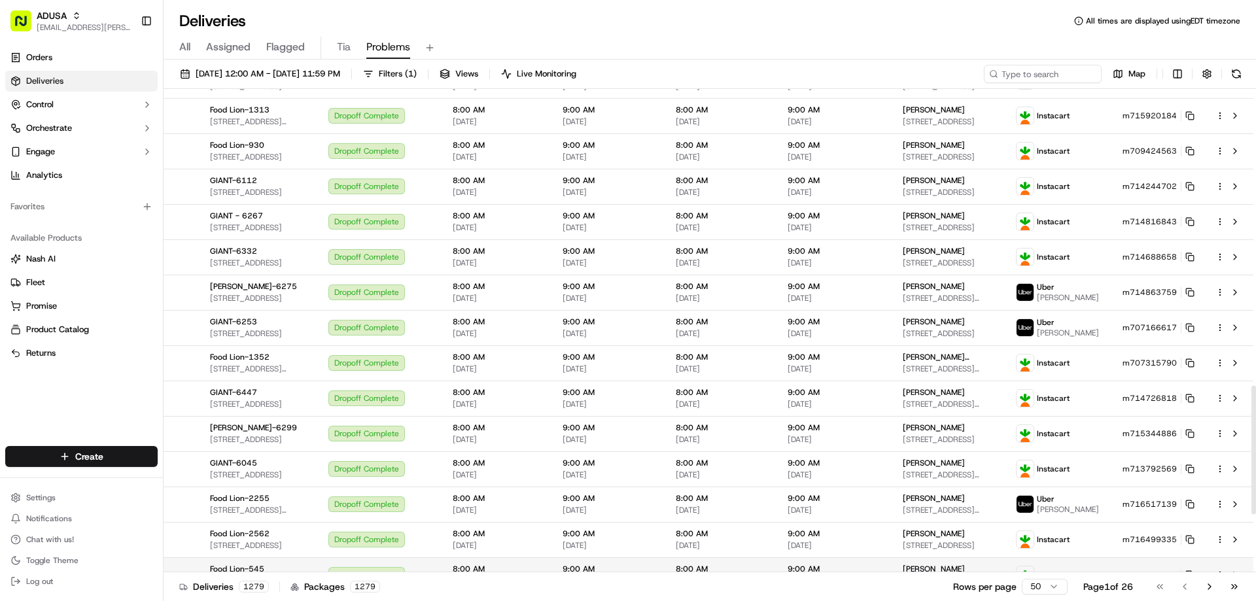
scroll to position [1331, 0]
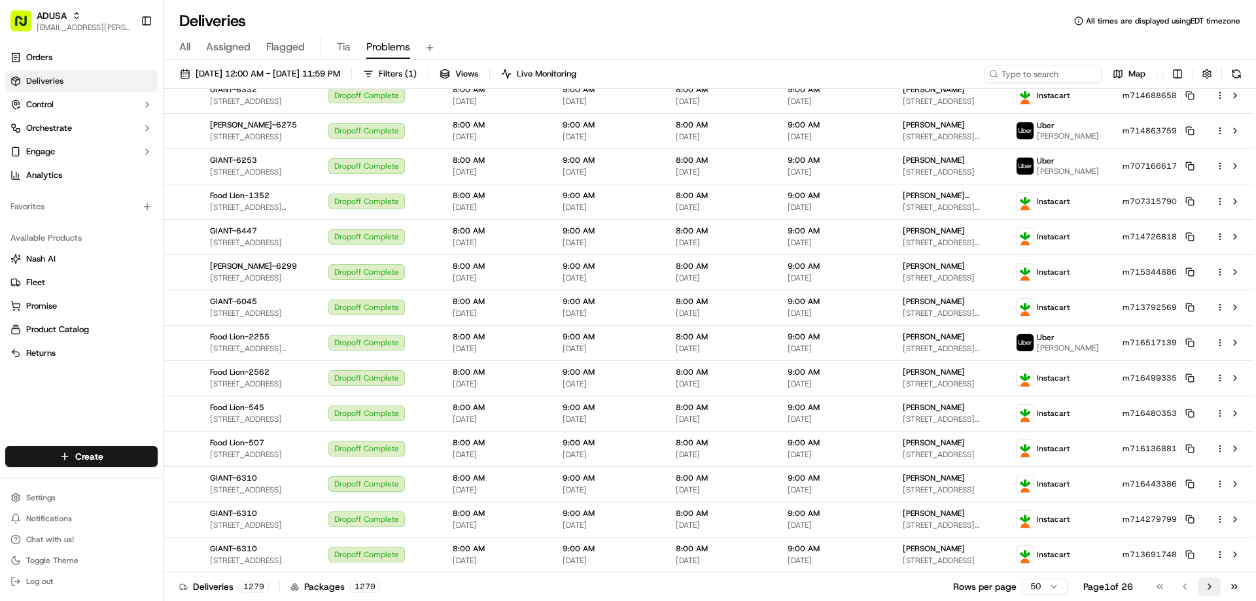
click at [1208, 587] on button "Go to next page" at bounding box center [1210, 587] width 22 height 18
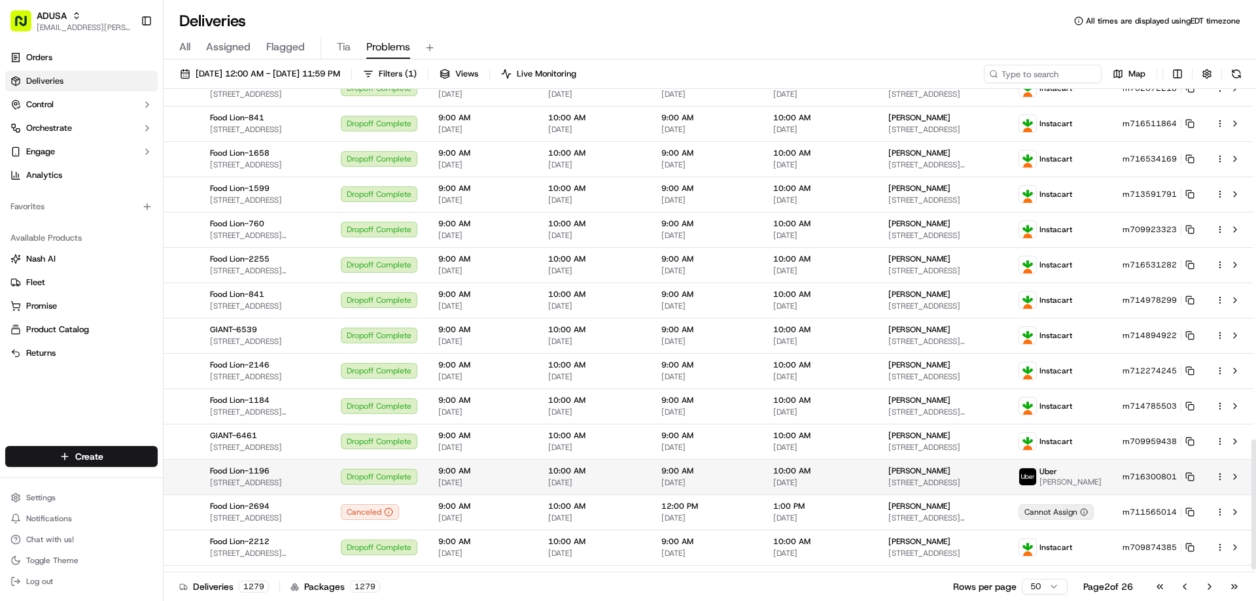
scroll to position [1316, 0]
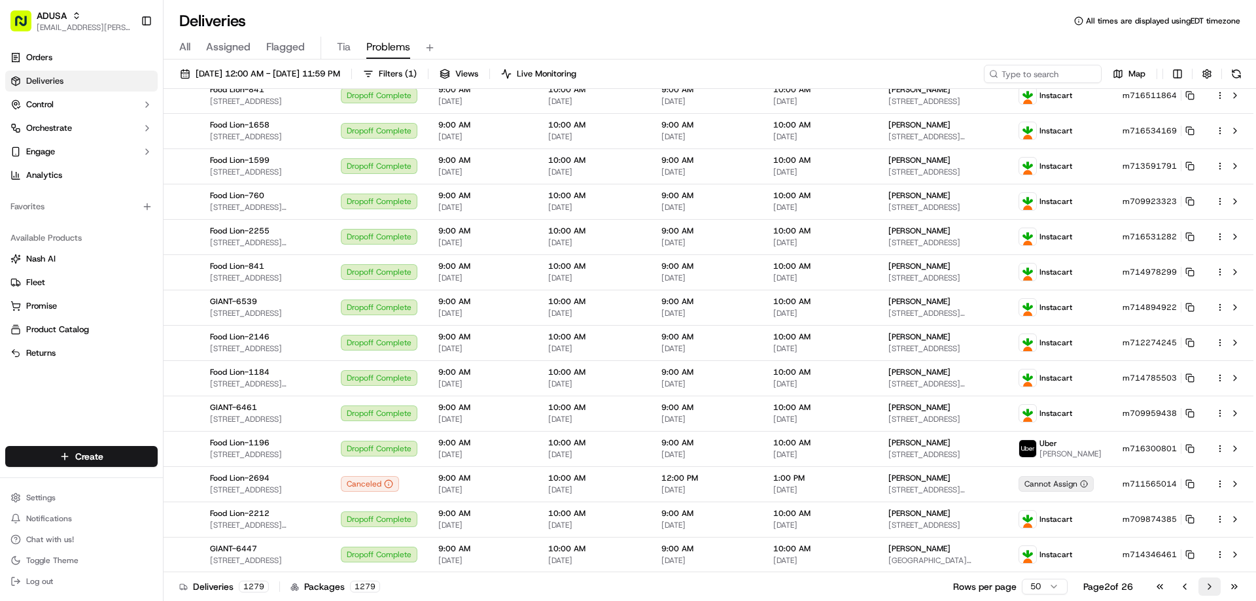
click at [1205, 586] on button "Go to next page" at bounding box center [1210, 587] width 22 height 18
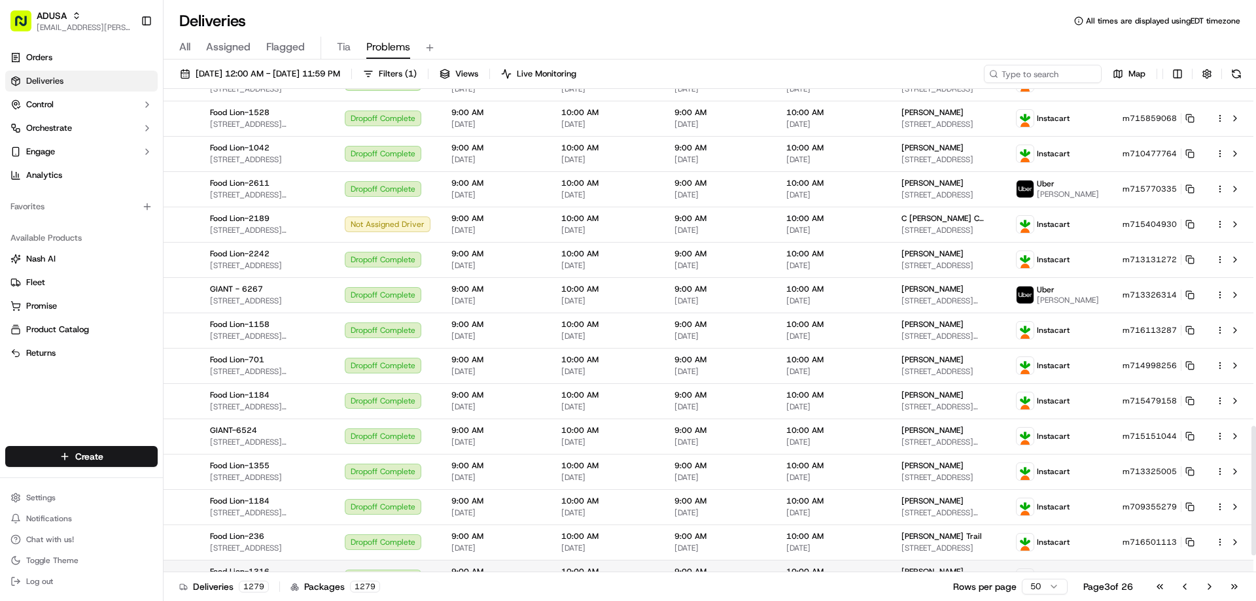
scroll to position [1323, 0]
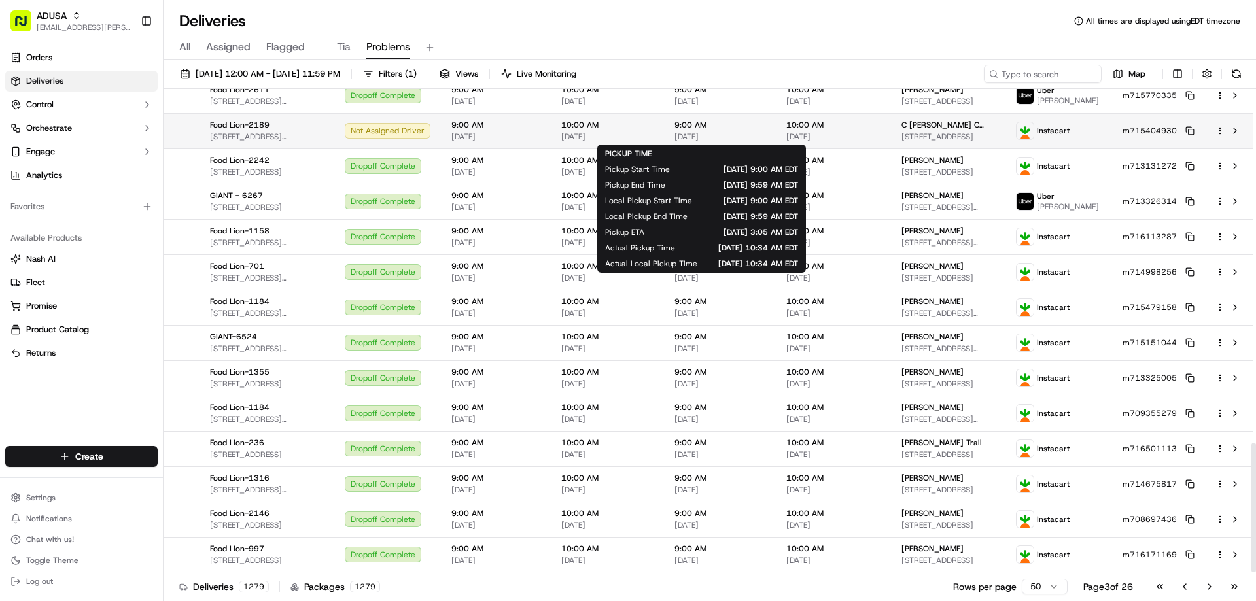
click at [728, 126] on span "9:00 AM" at bounding box center [720, 125] width 91 height 10
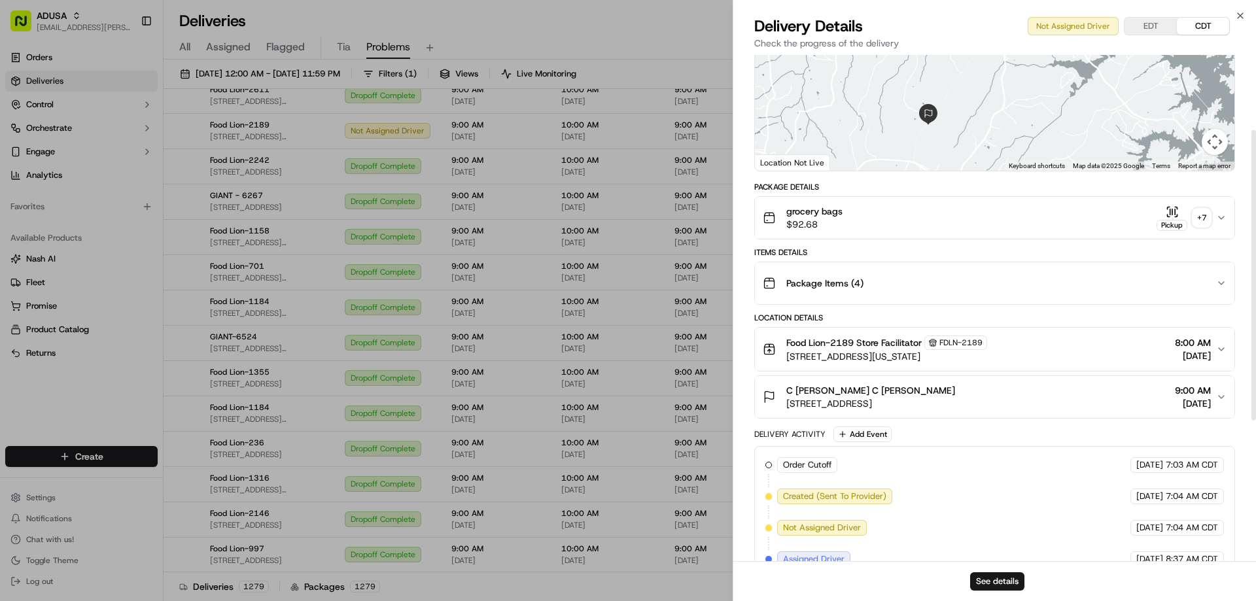
scroll to position [376, 0]
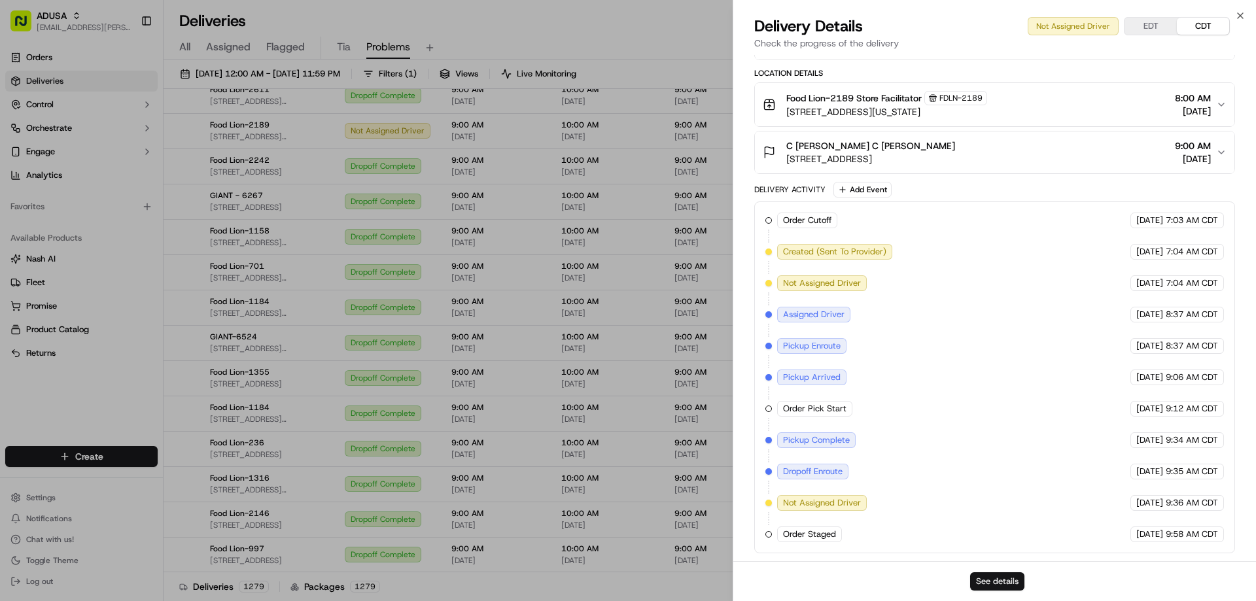
click at [996, 582] on button "See details" at bounding box center [997, 581] width 54 height 18
click at [1238, 14] on icon "button" at bounding box center [1240, 15] width 5 height 5
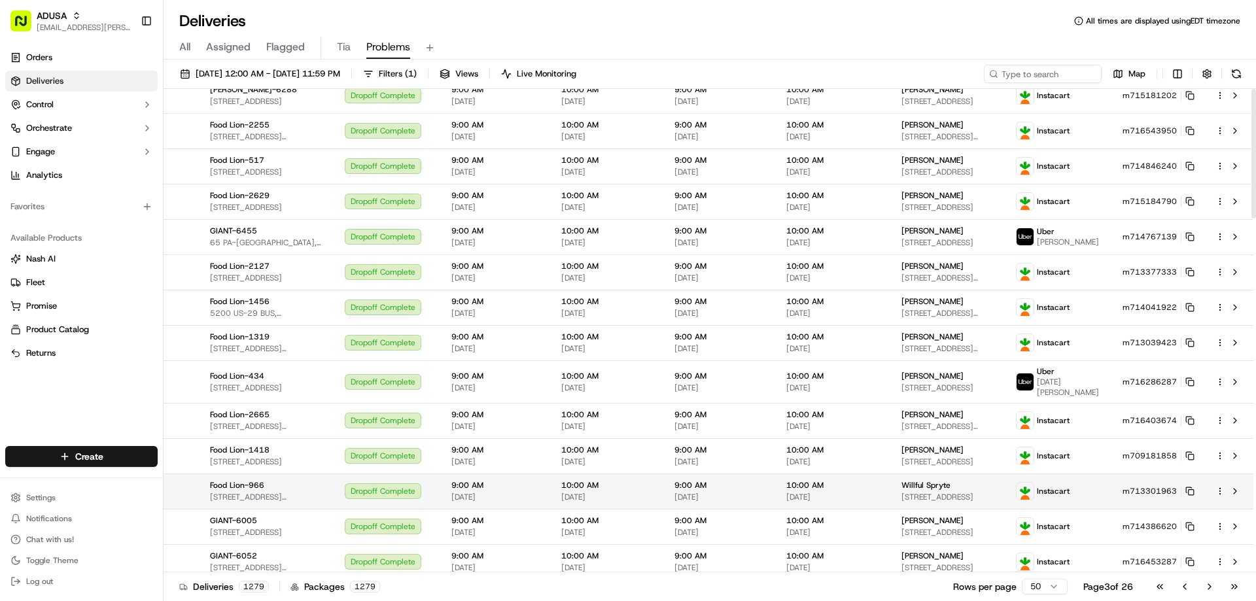
scroll to position [0, 0]
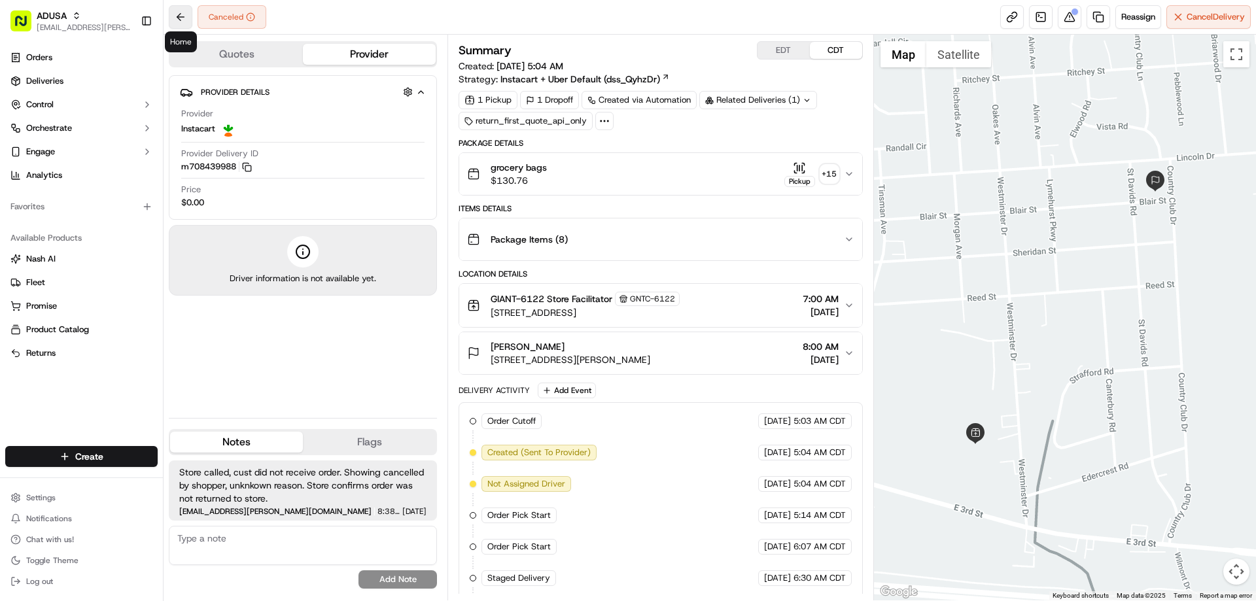
click at [183, 15] on button at bounding box center [181, 17] width 24 height 24
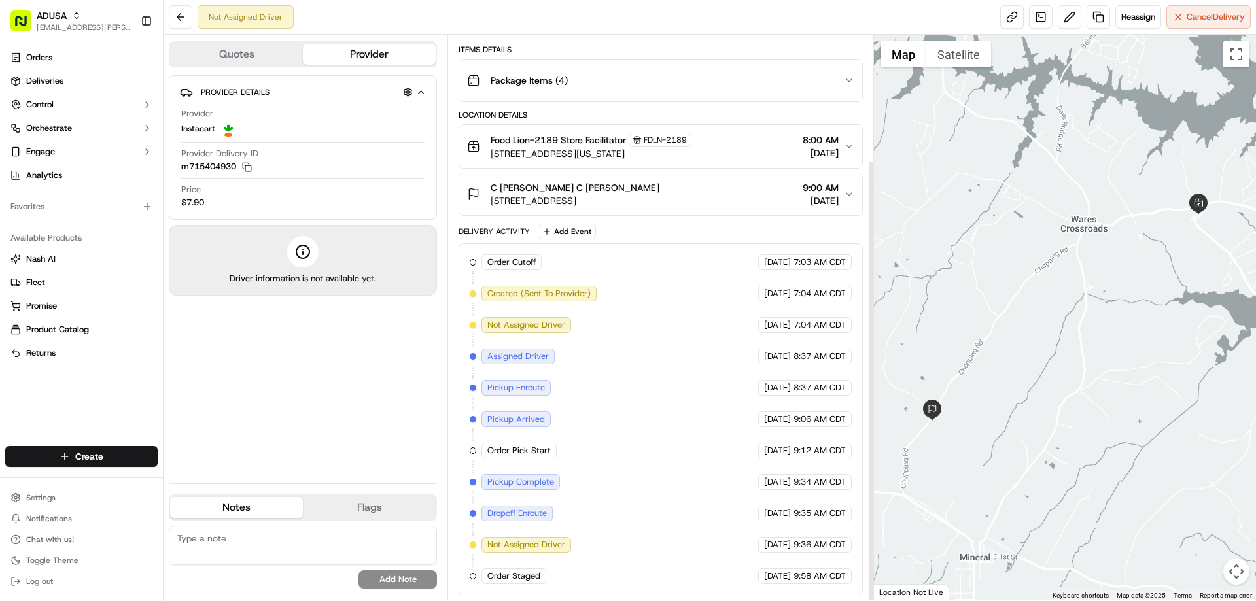
scroll to position [160, 0]
click at [803, 195] on span "[DATE]" at bounding box center [821, 199] width 36 height 13
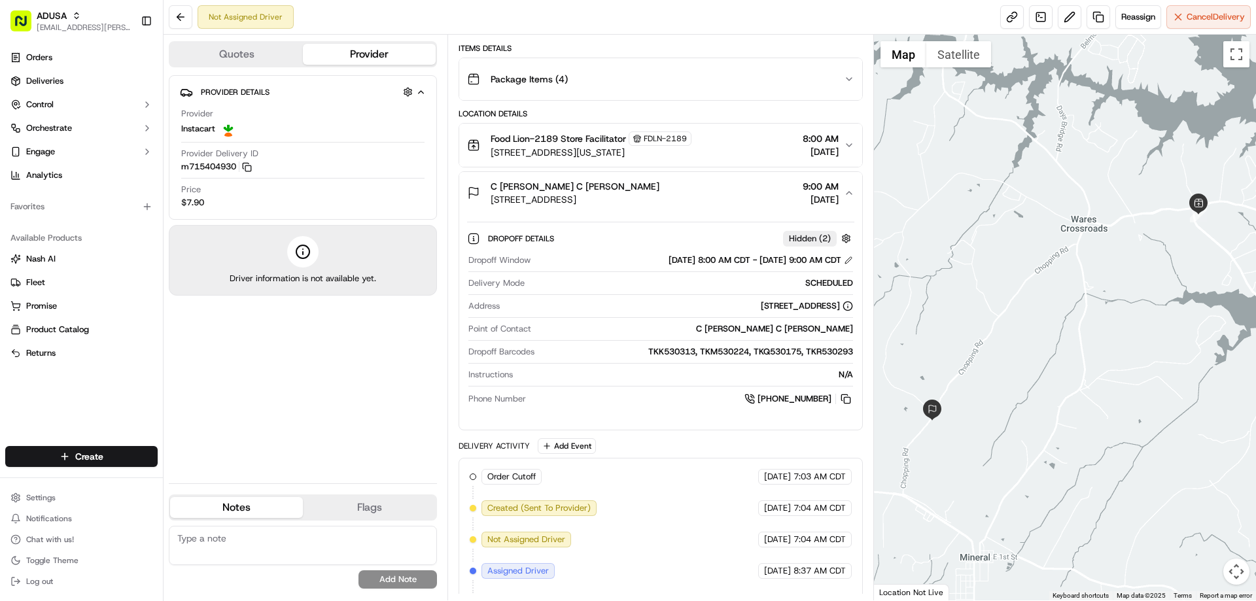
click at [772, 196] on div "C [PERSON_NAME] C [PERSON_NAME] [STREET_ADDRESS] 9:00 AM [DATE]" at bounding box center [655, 193] width 376 height 26
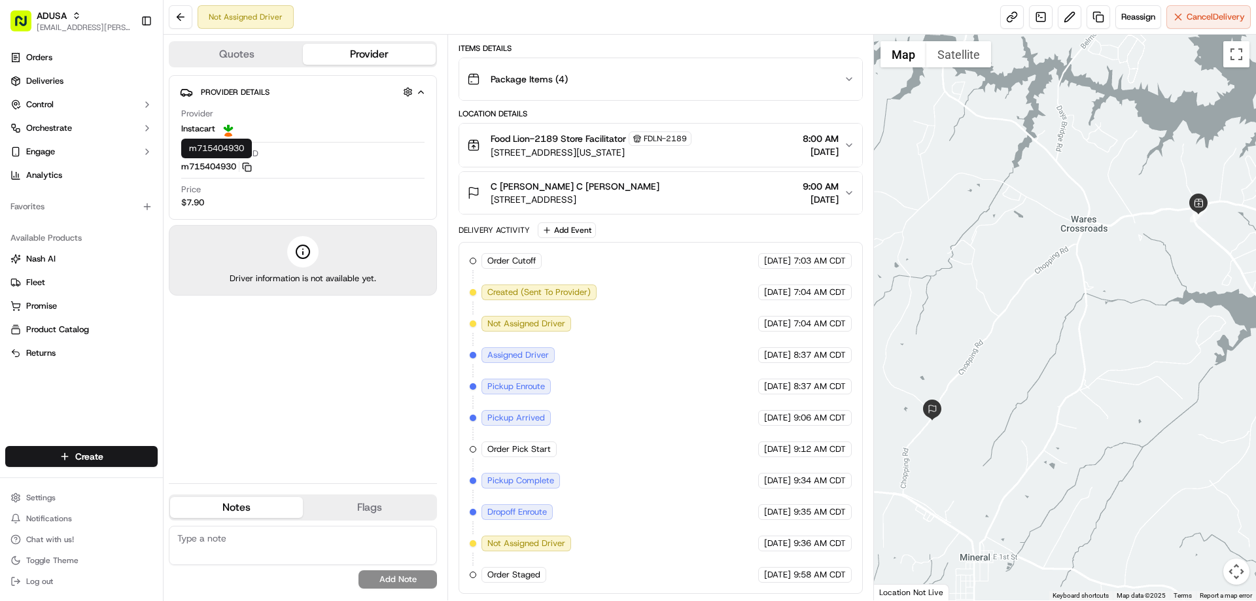
click at [250, 169] on icon "button" at bounding box center [247, 167] width 10 height 10
click at [650, 200] on span "[STREET_ADDRESS]" at bounding box center [575, 199] width 169 height 13
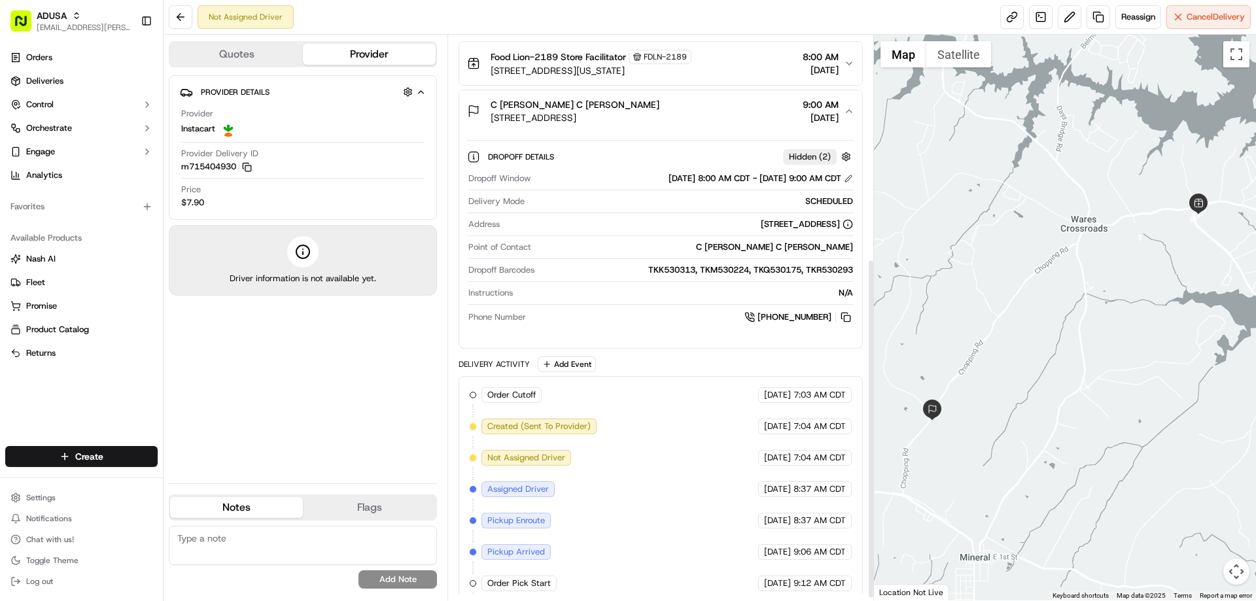
scroll to position [376, 0]
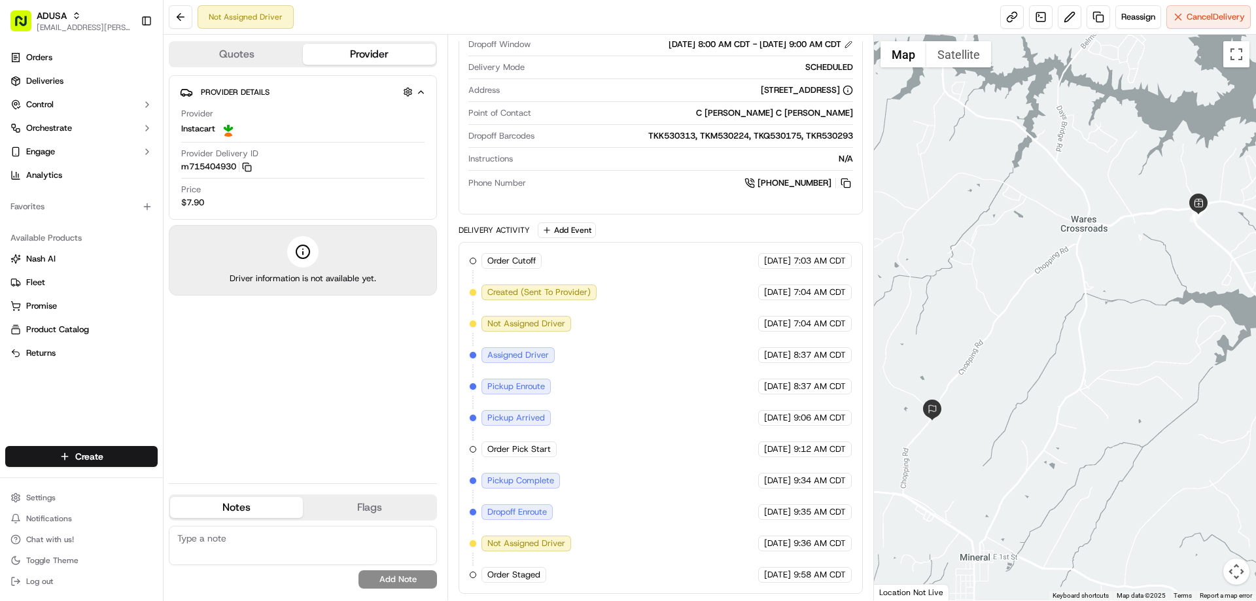
click at [238, 544] on textarea at bounding box center [303, 545] width 268 height 39
click at [380, 538] on textarea "Per IC- driver arrived and the bags weren't ready. Rescheduled between 2-5pm eta" at bounding box center [303, 545] width 268 height 39
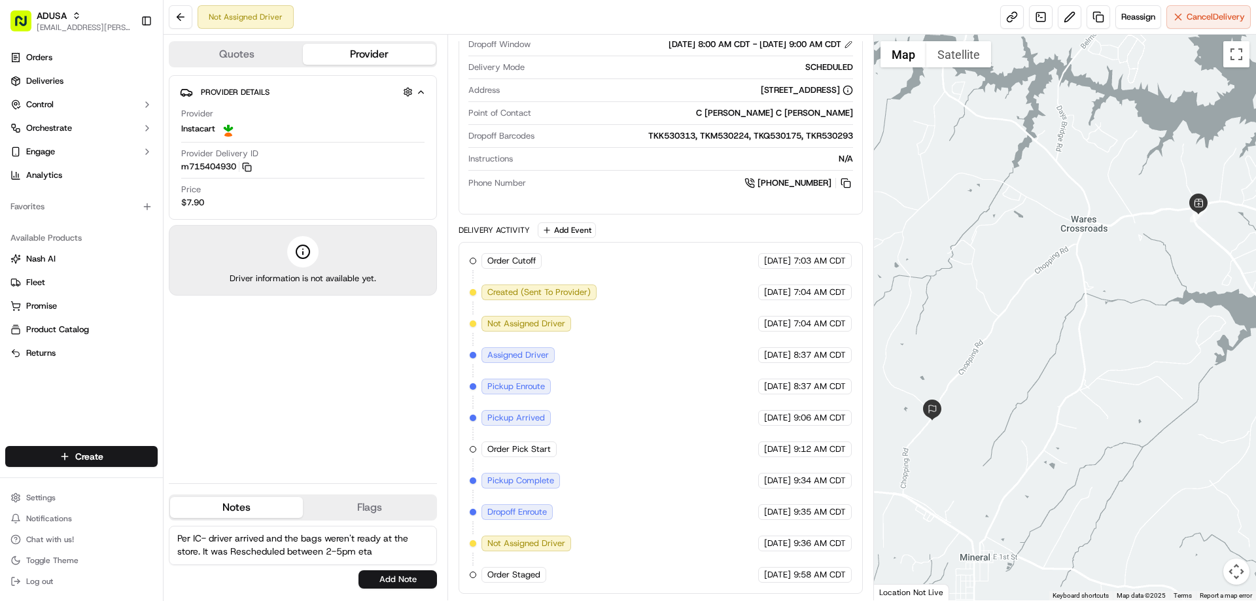
drag, startPoint x: 366, startPoint y: 555, endPoint x: 359, endPoint y: 555, distance: 7.9
click at [359, 555] on textarea "Per IC- driver arrived and the bags weren't ready at the store. It was Reschedu…" at bounding box center [303, 545] width 268 height 39
type textarea "Per IC- driver arrived and the bags weren't ready at the store. It was Reschedu…"
click at [423, 580] on button "Add Note" at bounding box center [398, 579] width 79 height 18
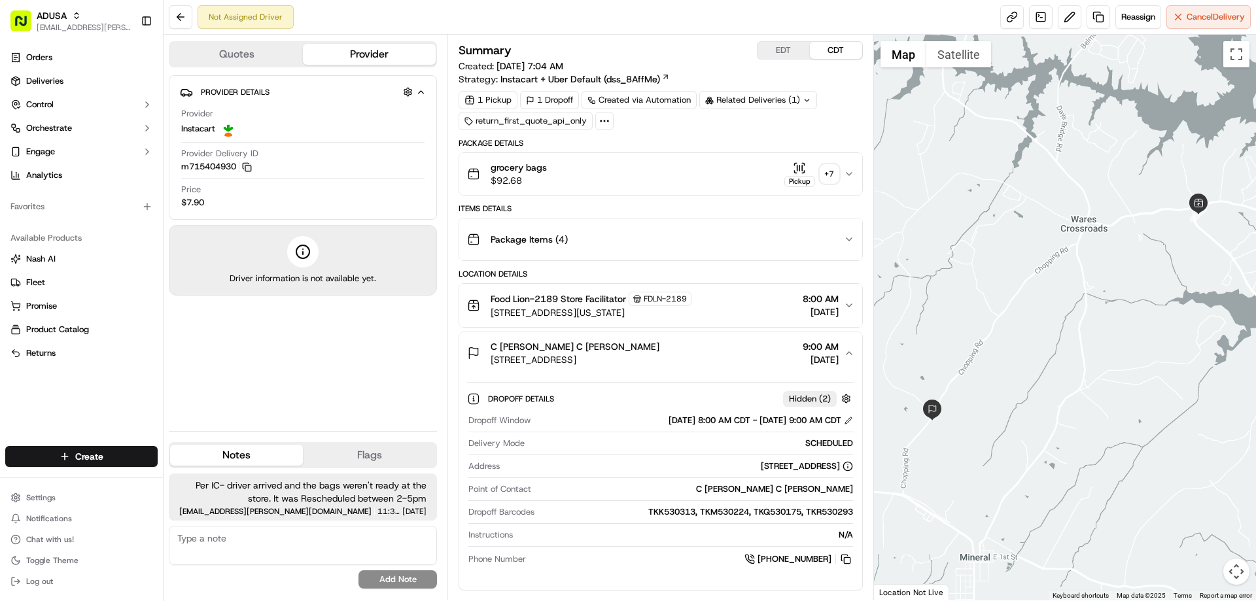
scroll to position [262, 0]
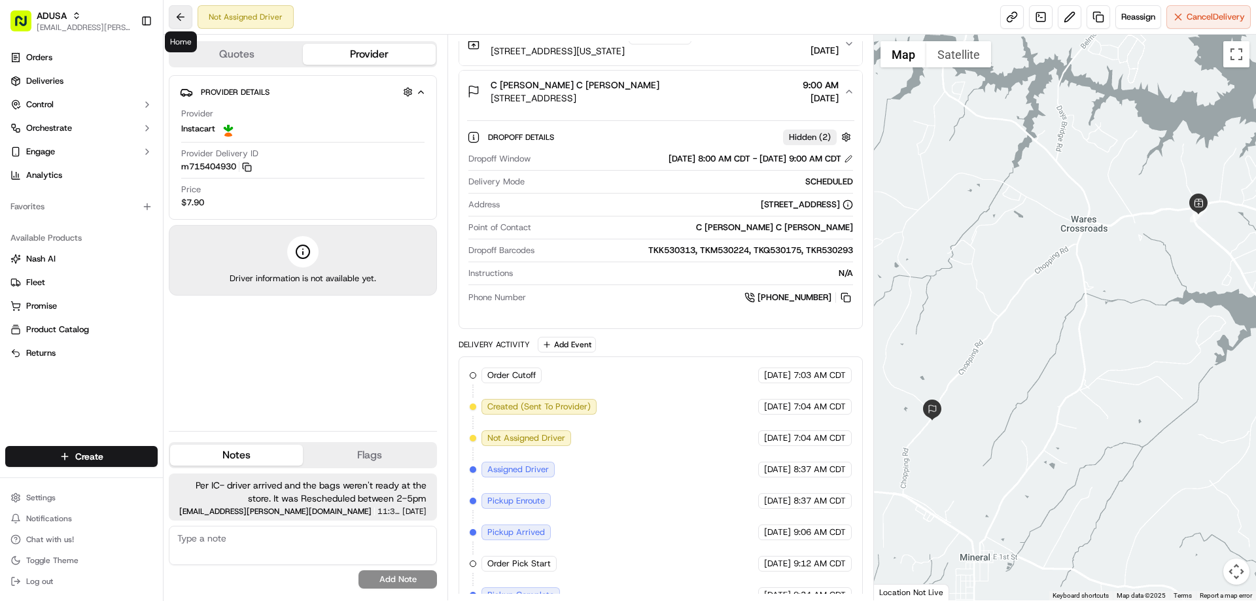
click at [181, 14] on button at bounding box center [181, 17] width 24 height 24
